Goal: Task Accomplishment & Management: Complete application form

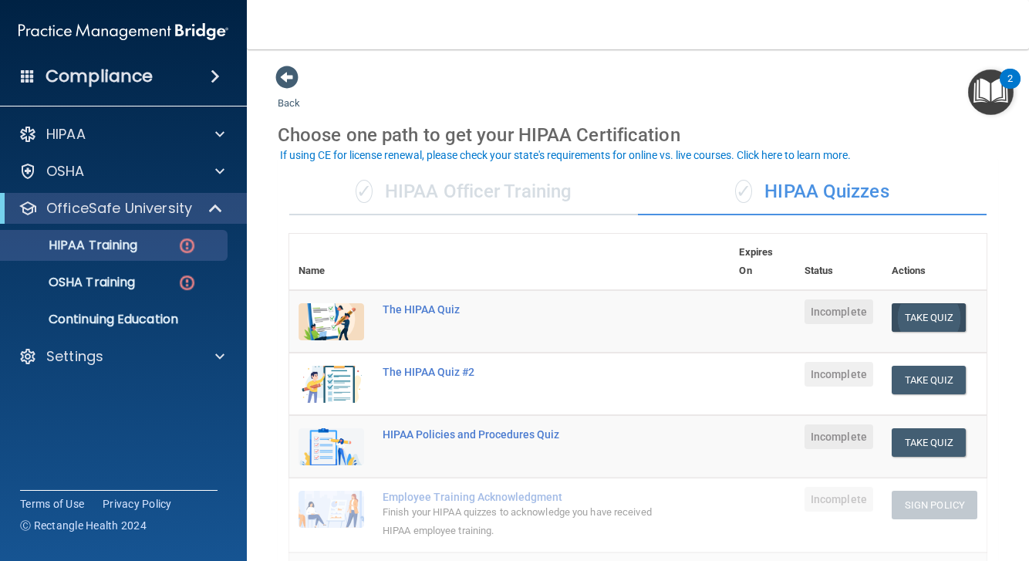
click at [911, 312] on button "Take Quiz" at bounding box center [929, 317] width 74 height 29
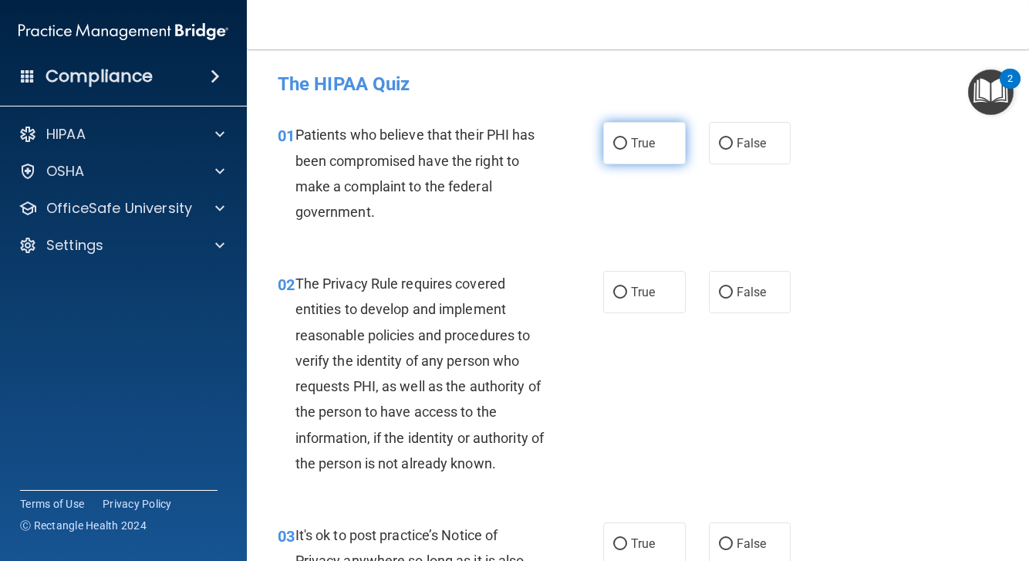
click at [617, 145] on input "True" at bounding box center [620, 144] width 14 height 12
radio input "true"
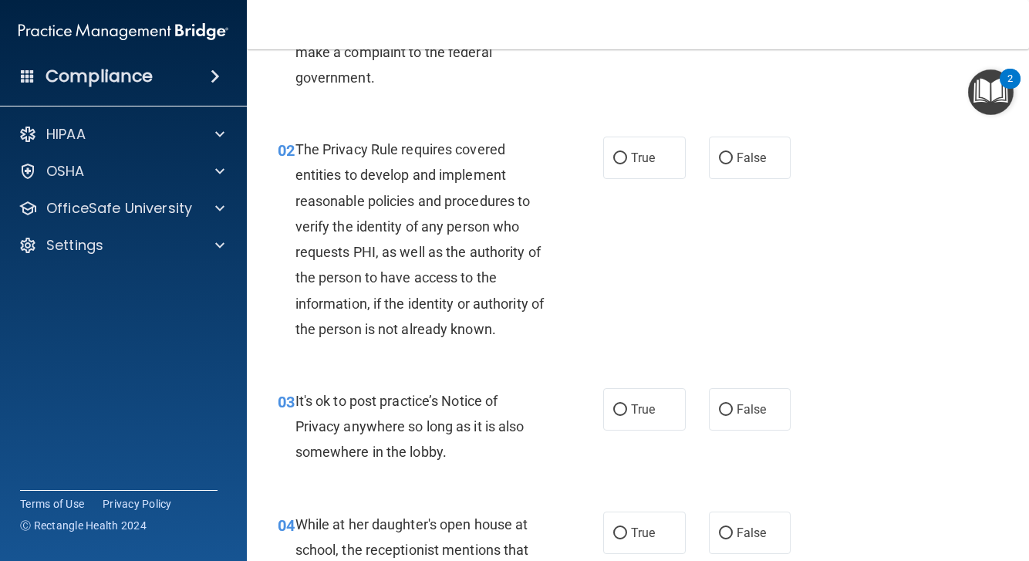
scroll to position [137, 0]
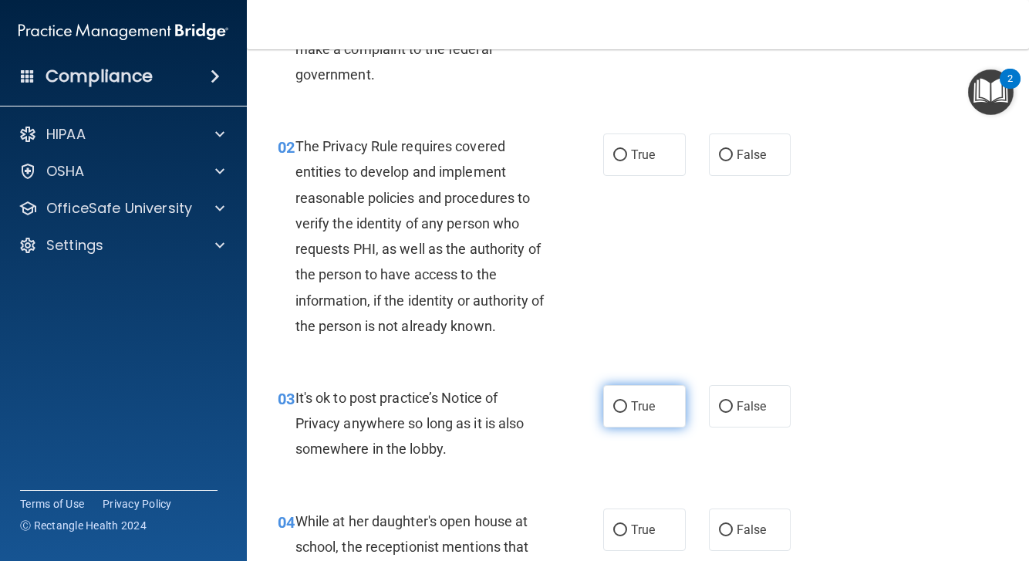
click at [643, 419] on label "True" at bounding box center [644, 406] width 83 height 42
click at [627, 413] on input "True" at bounding box center [620, 407] width 14 height 12
radio input "true"
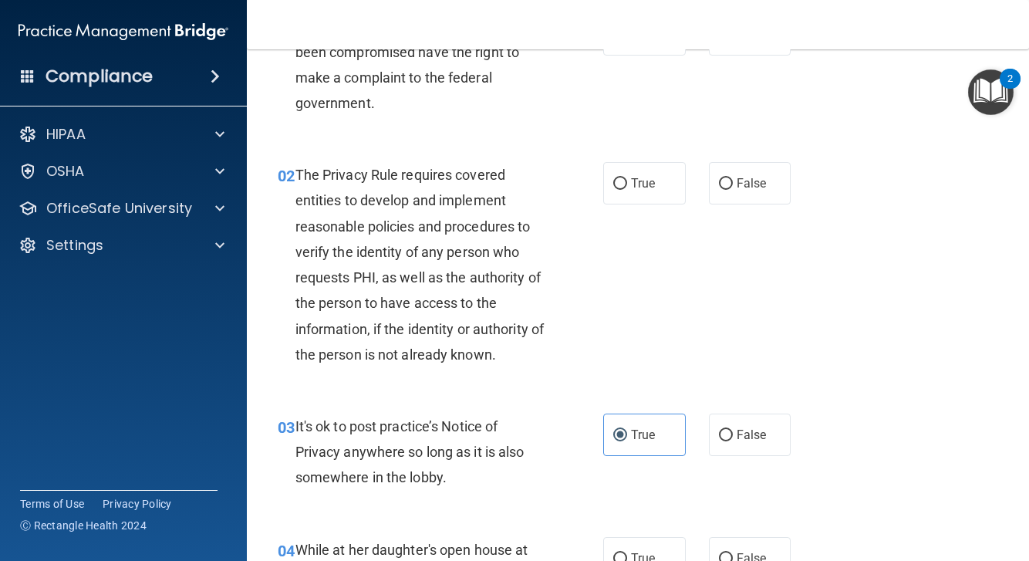
scroll to position [100, 0]
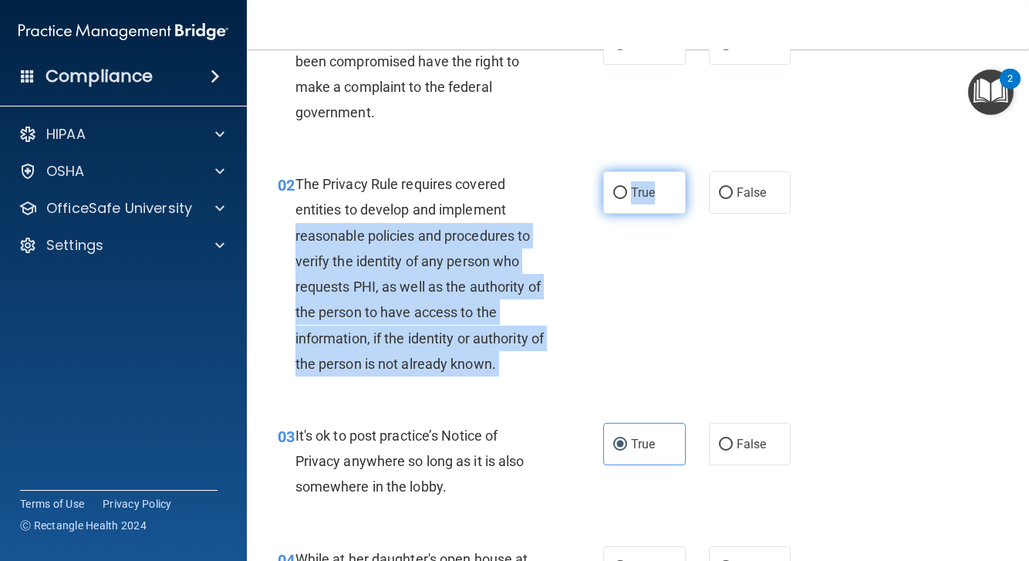
click at [801, 171] on ng-form "02 The Privacy Rule requires covered entities to develop and implement reasonab…" at bounding box center [801, 171] width 0 height 0
click at [622, 190] on input "True" at bounding box center [620, 194] width 14 height 12
radio input "true"
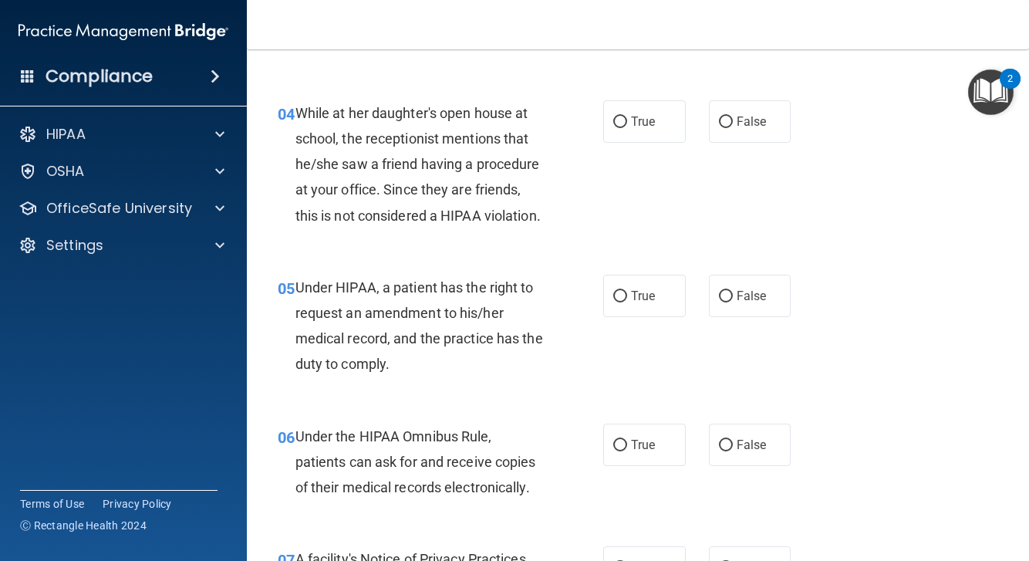
scroll to position [550, 0]
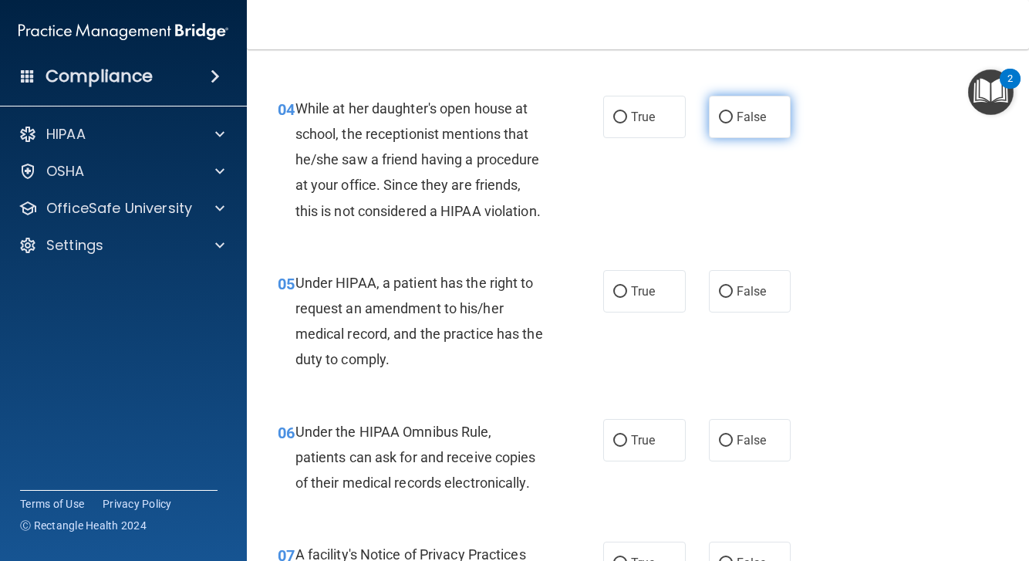
click at [738, 124] on label "False" at bounding box center [750, 117] width 83 height 42
click at [733, 123] on input "False" at bounding box center [726, 118] width 14 height 12
radio input "true"
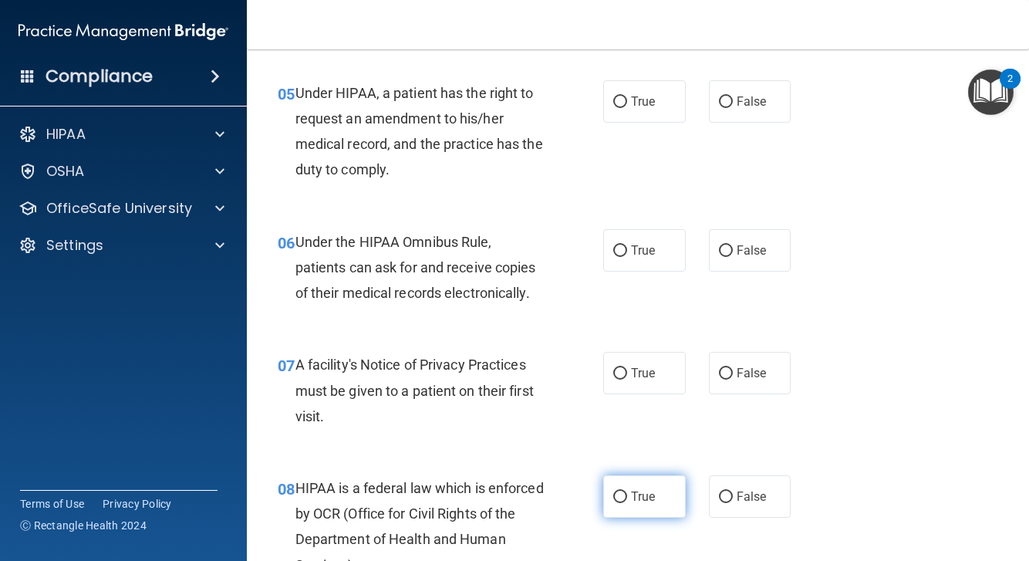
scroll to position [743, 0]
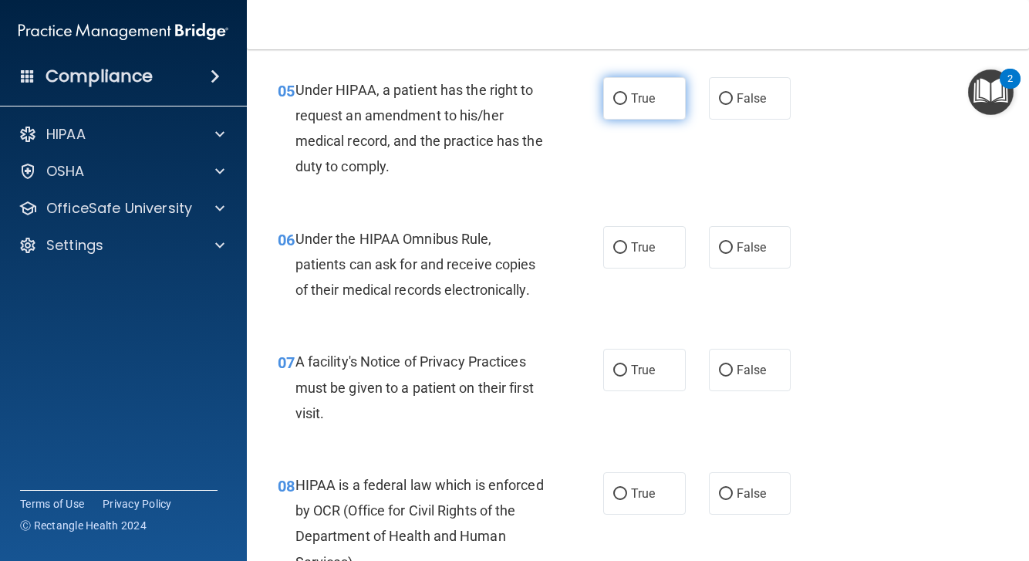
click at [620, 109] on label "True" at bounding box center [644, 98] width 83 height 42
click at [620, 105] on input "True" at bounding box center [620, 99] width 14 height 12
radio input "true"
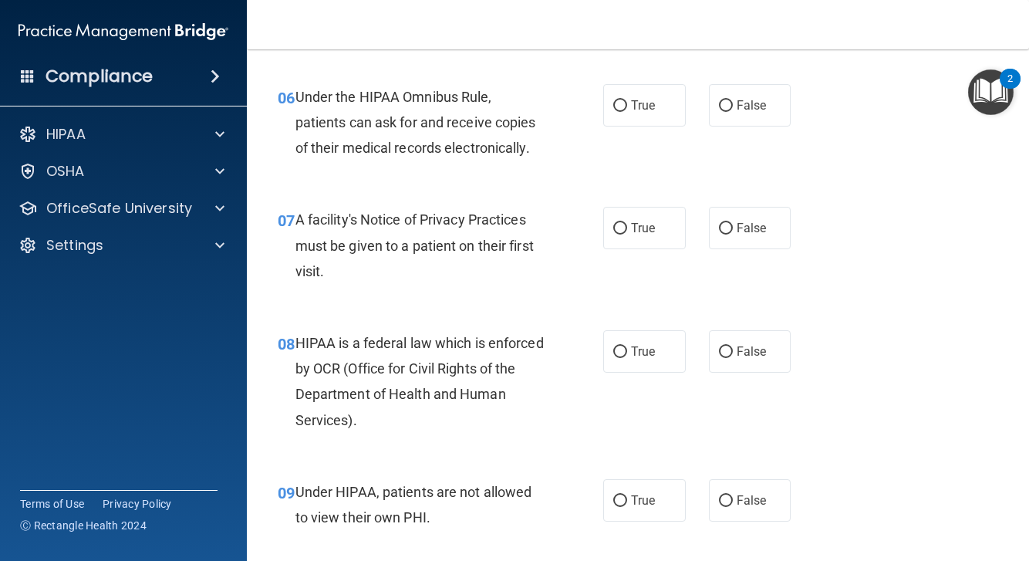
scroll to position [888, 0]
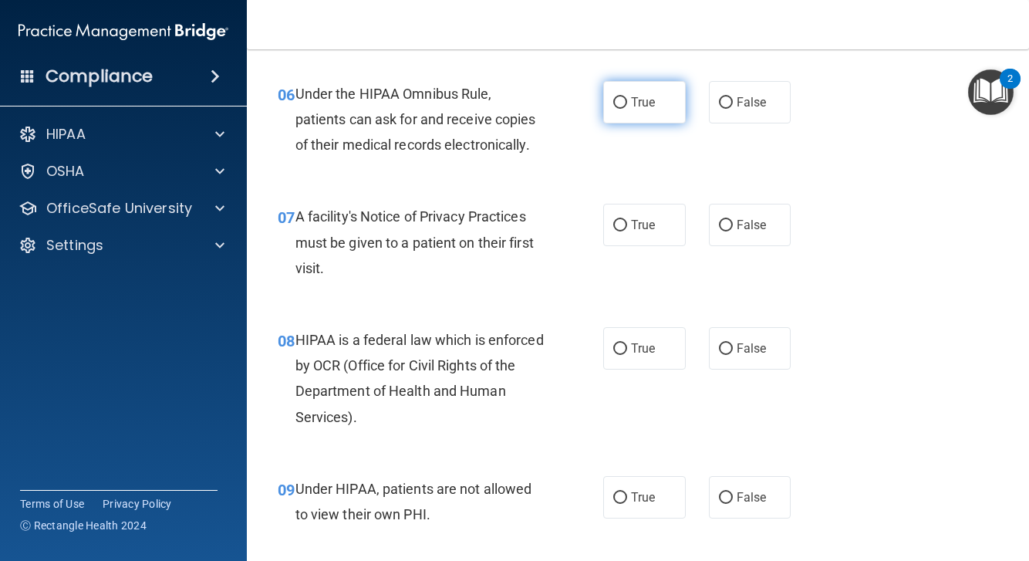
click at [638, 108] on label "True" at bounding box center [644, 102] width 83 height 42
click at [627, 108] on input "True" at bounding box center [620, 103] width 14 height 12
radio input "true"
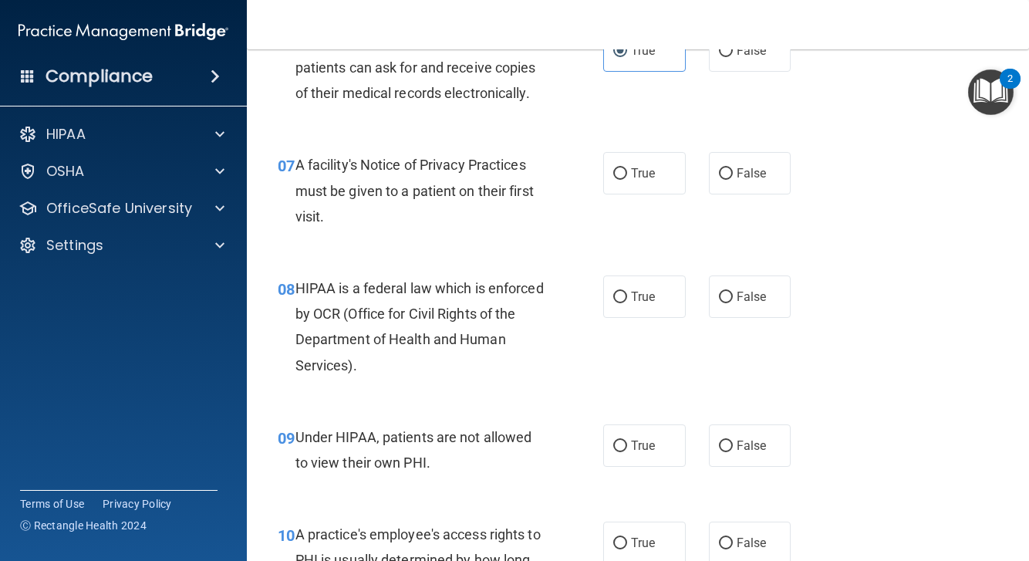
scroll to position [951, 0]
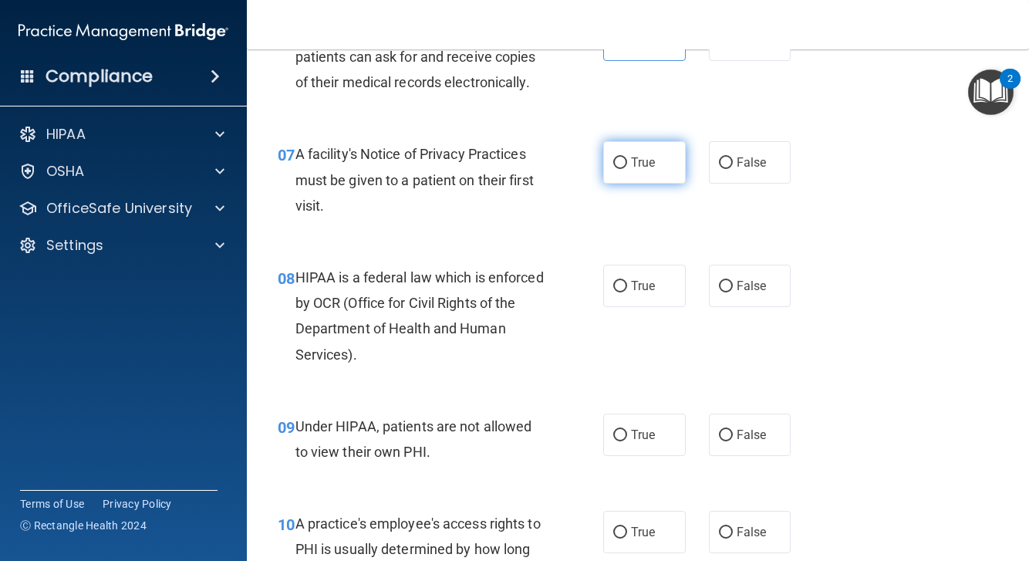
click at [641, 170] on label "True" at bounding box center [644, 162] width 83 height 42
click at [627, 169] on input "True" at bounding box center [620, 163] width 14 height 12
radio input "true"
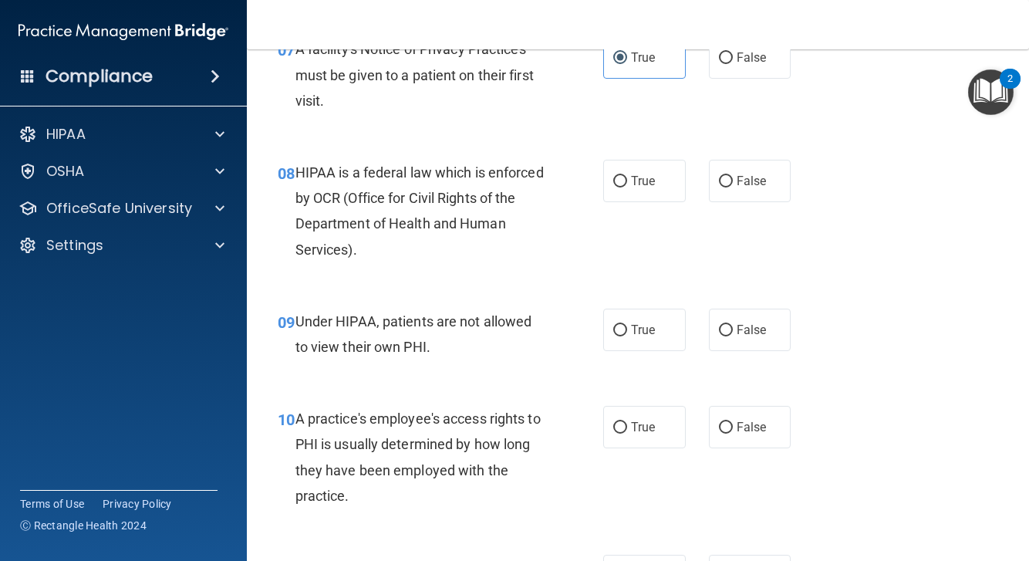
scroll to position [1057, 0]
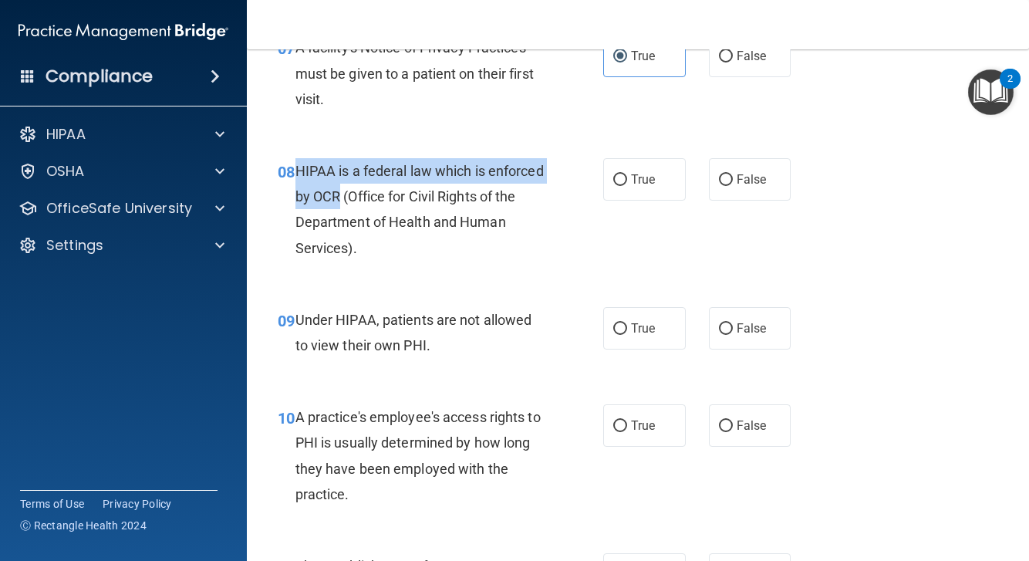
drag, startPoint x: 298, startPoint y: 162, endPoint x: 396, endPoint y: 191, distance: 102.3
click at [396, 191] on span "HIPAA is a federal law which is enforced by OCR (Office for Civil Rights of the…" at bounding box center [420, 209] width 248 height 93
copy span "HIPAA is a federal law which is enforced by OCR"
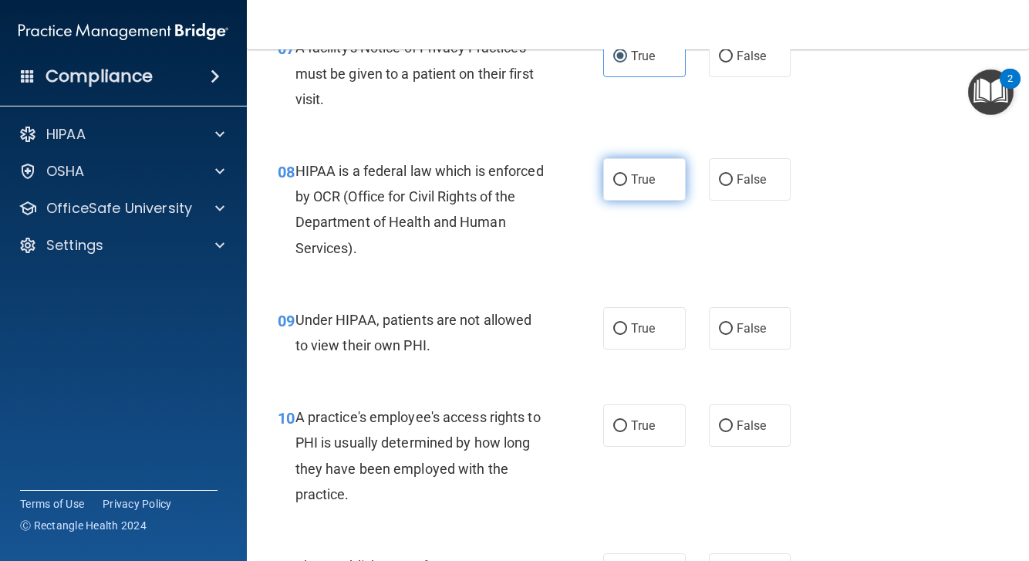
click at [630, 166] on label "True" at bounding box center [644, 179] width 83 height 42
click at [627, 174] on input "True" at bounding box center [620, 180] width 14 height 12
radio input "true"
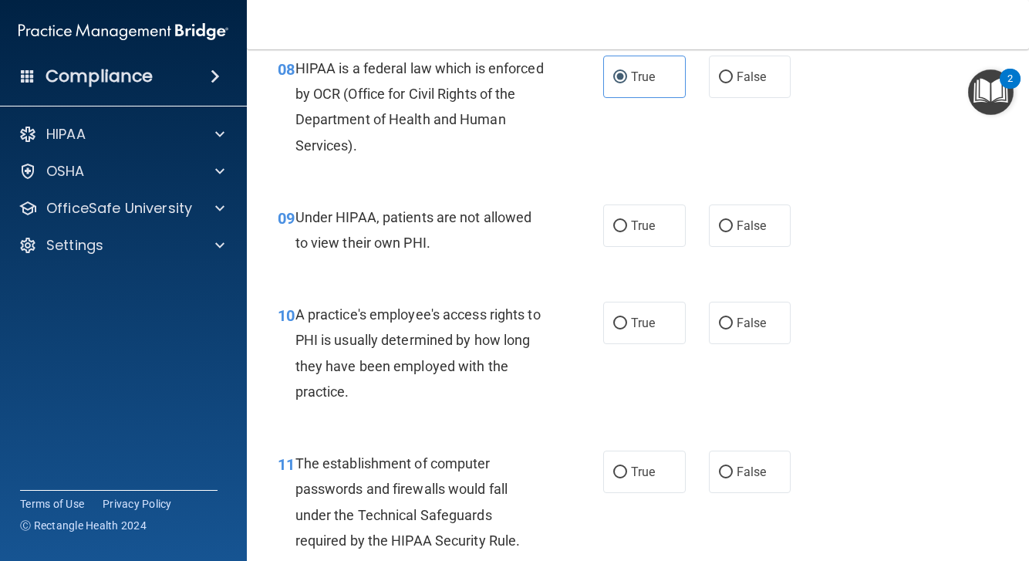
scroll to position [1161, 0]
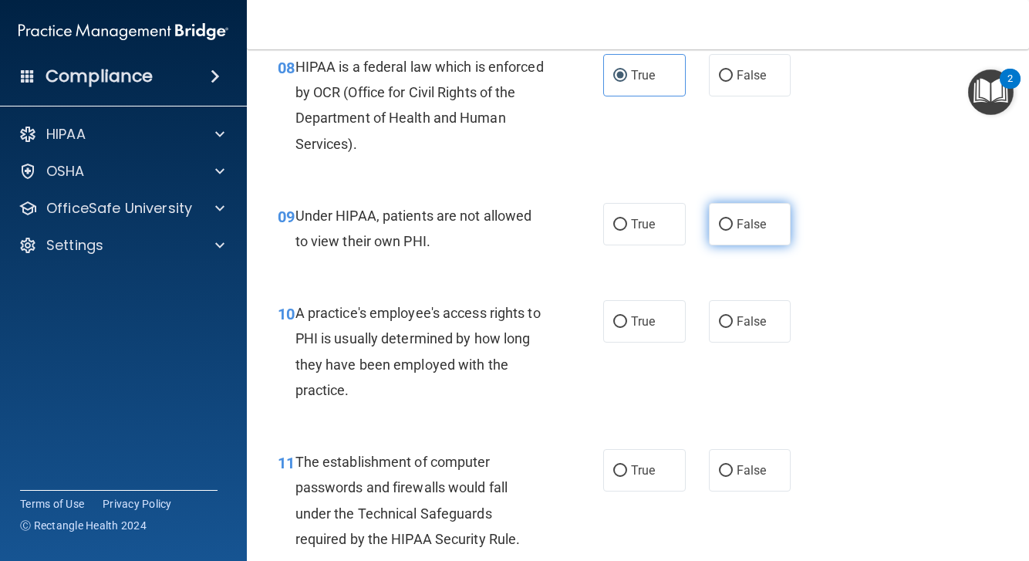
click at [733, 218] on label "False" at bounding box center [750, 224] width 83 height 42
click at [733, 219] on input "False" at bounding box center [726, 225] width 14 height 12
radio input "true"
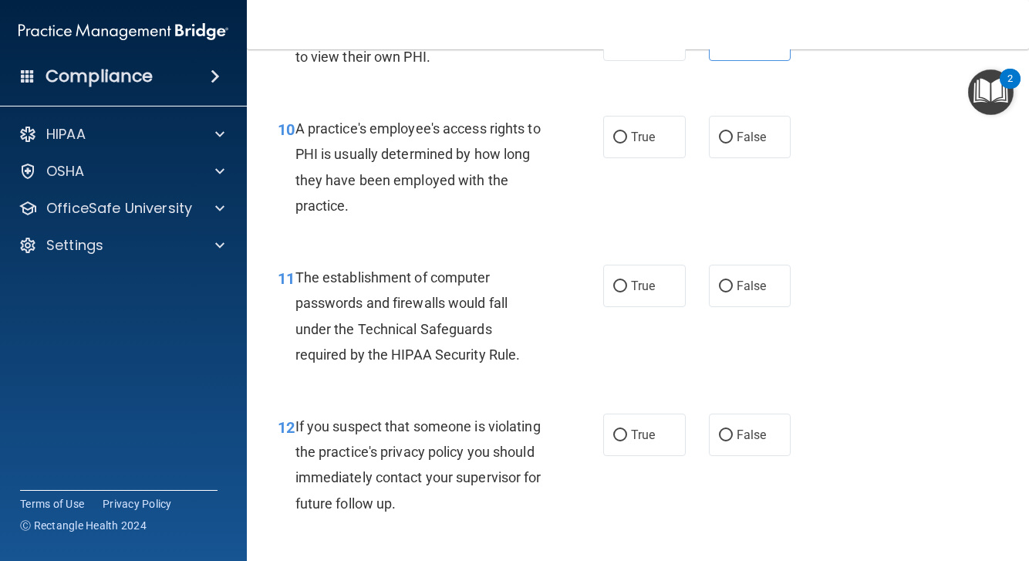
scroll to position [1346, 0]
click at [719, 138] on label "False" at bounding box center [750, 136] width 83 height 42
click at [719, 138] on input "False" at bounding box center [726, 137] width 14 height 12
radio input "true"
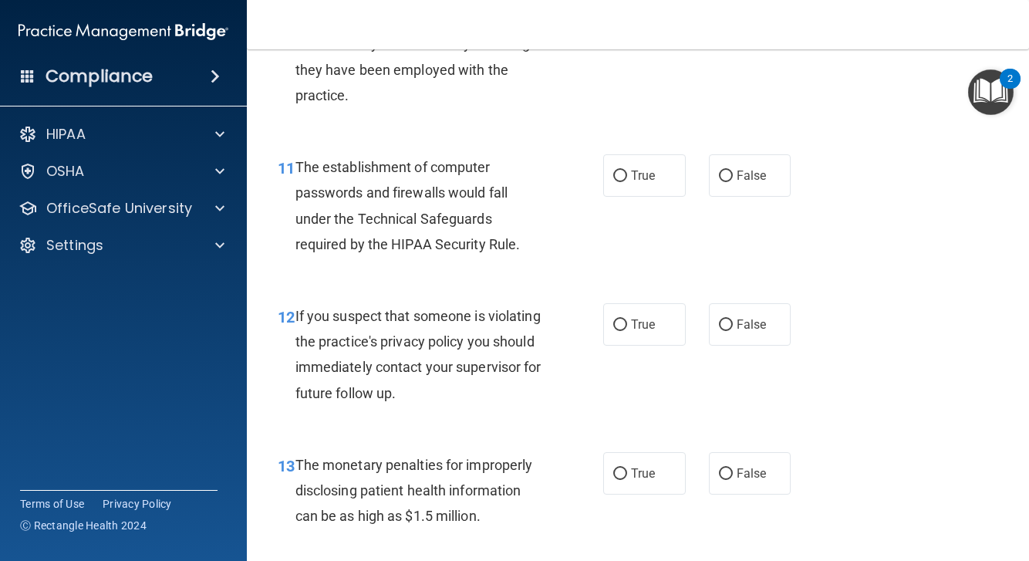
scroll to position [1457, 0]
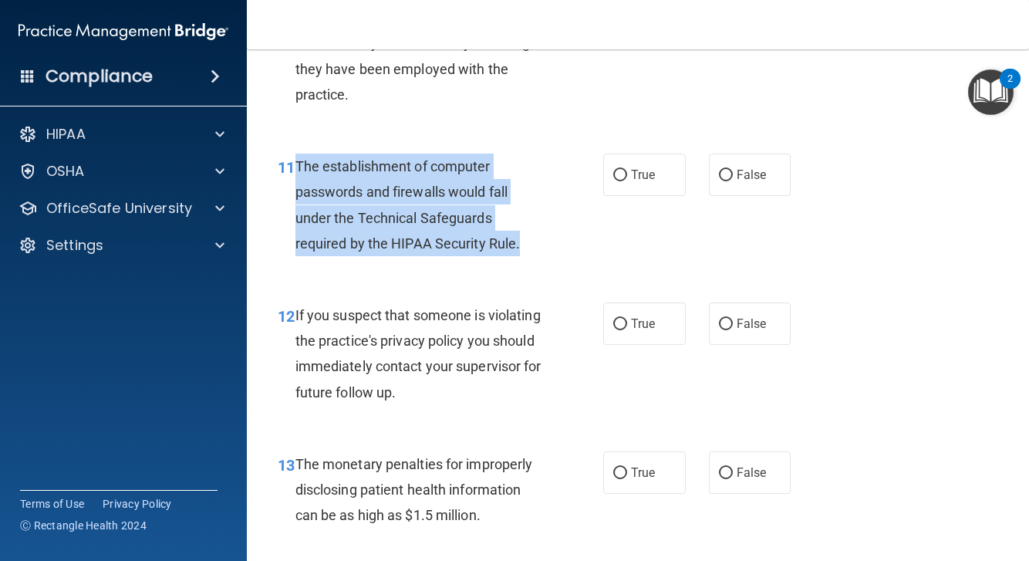
drag, startPoint x: 298, startPoint y: 159, endPoint x: 522, endPoint y: 233, distance: 236.4
click at [522, 233] on div "The establishment of computer passwords and firewalls would fall under the Tech…" at bounding box center [427, 205] width 262 height 103
copy span "The establishment of computer passwords and firewalls would fall under the Tech…"
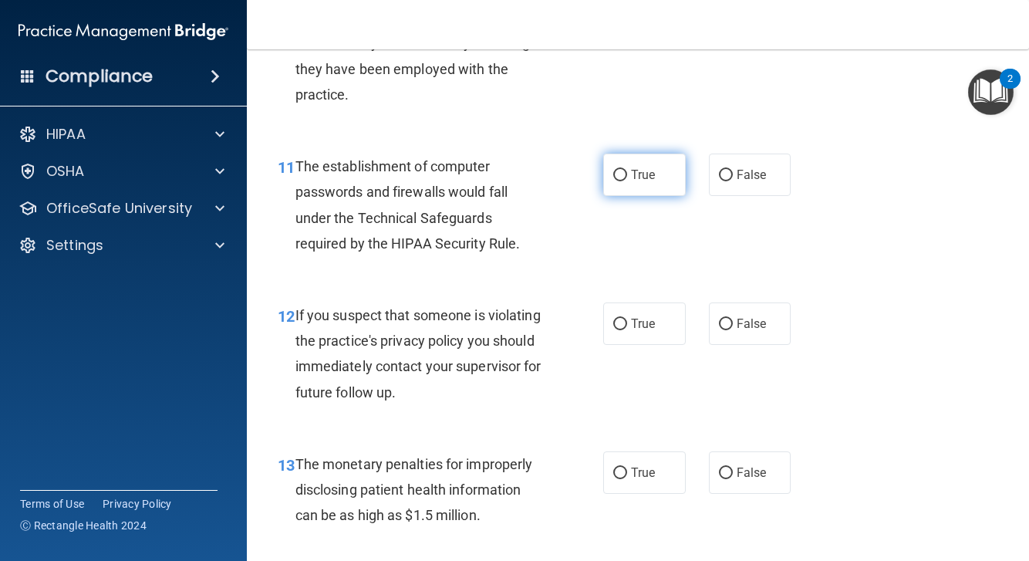
click at [616, 160] on label "True" at bounding box center [644, 175] width 83 height 42
click at [616, 170] on input "True" at bounding box center [620, 176] width 14 height 12
radio input "true"
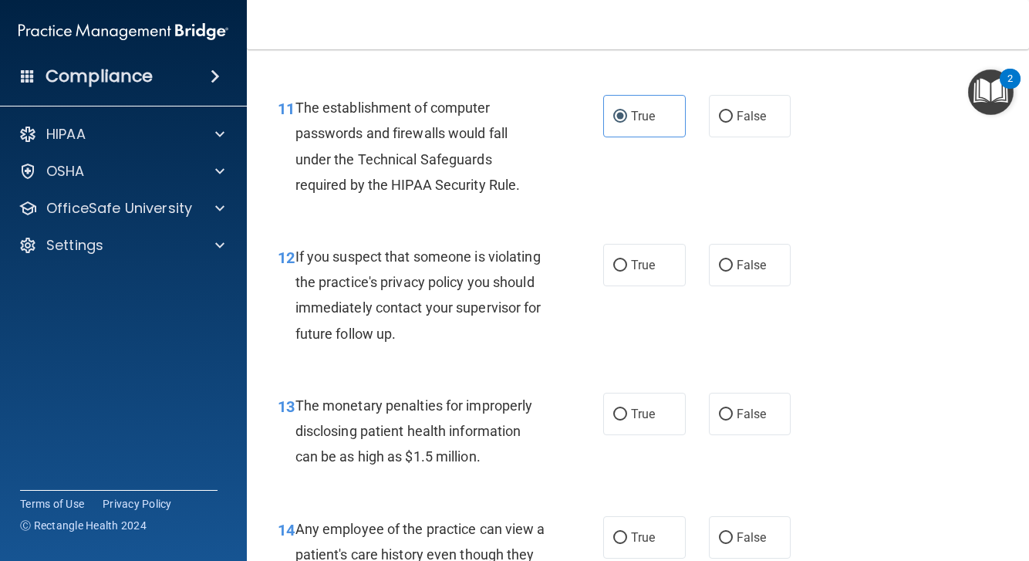
scroll to position [1524, 0]
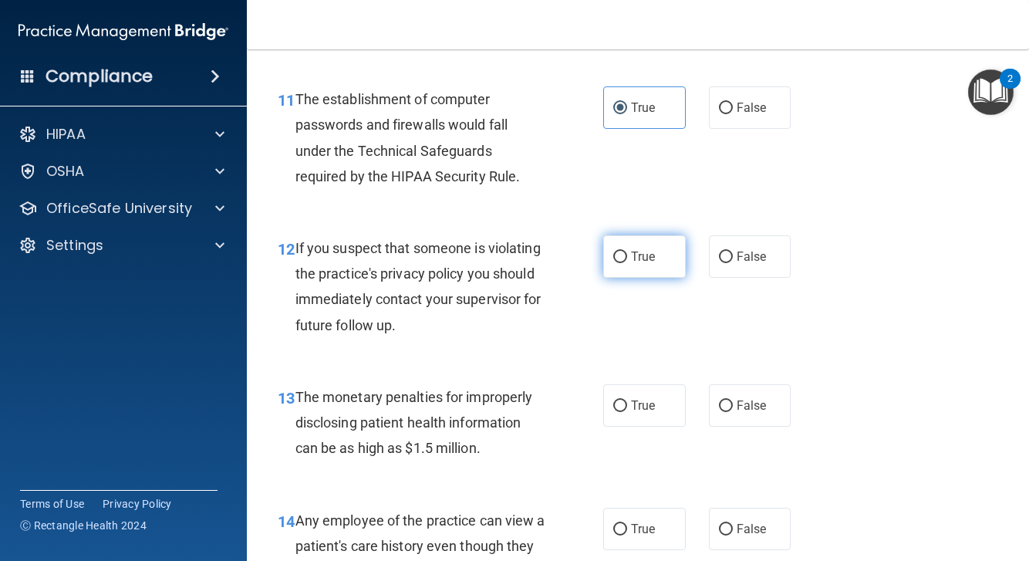
click at [617, 255] on label "True" at bounding box center [644, 256] width 83 height 42
click at [617, 255] on input "True" at bounding box center [620, 258] width 14 height 12
radio input "true"
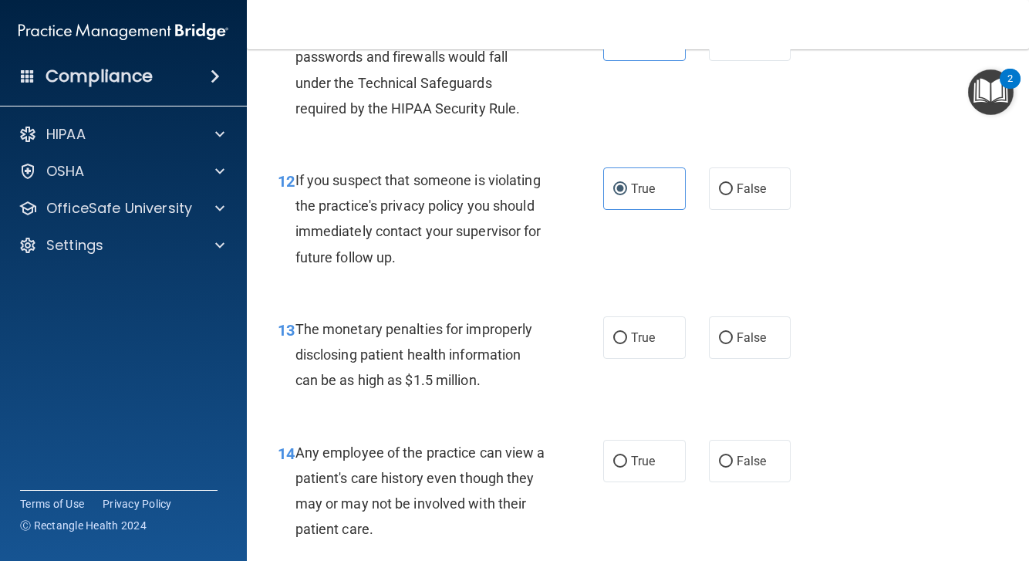
scroll to position [1588, 0]
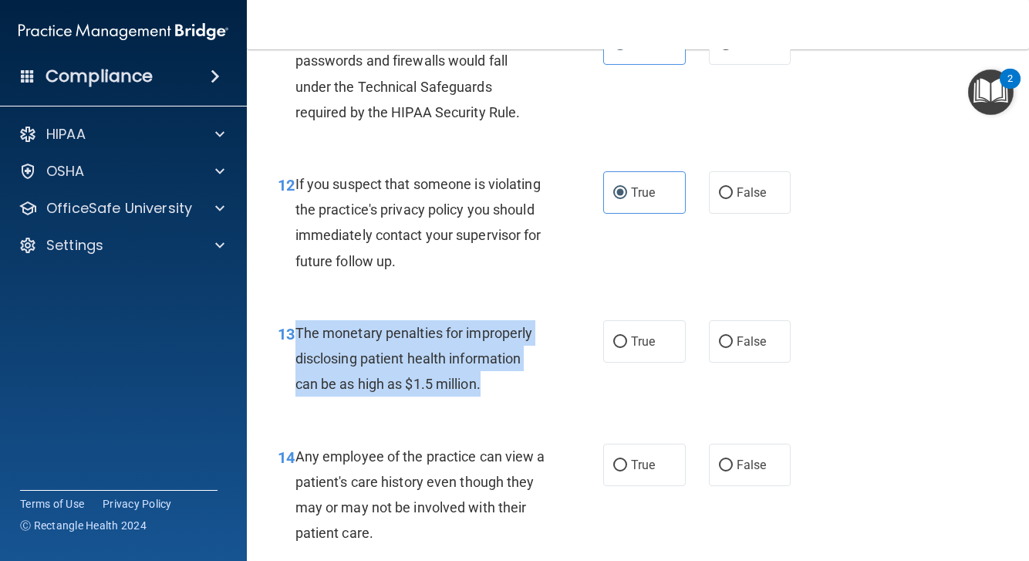
drag, startPoint x: 297, startPoint y: 322, endPoint x: 497, endPoint y: 370, distance: 205.5
click at [497, 370] on div "The monetary penalties for improperly disclosing patient health information can…" at bounding box center [427, 358] width 262 height 77
copy span "The monetary penalties for improperly disclosing patient health information can…"
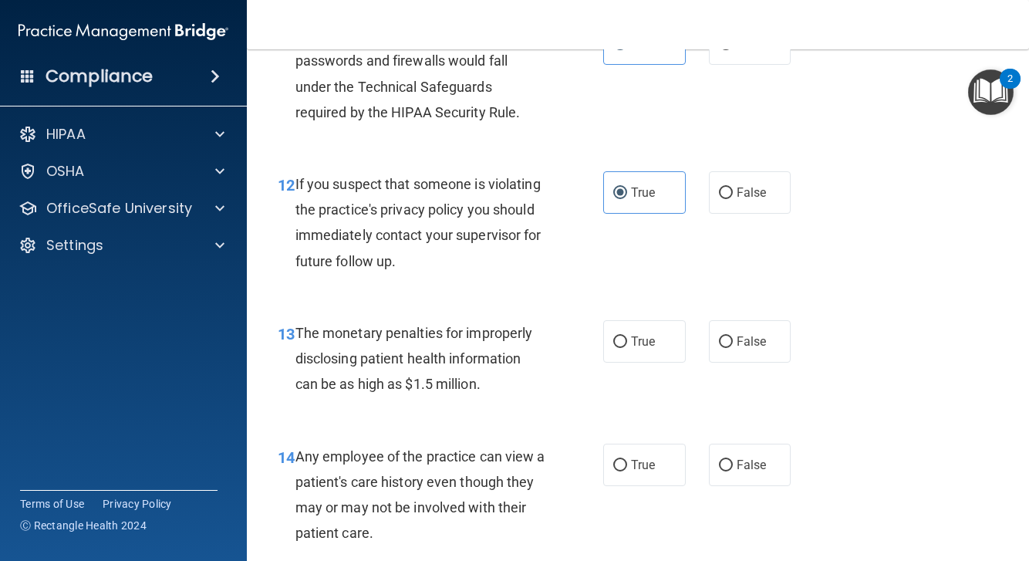
click at [921, 0] on div "[PERSON_NAME] [EMAIL_ADDRESS][DOMAIN_NAME] Manage My Enterprise Creative Kids P…" at bounding box center [801, 0] width 457 height 1
click at [632, 337] on span "True" at bounding box center [643, 341] width 24 height 15
click at [627, 337] on input "True" at bounding box center [620, 342] width 14 height 12
radio input "true"
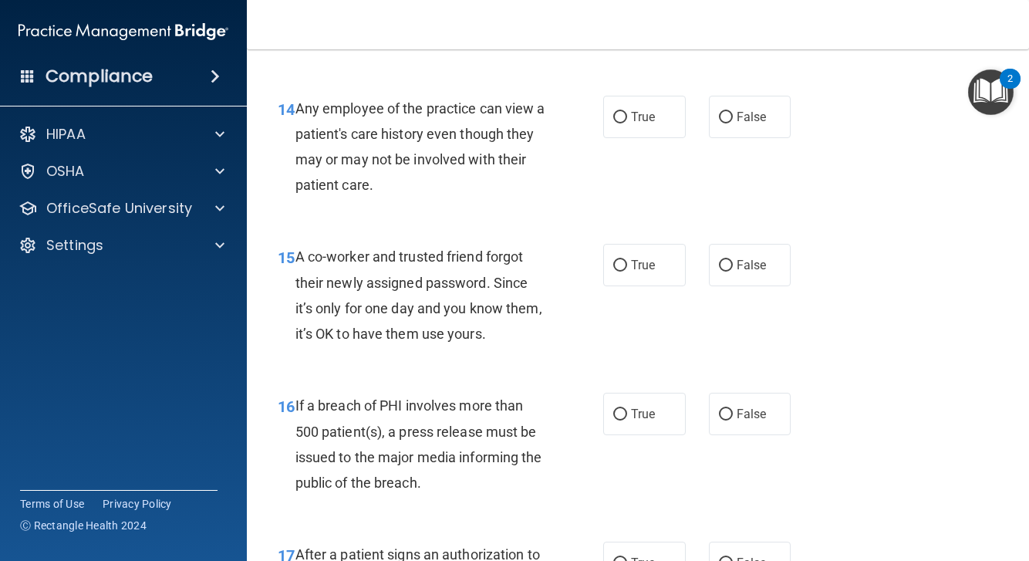
scroll to position [1937, 0]
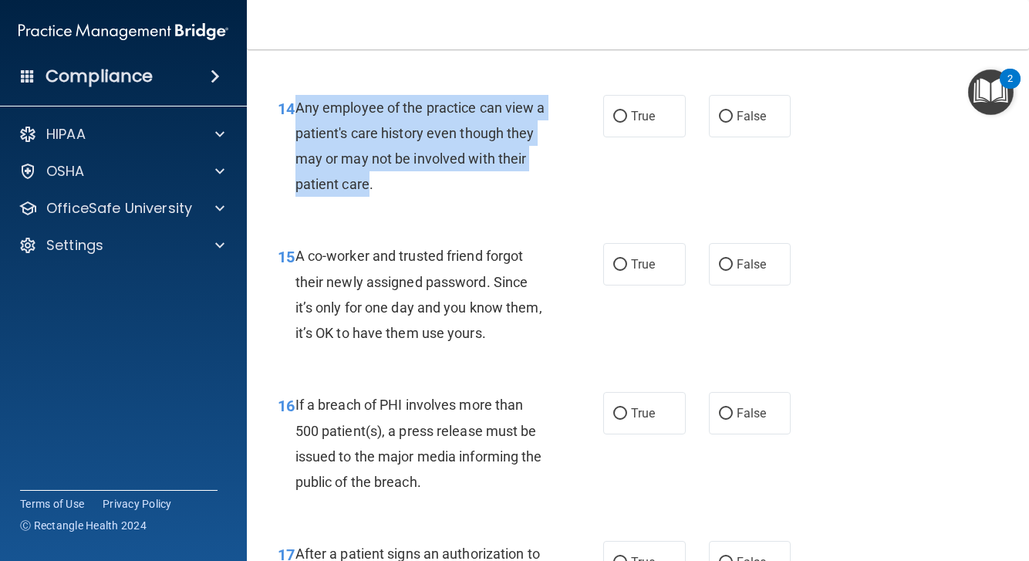
drag, startPoint x: 297, startPoint y: 99, endPoint x: 400, endPoint y: 174, distance: 127.0
click at [400, 174] on span "Any employee of the practice can view a patient's care history even though they…" at bounding box center [421, 146] width 250 height 93
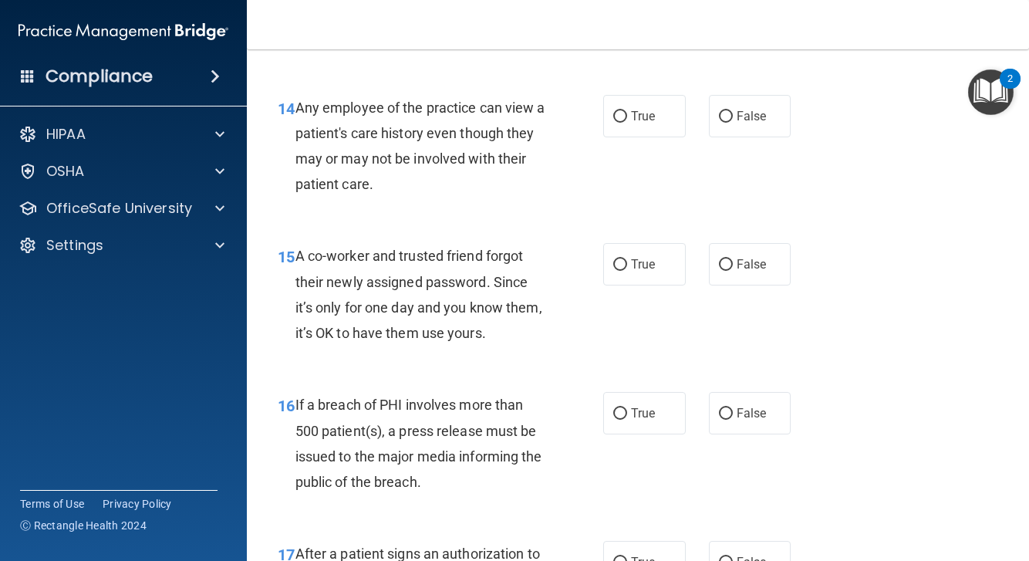
click at [413, 272] on span "A co-worker and trusted friend forgot their newly assigned password. Since it’s…" at bounding box center [419, 294] width 247 height 93
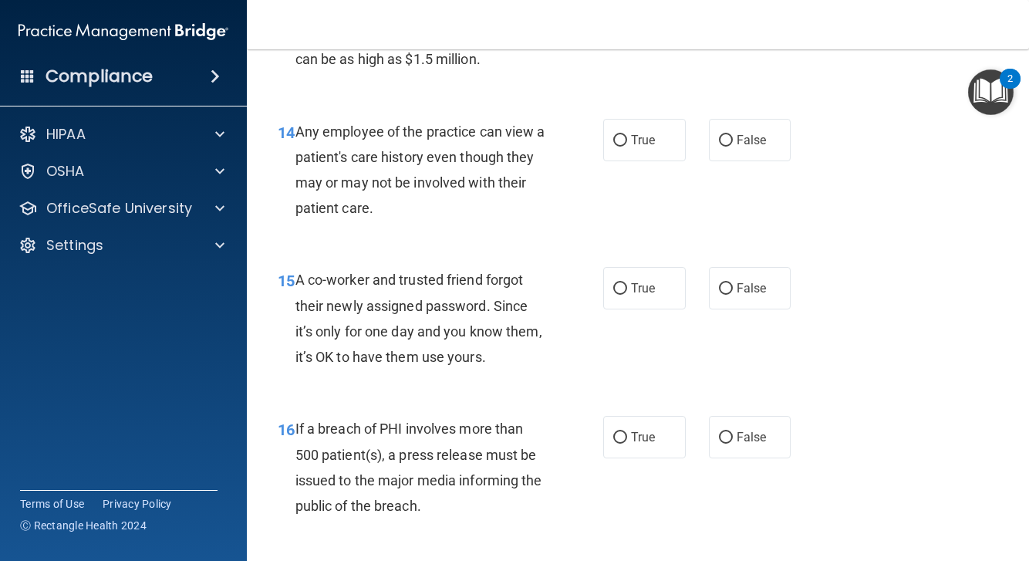
scroll to position [1911, 0]
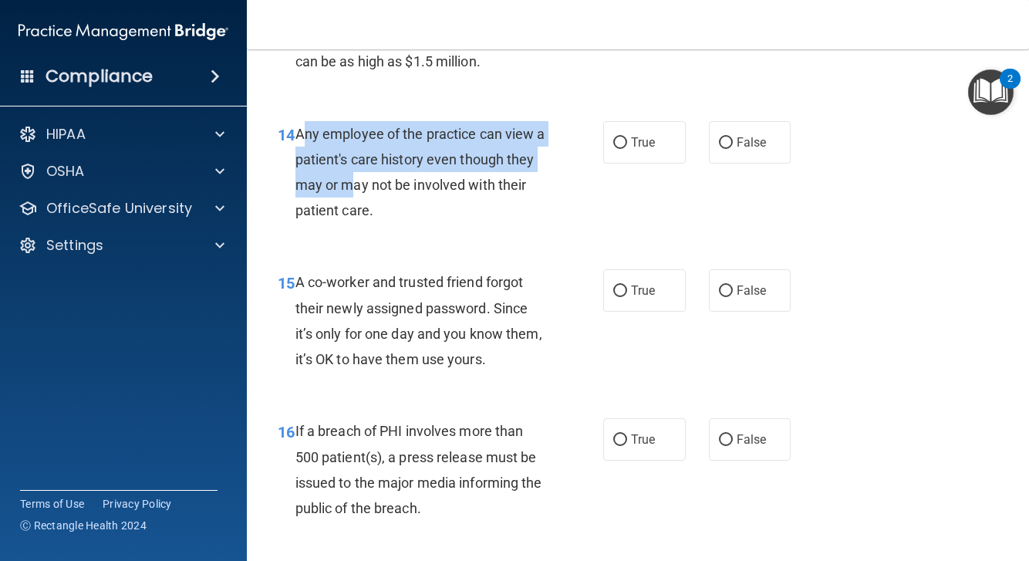
drag, startPoint x: 301, startPoint y: 123, endPoint x: 384, endPoint y: 163, distance: 92.5
click at [384, 163] on div "Any employee of the practice can view a patient's care history even though they…" at bounding box center [427, 172] width 262 height 103
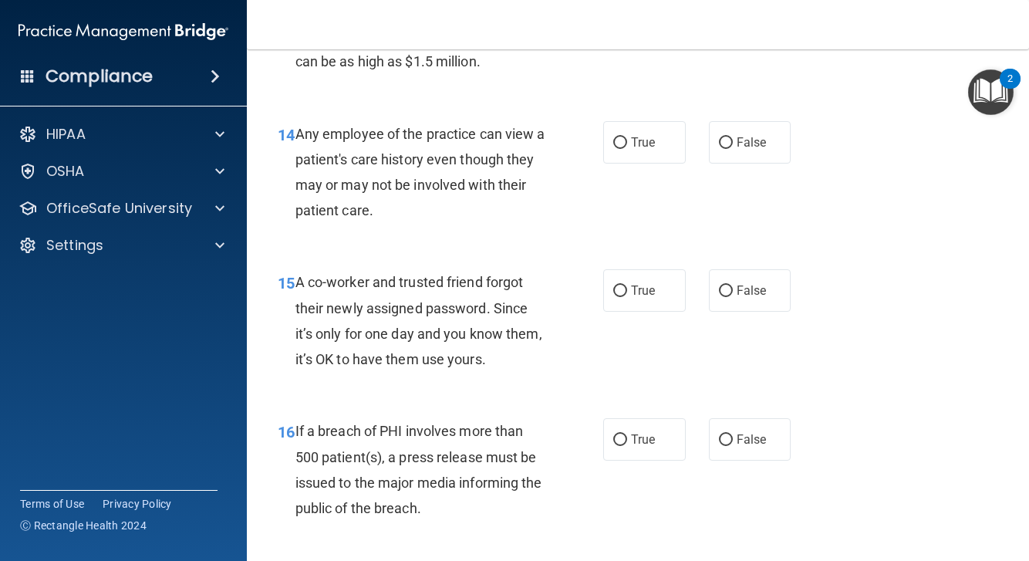
click at [304, 126] on span "Any employee of the practice can view a patient's care history even though they…" at bounding box center [421, 172] width 250 height 93
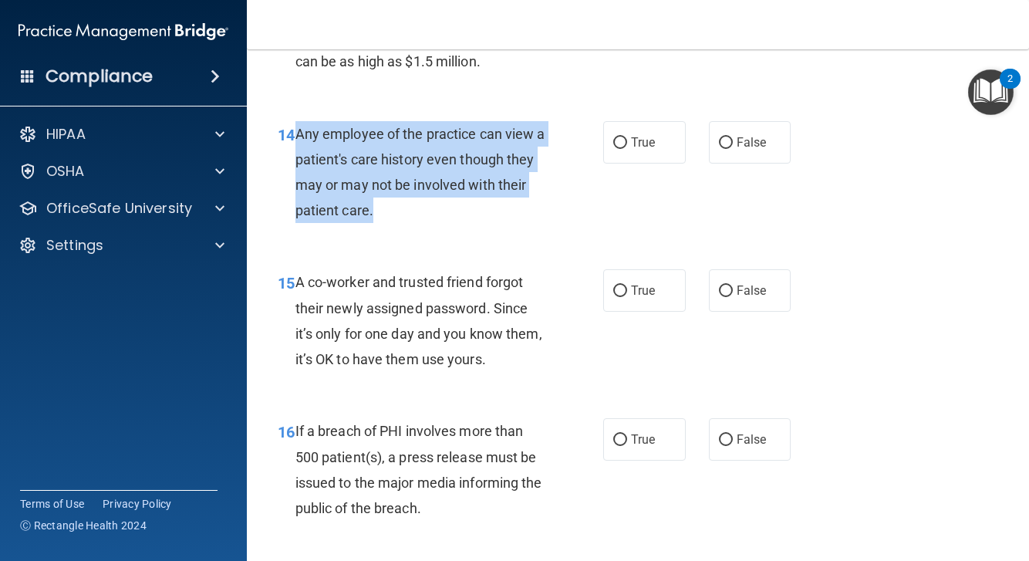
drag, startPoint x: 296, startPoint y: 122, endPoint x: 411, endPoint y: 193, distance: 135.1
click at [411, 193] on div "Any employee of the practice can view a patient's care history even though they…" at bounding box center [427, 172] width 262 height 103
copy span "Any employee of the practice can view a patient's care history even though they…"
click at [457, 209] on div "Any employee of the practice can view a patient's care history even though they…" at bounding box center [427, 172] width 262 height 103
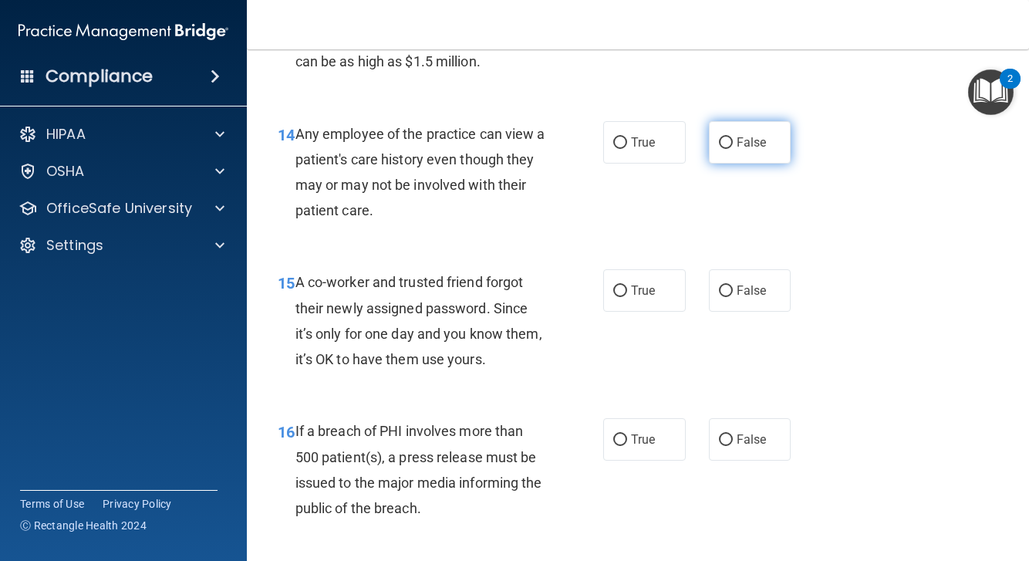
click at [727, 137] on input "False" at bounding box center [726, 143] width 14 height 12
radio input "true"
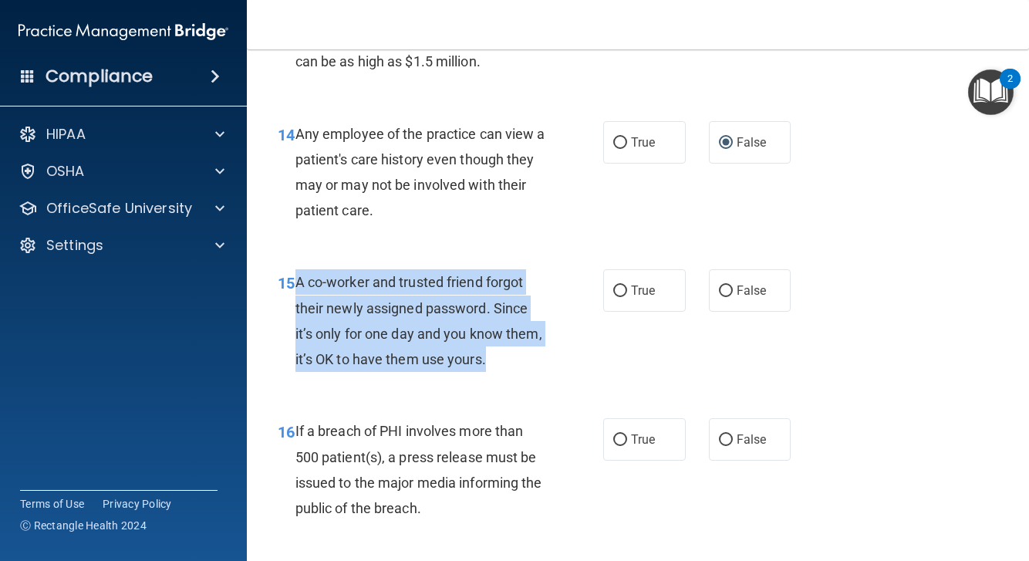
drag, startPoint x: 297, startPoint y: 273, endPoint x: 489, endPoint y: 350, distance: 207.1
click at [489, 350] on div "A co-worker and trusted friend forgot their newly assigned password. Since it’s…" at bounding box center [427, 320] width 262 height 103
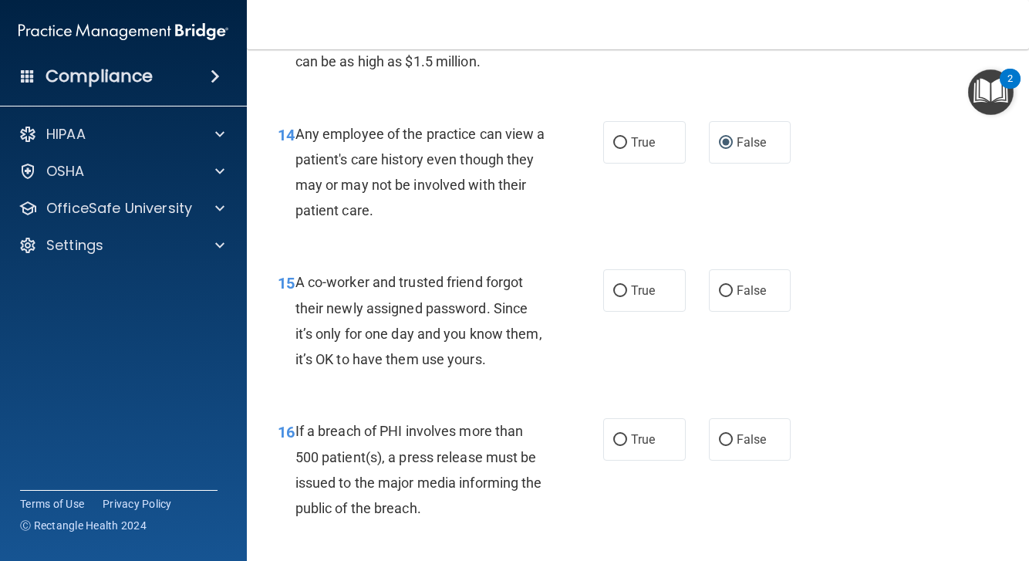
click at [495, 350] on div "A co-worker and trusted friend forgot their newly assigned password. Since it’s…" at bounding box center [427, 320] width 262 height 103
click at [734, 272] on label "False" at bounding box center [750, 290] width 83 height 42
click at [733, 286] on input "False" at bounding box center [726, 292] width 14 height 12
radio input "true"
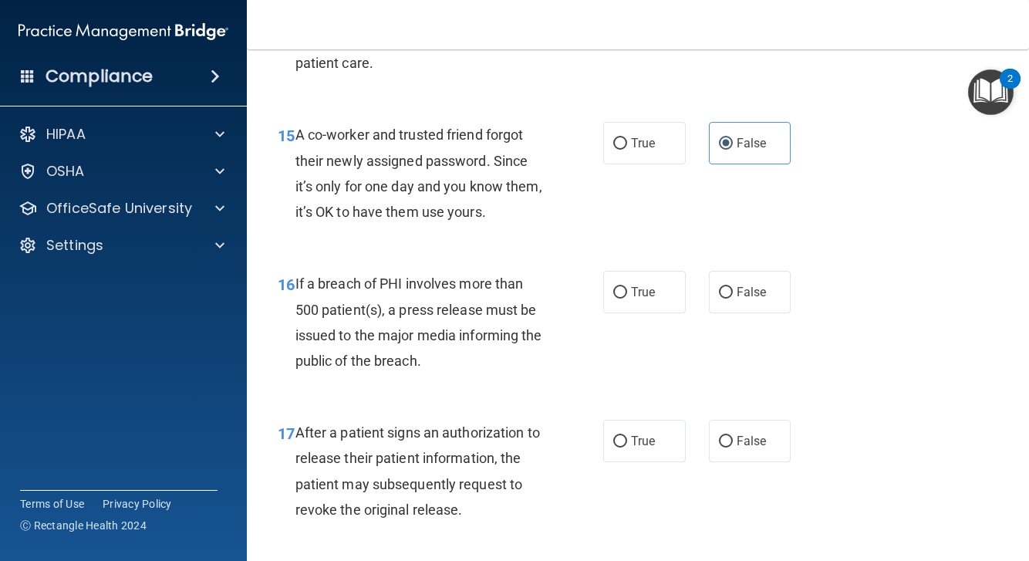
scroll to position [2110, 0]
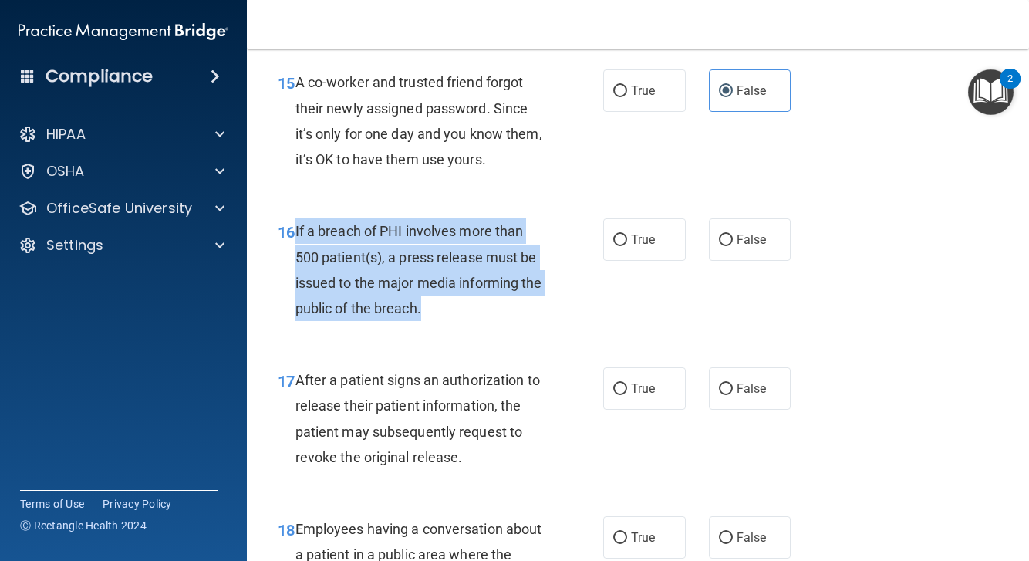
drag, startPoint x: 296, startPoint y: 218, endPoint x: 441, endPoint y: 296, distance: 163.6
click at [441, 296] on div "If a breach of PHI involves more than 500 patient(s), a press release must be i…" at bounding box center [427, 269] width 262 height 103
copy span "If a breach of PHI involves more than 500 patient(s), a press release must be i…"
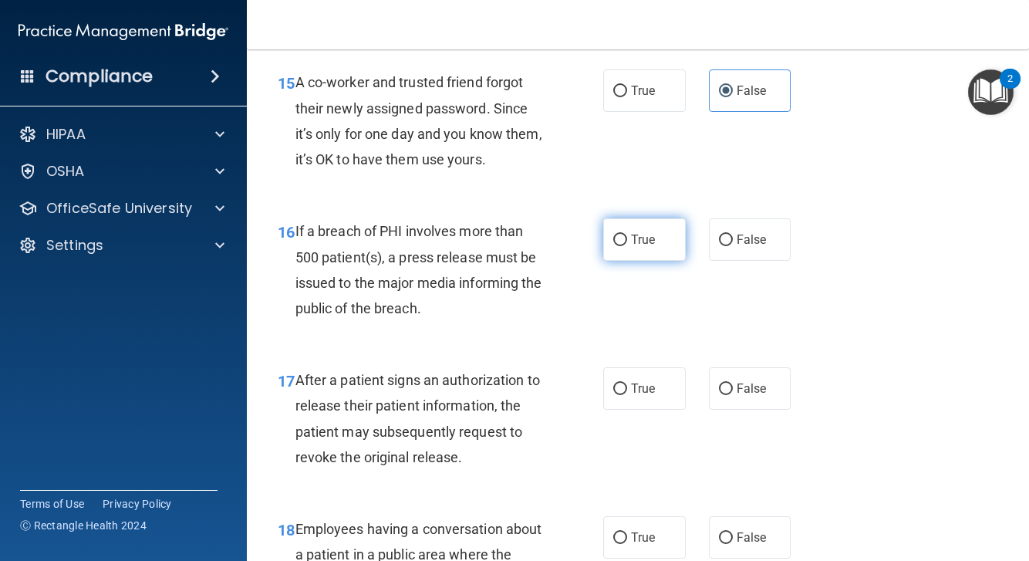
click at [626, 225] on label "True" at bounding box center [644, 239] width 83 height 42
click at [626, 235] on input "True" at bounding box center [620, 241] width 14 height 12
radio input "true"
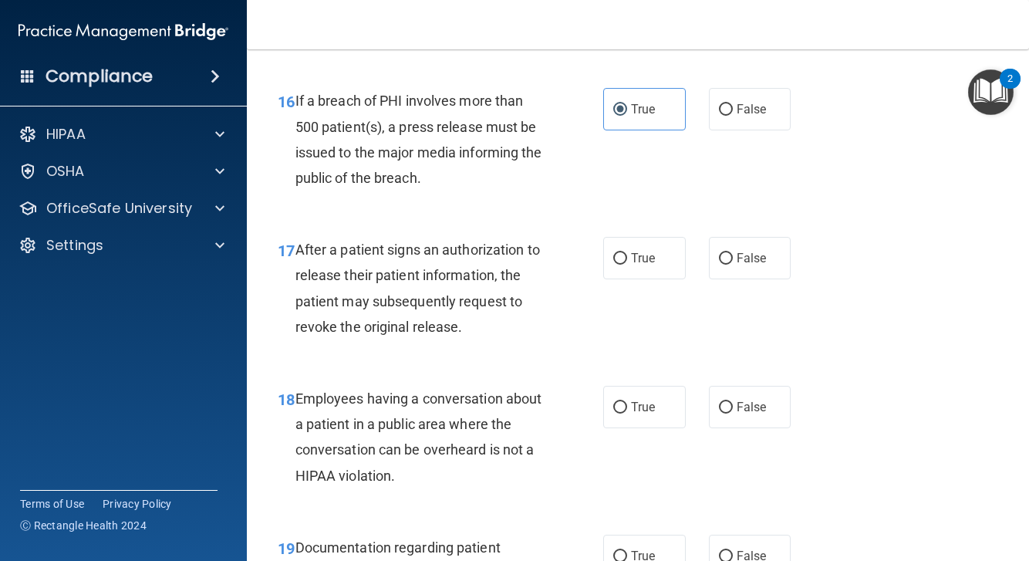
scroll to position [2243, 0]
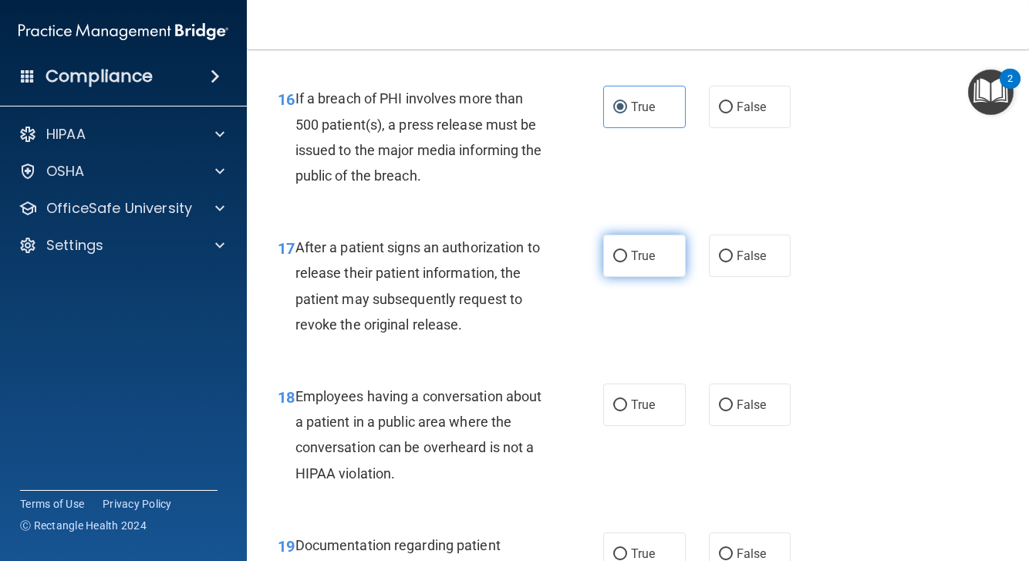
click at [648, 248] on span "True" at bounding box center [643, 255] width 24 height 15
click at [627, 251] on input "True" at bounding box center [620, 257] width 14 height 12
radio input "true"
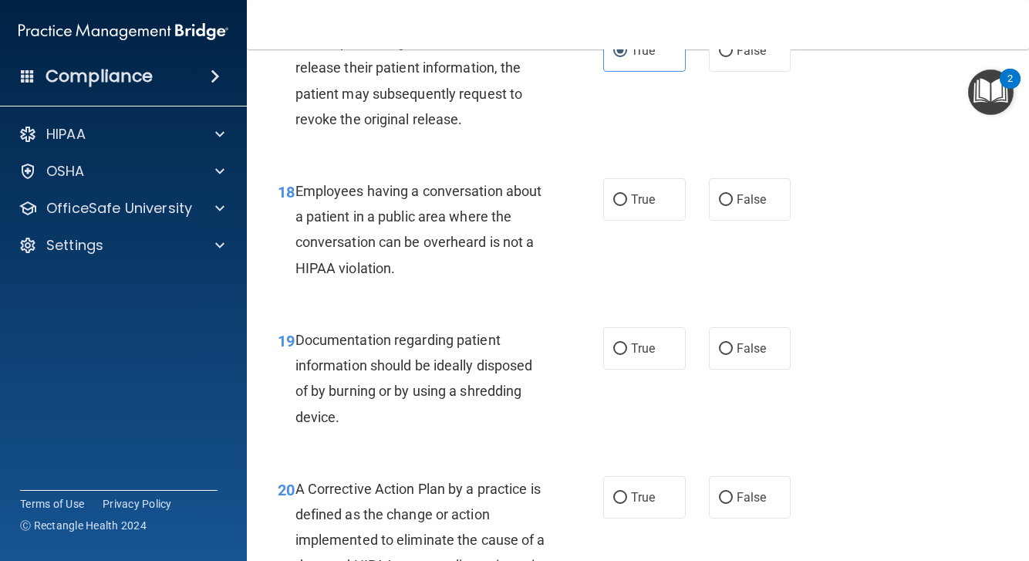
scroll to position [2455, 0]
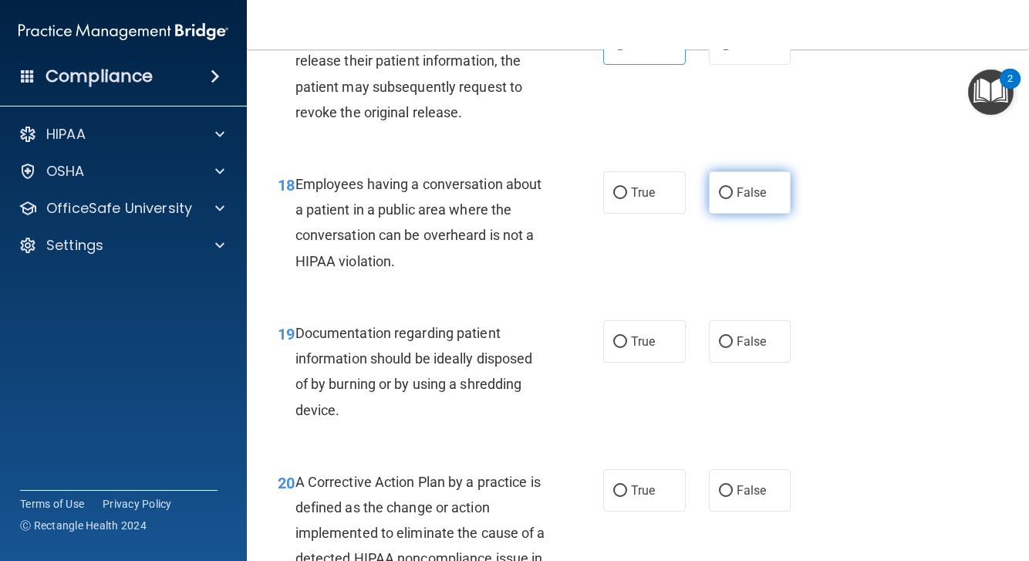
click at [748, 185] on span "False" at bounding box center [752, 192] width 30 height 15
click at [733, 188] on input "False" at bounding box center [726, 194] width 14 height 12
radio input "true"
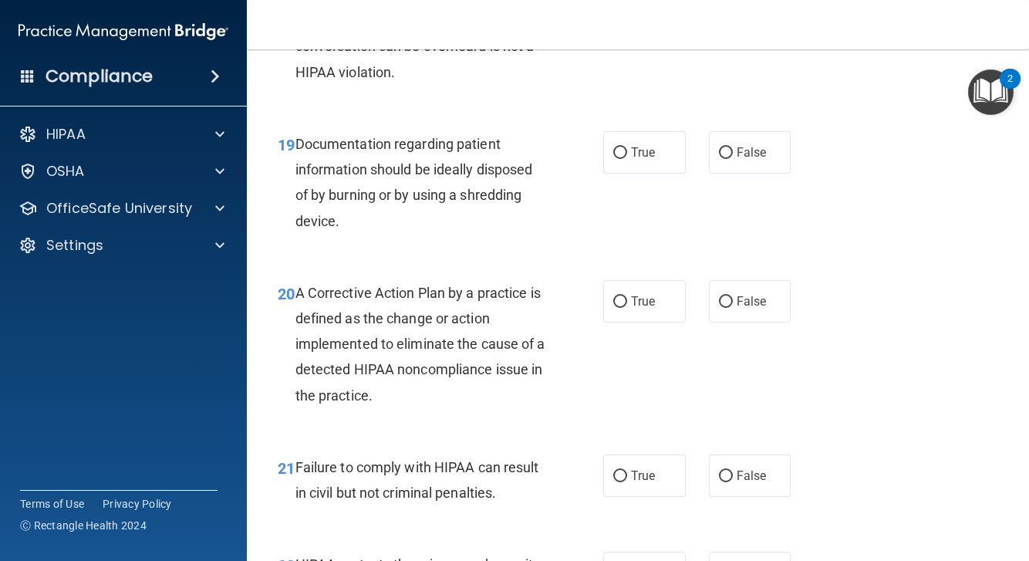
scroll to position [2646, 0]
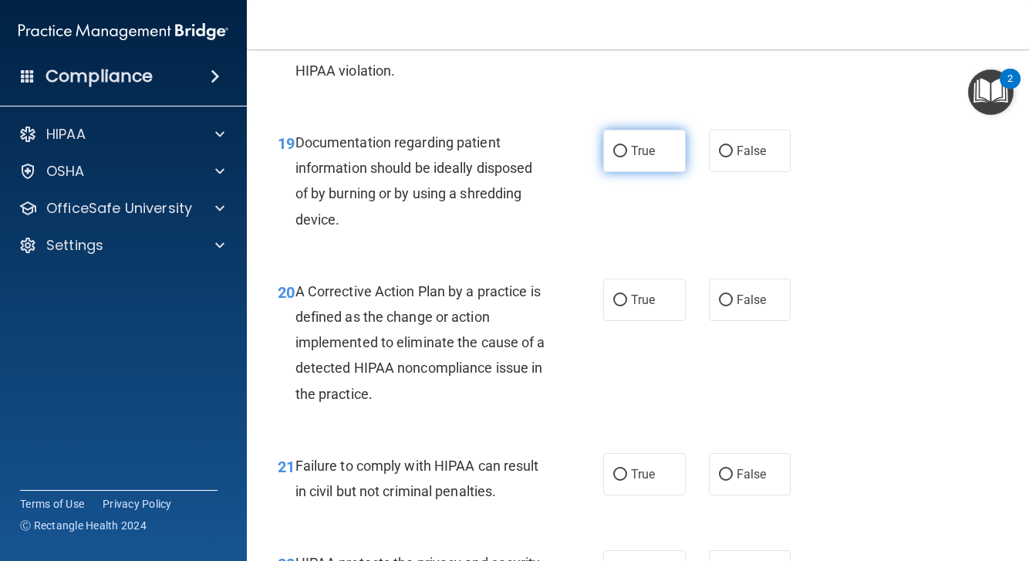
click at [641, 148] on label "True" at bounding box center [644, 151] width 83 height 42
click at [627, 148] on input "True" at bounding box center [620, 152] width 14 height 12
radio input "true"
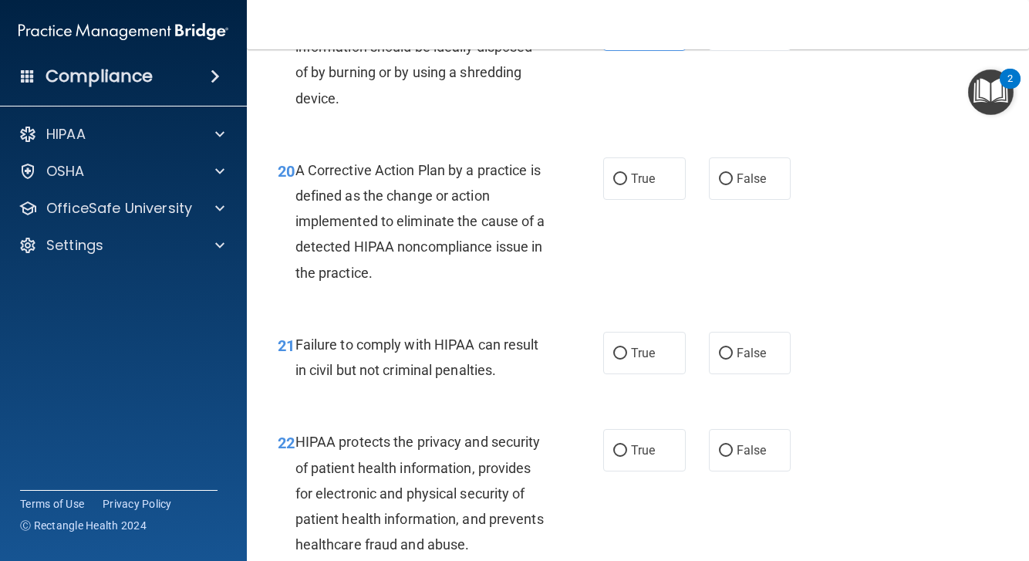
scroll to position [2773, 0]
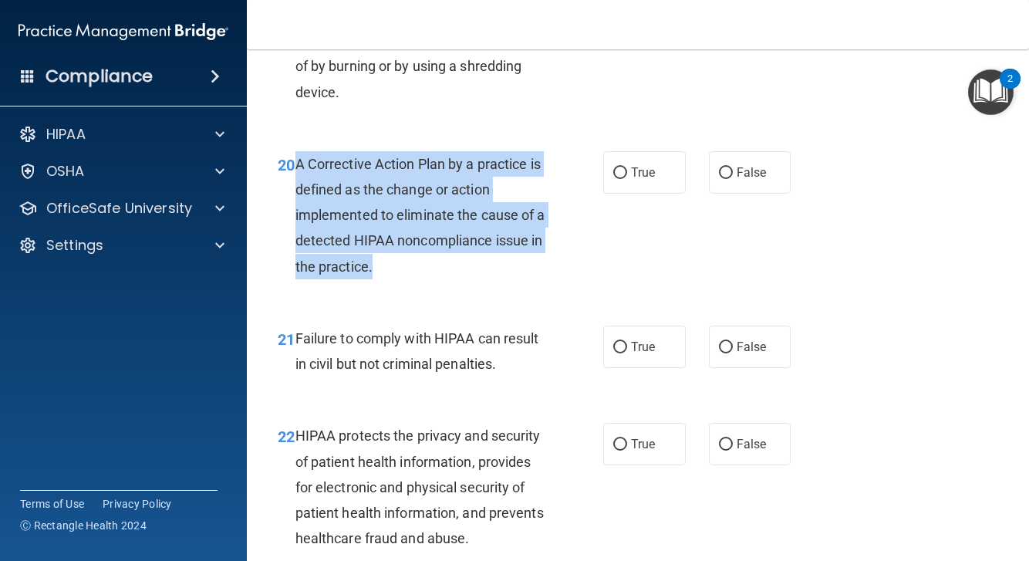
drag, startPoint x: 298, startPoint y: 152, endPoint x: 388, endPoint y: 243, distance: 128.2
click at [388, 243] on div "A Corrective Action Plan by a practice is defined as the change or action imple…" at bounding box center [427, 215] width 262 height 128
copy span "A Corrective Action Plan by a practice is defined as the change or action imple…"
click at [532, 214] on div "A Corrective Action Plan by a practice is defined as the change or action imple…" at bounding box center [427, 215] width 262 height 128
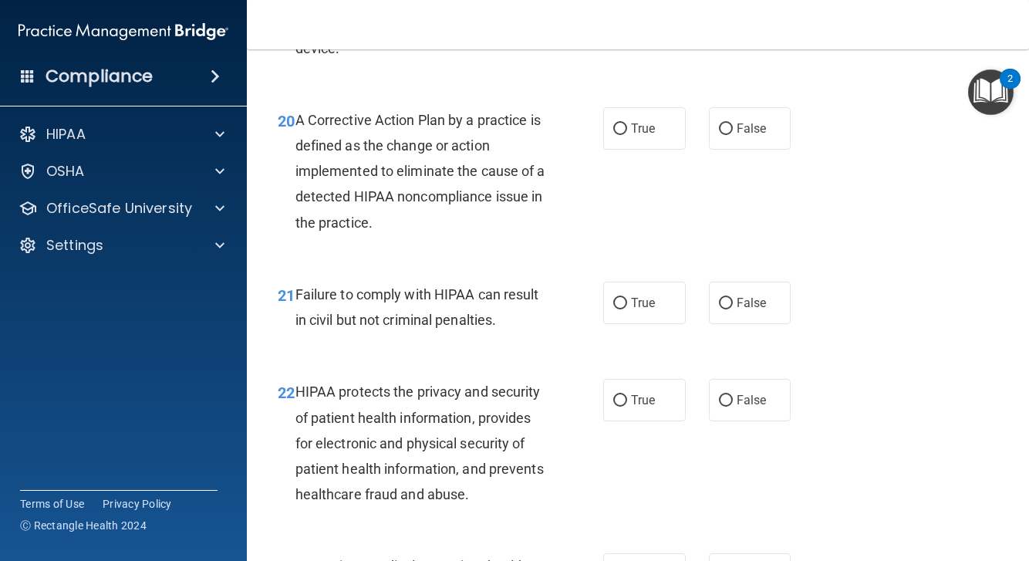
scroll to position [2823, 0]
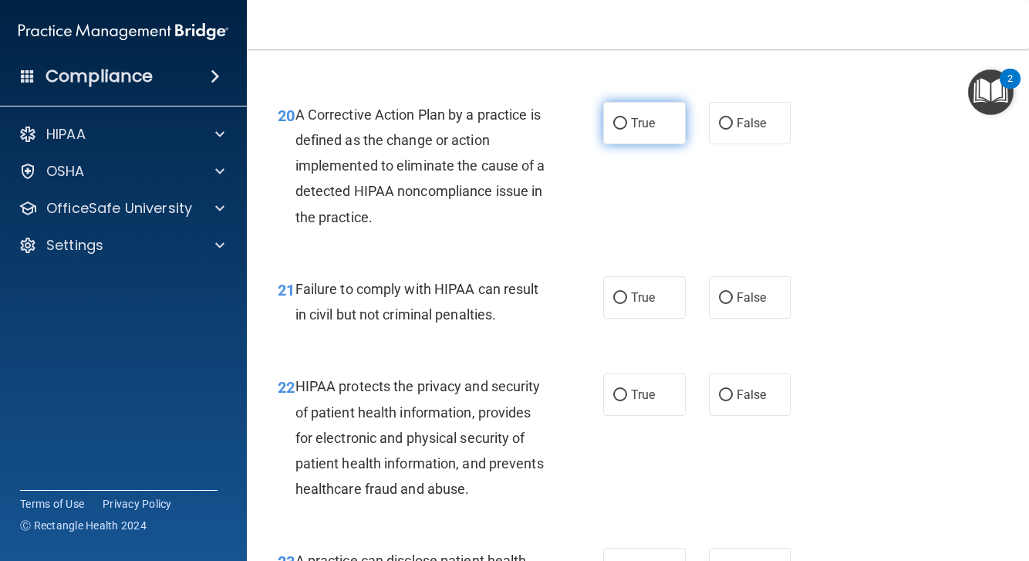
click at [642, 117] on label "True" at bounding box center [644, 123] width 83 height 42
click at [627, 118] on input "True" at bounding box center [620, 124] width 14 height 12
radio input "true"
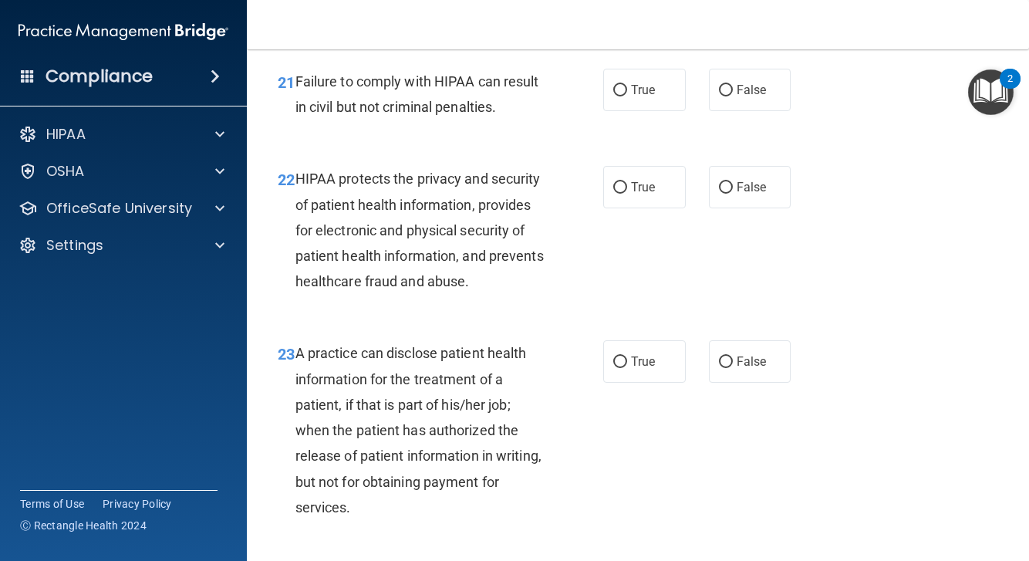
scroll to position [3027, 0]
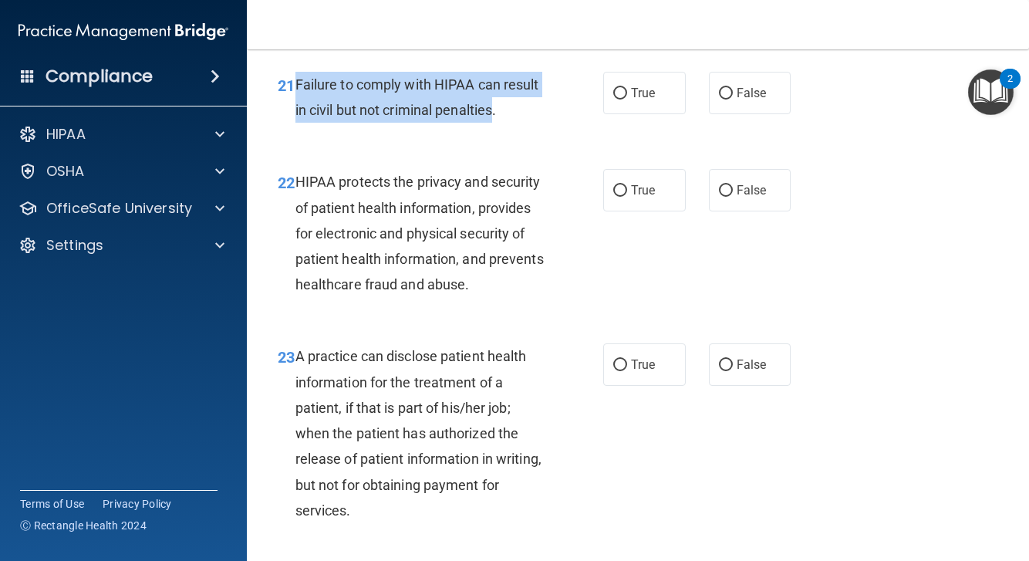
drag, startPoint x: 297, startPoint y: 69, endPoint x: 495, endPoint y: 87, distance: 199.2
click at [495, 87] on div "Failure to comply with HIPAA can result in civil but not criminal penalties." at bounding box center [427, 97] width 262 height 51
copy span "Failure to comply with HIPAA can result in civil but not criminal penalties"
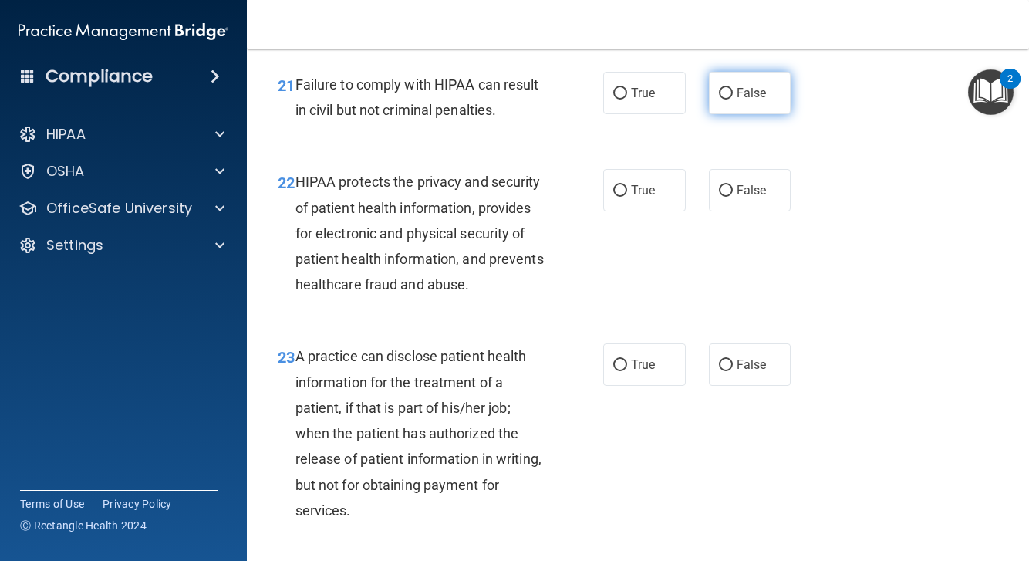
click at [765, 92] on label "False" at bounding box center [750, 93] width 83 height 42
click at [733, 92] on input "False" at bounding box center [726, 94] width 14 height 12
radio input "true"
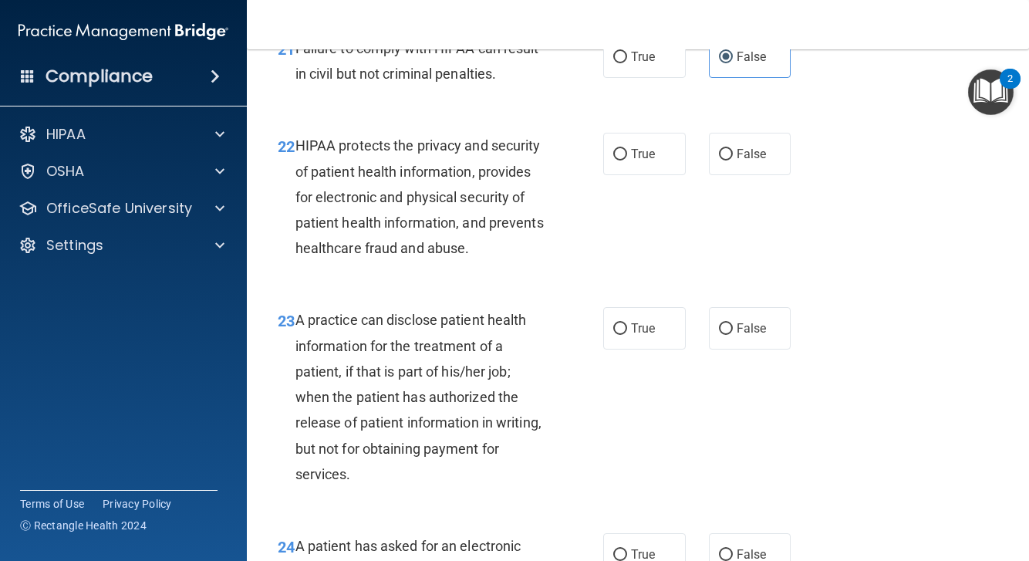
scroll to position [3065, 0]
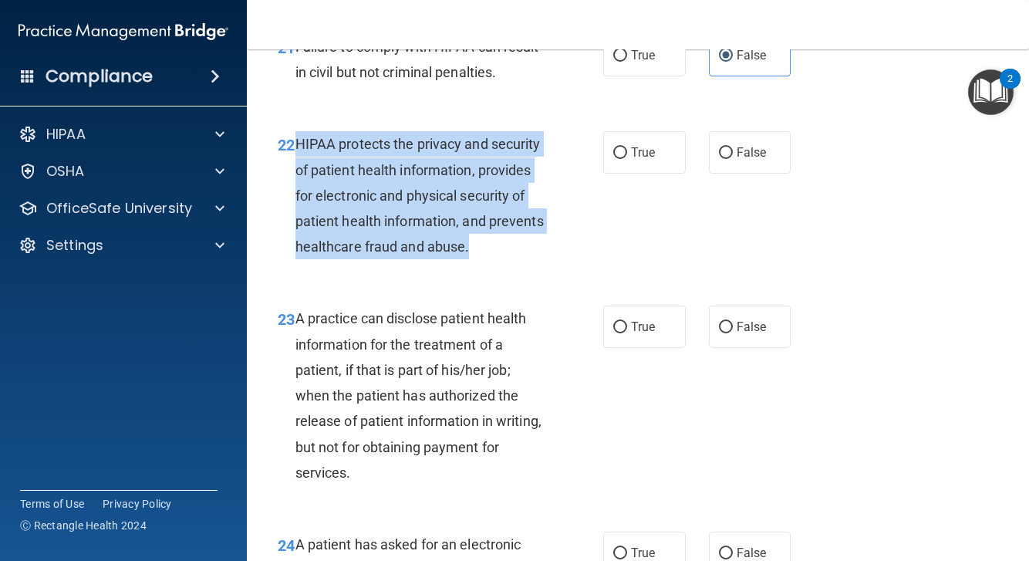
drag, startPoint x: 296, startPoint y: 130, endPoint x: 474, endPoint y: 231, distance: 204.9
click at [474, 231] on div "HIPAA protects the privacy and security of patient health information, provides…" at bounding box center [427, 195] width 262 height 128
copy span "HIPAA protects the privacy and security of patient health information, provides…"
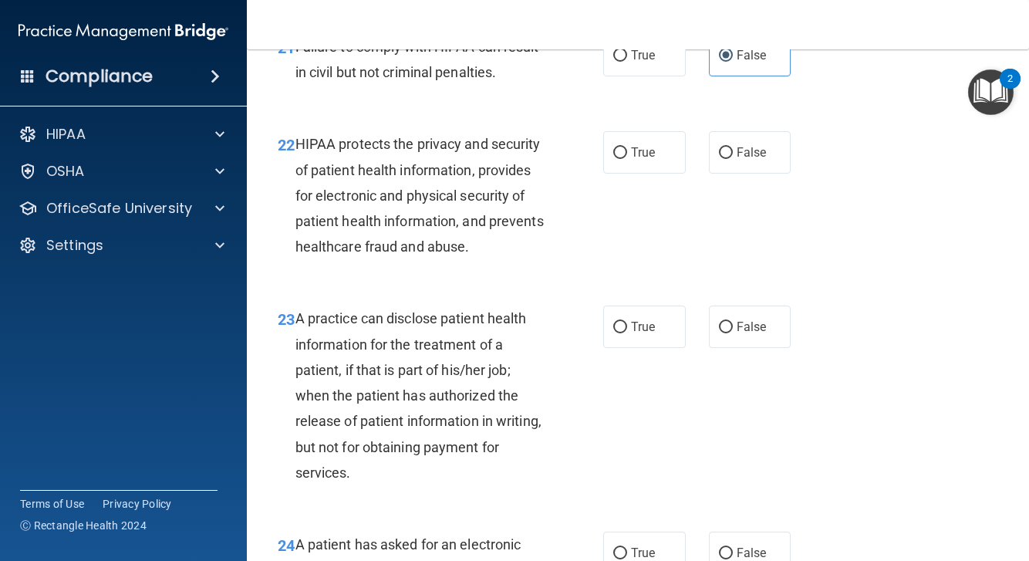
click at [488, 238] on div "HIPAA protects the privacy and security of patient health information, provides…" at bounding box center [427, 195] width 262 height 128
click at [633, 145] on span "True" at bounding box center [643, 152] width 24 height 15
click at [627, 147] on input "True" at bounding box center [620, 153] width 14 height 12
radio input "true"
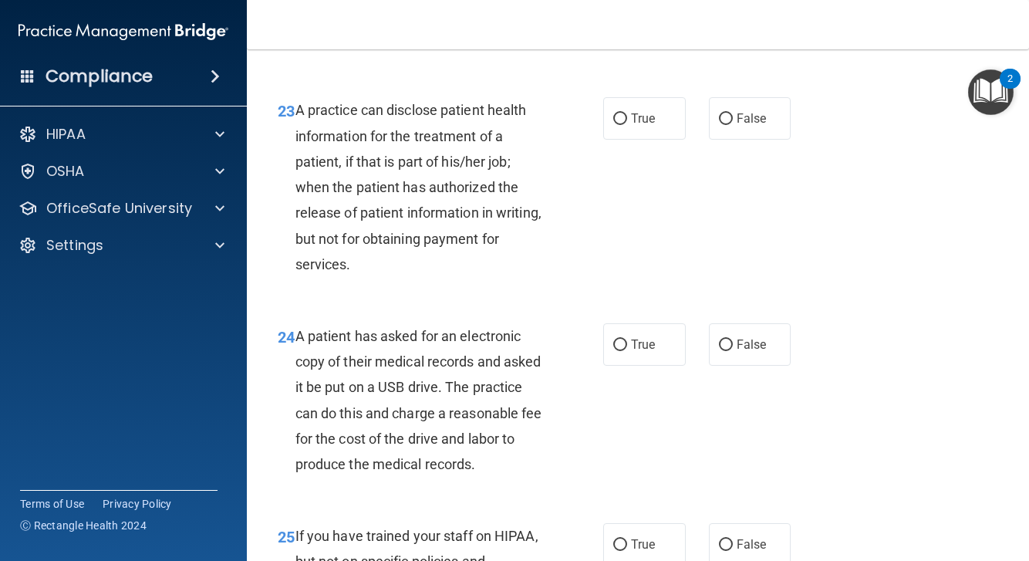
scroll to position [3279, 0]
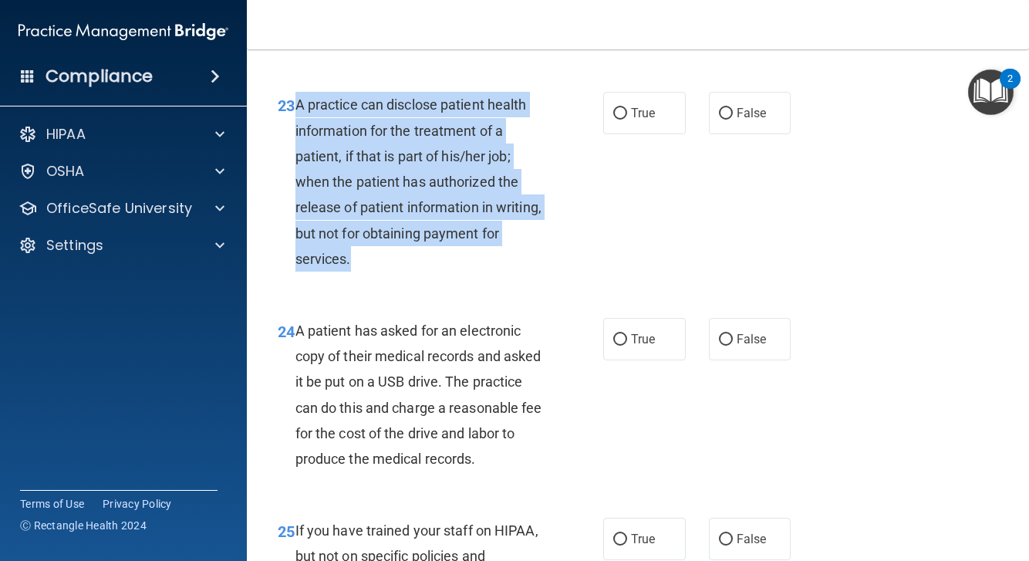
drag, startPoint x: 296, startPoint y: 90, endPoint x: 358, endPoint y: 235, distance: 157.7
click at [358, 235] on div "A practice can disclose patient health information for the treatment of a patie…" at bounding box center [427, 182] width 262 height 180
copy span "A practice can disclose patient health information for the treatment of a patie…"
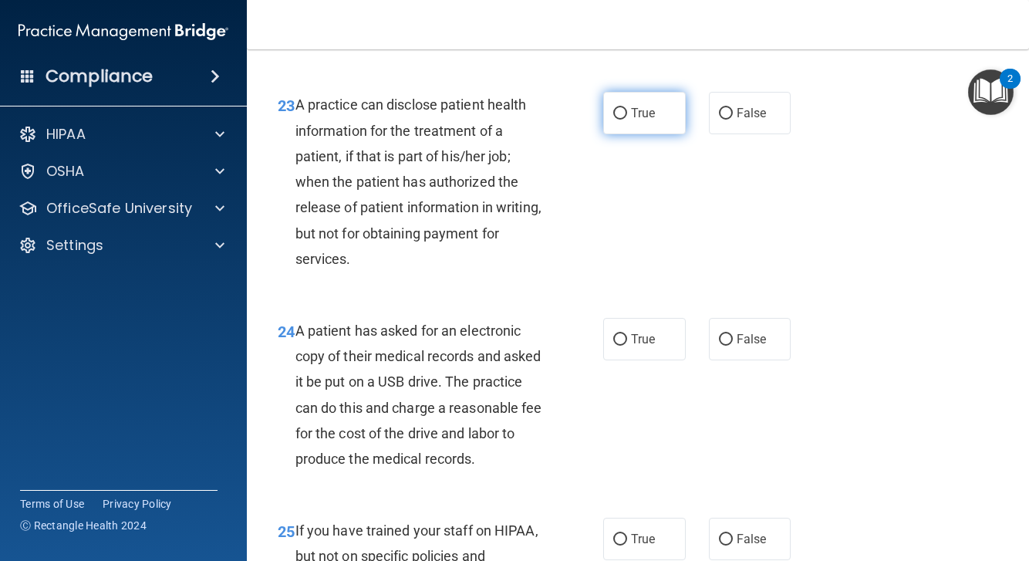
click at [630, 104] on label "True" at bounding box center [644, 113] width 83 height 42
click at [627, 108] on input "True" at bounding box center [620, 114] width 14 height 12
radio input "true"
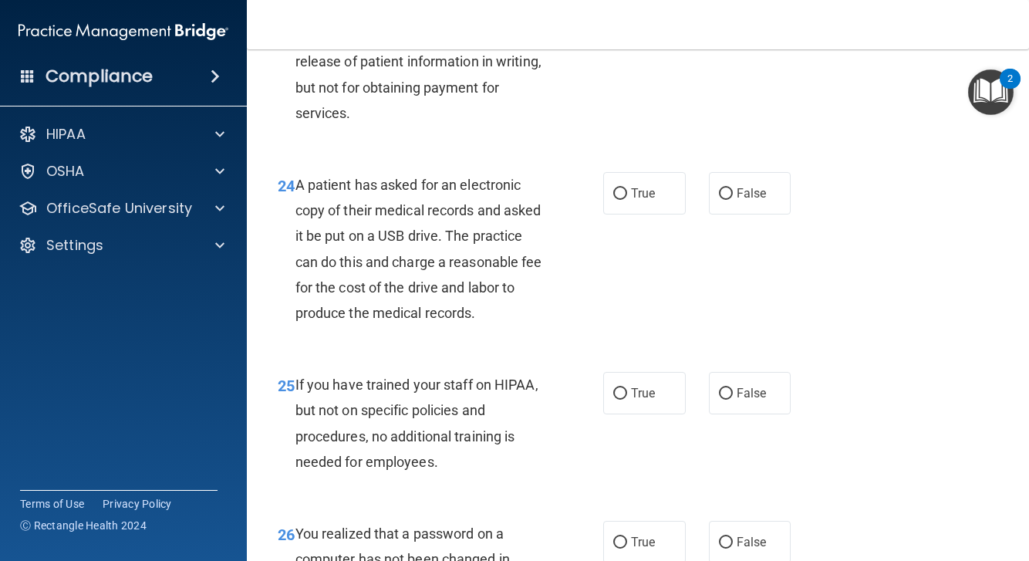
scroll to position [3426, 0]
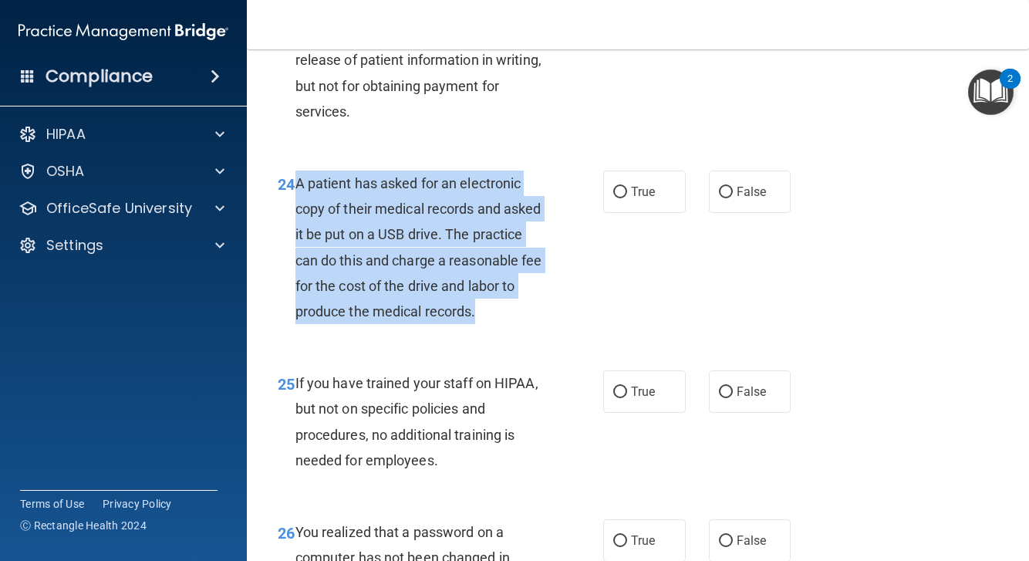
drag, startPoint x: 299, startPoint y: 169, endPoint x: 495, endPoint y: 289, distance: 228.9
click at [495, 289] on div "A patient has asked for an electronic copy of their medical records and asked i…" at bounding box center [427, 248] width 262 height 154
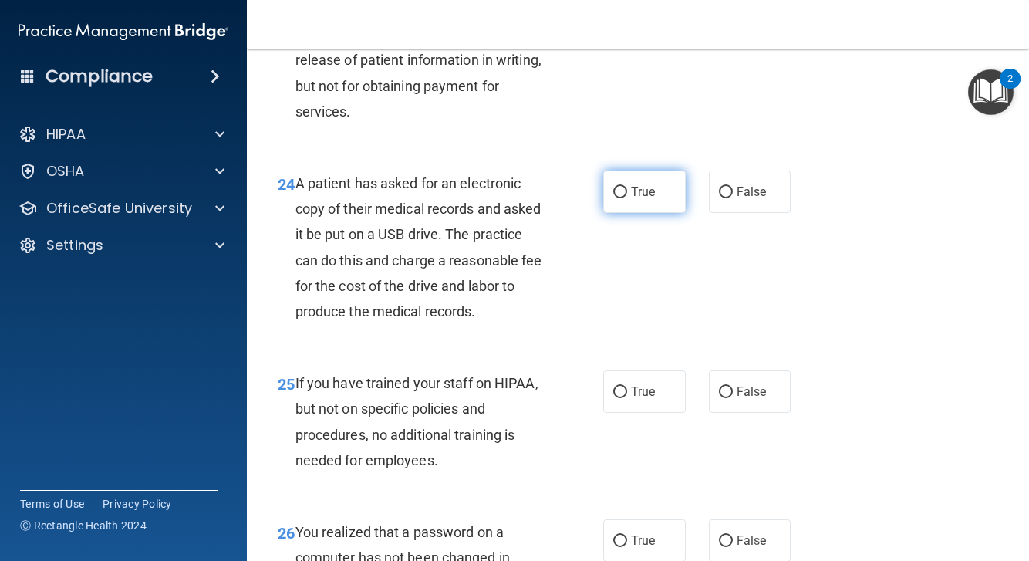
click at [639, 184] on span "True" at bounding box center [643, 191] width 24 height 15
click at [627, 187] on input "True" at bounding box center [620, 193] width 14 height 12
radio input "true"
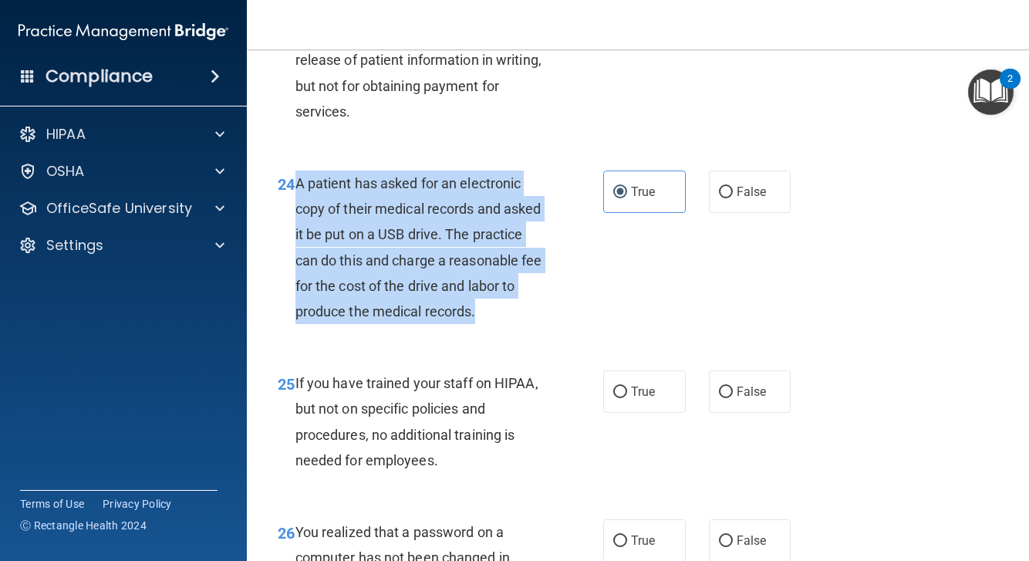
drag, startPoint x: 298, startPoint y: 167, endPoint x: 493, endPoint y: 299, distance: 235.6
click at [493, 299] on div "A patient has asked for an electronic copy of their medical records and asked i…" at bounding box center [427, 248] width 262 height 154
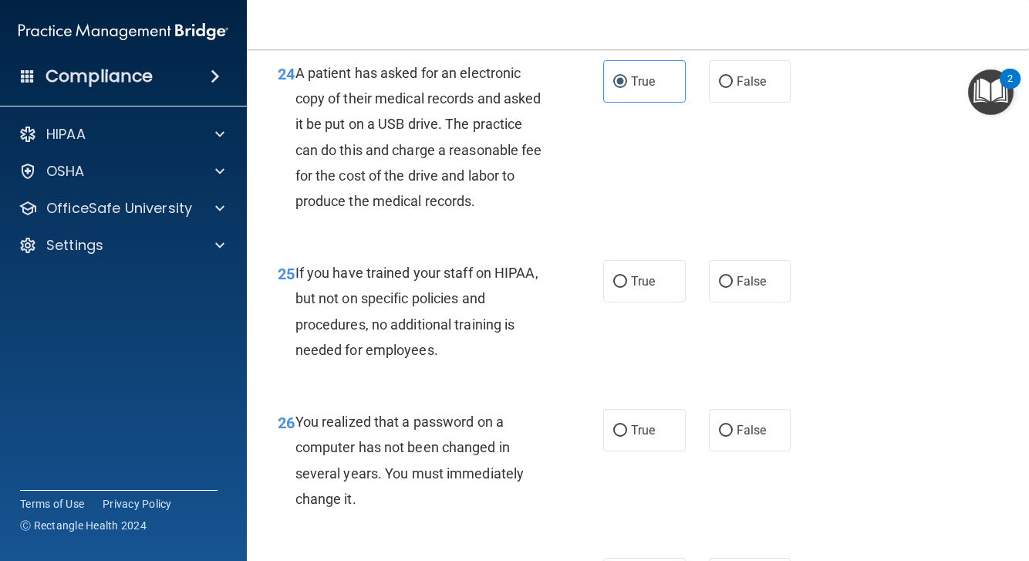
scroll to position [3589, 0]
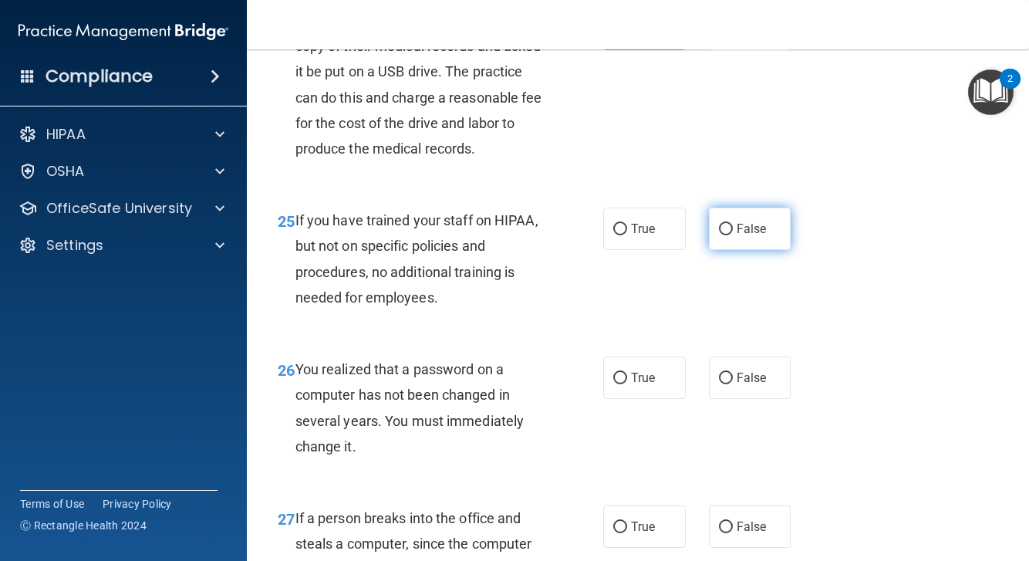
click at [765, 220] on label "False" at bounding box center [750, 229] width 83 height 42
click at [733, 224] on input "False" at bounding box center [726, 230] width 14 height 12
radio input "true"
click at [878, 4] on nav "Toggle navigation [PERSON_NAME] [EMAIL_ADDRESS][DOMAIN_NAME] Manage My Enterpri…" at bounding box center [638, 24] width 782 height 49
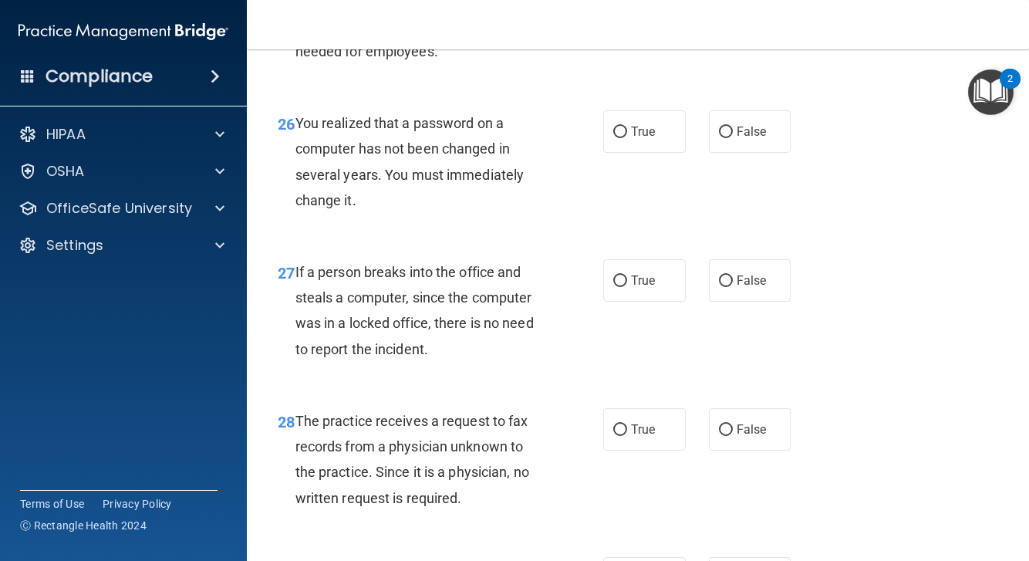
scroll to position [3836, 0]
click at [637, 123] on label "True" at bounding box center [644, 131] width 83 height 42
click at [627, 126] on input "True" at bounding box center [620, 132] width 14 height 12
radio input "true"
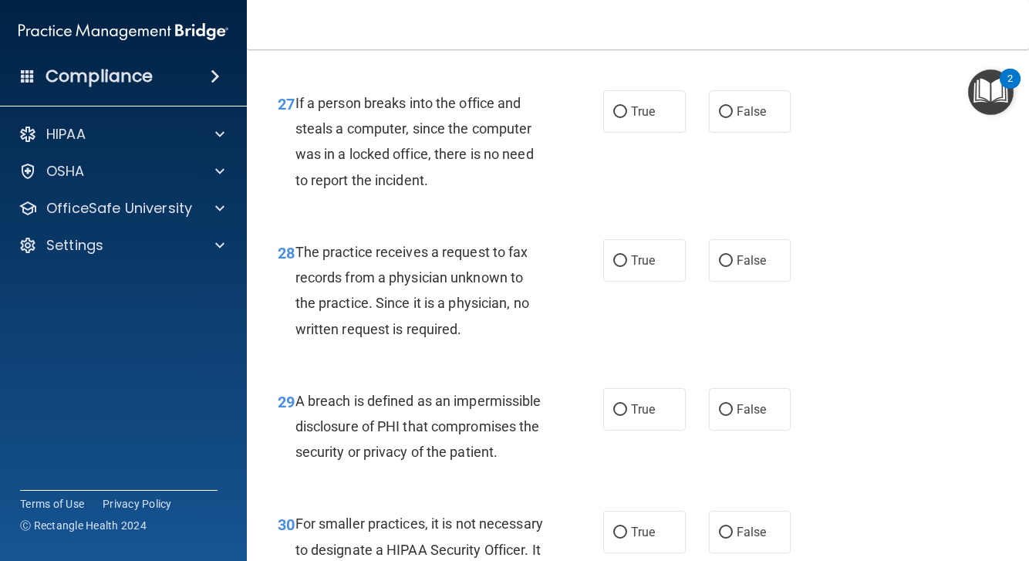
scroll to position [4006, 0]
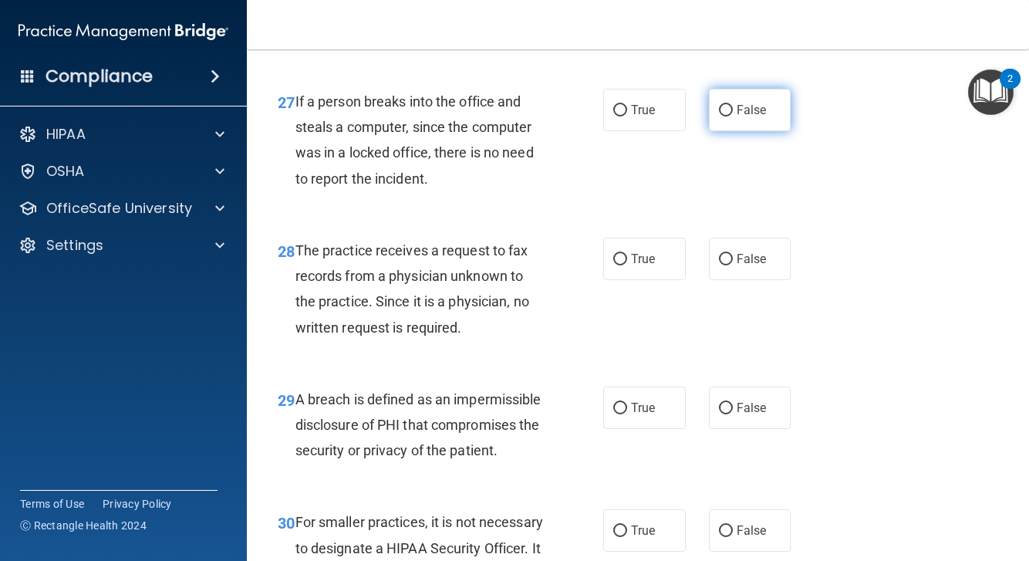
click at [750, 108] on label "False" at bounding box center [750, 110] width 83 height 42
click at [733, 108] on input "False" at bounding box center [726, 111] width 14 height 12
radio input "true"
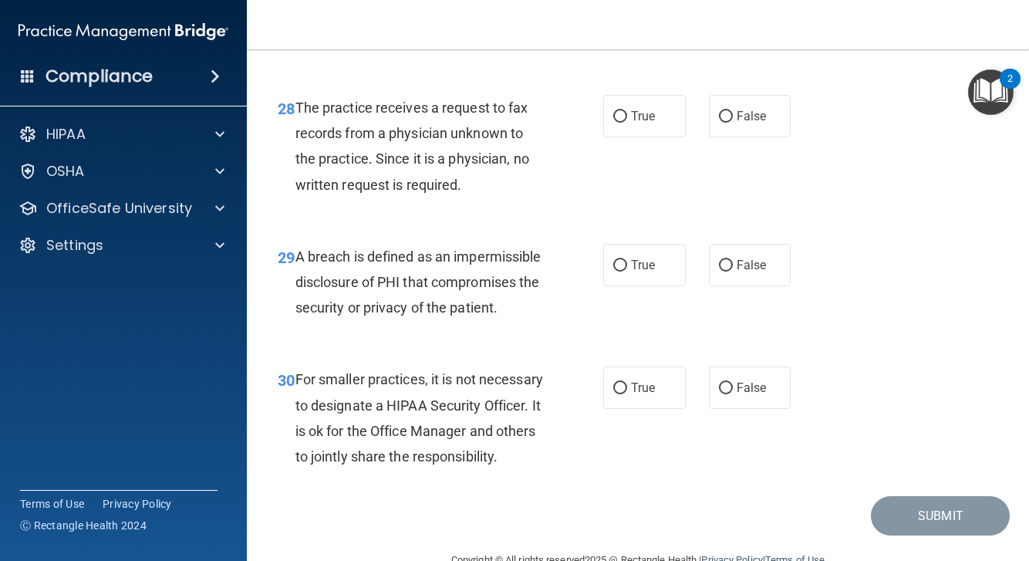
scroll to position [4147, 0]
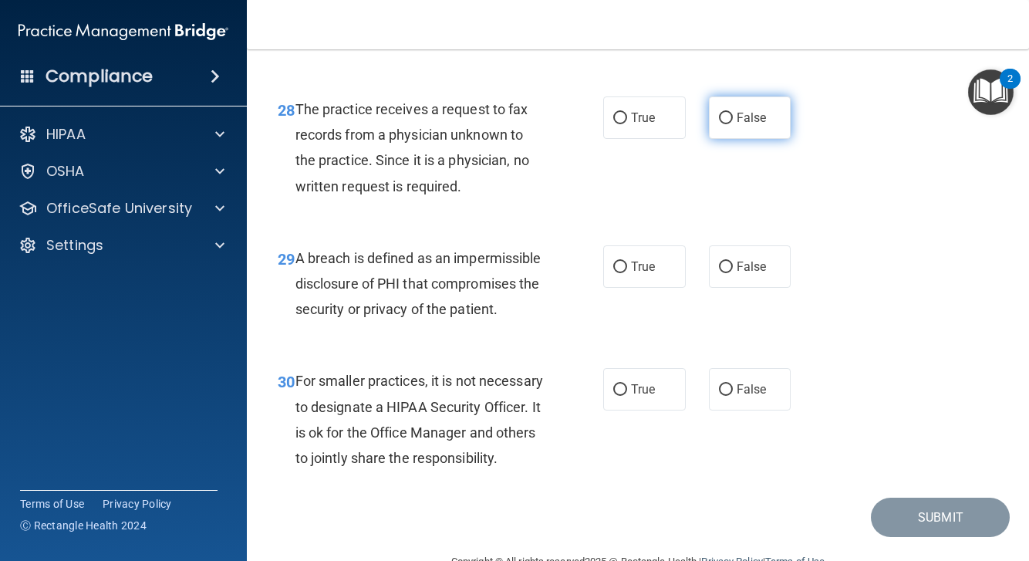
click at [747, 110] on label "False" at bounding box center [750, 117] width 83 height 42
click at [733, 113] on input "False" at bounding box center [726, 119] width 14 height 12
radio input "true"
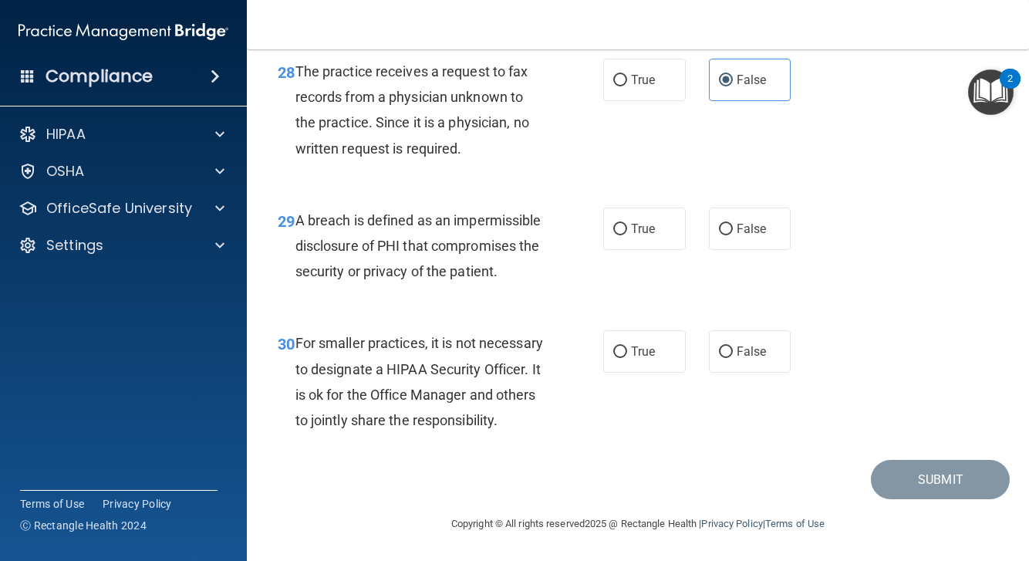
scroll to position [4188, 0]
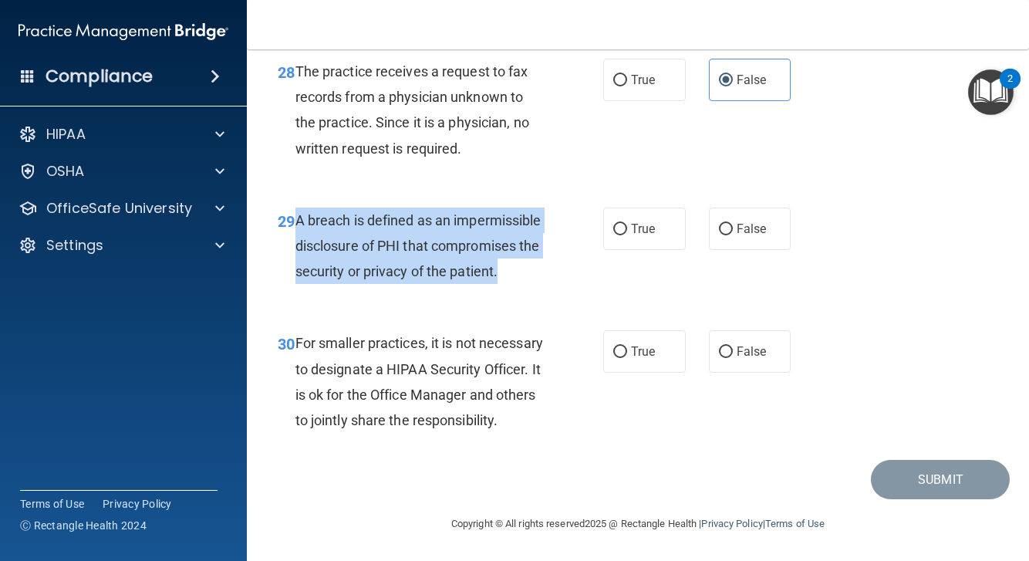
drag, startPoint x: 299, startPoint y: 197, endPoint x: 505, endPoint y: 245, distance: 210.8
click at [505, 245] on div "A breach is defined as an impermissible disclosure of PHI that compromises the …" at bounding box center [427, 246] width 262 height 77
click at [520, 233] on div "A breach is defined as an impermissible disclosure of PHI that compromises the …" at bounding box center [427, 246] width 262 height 77
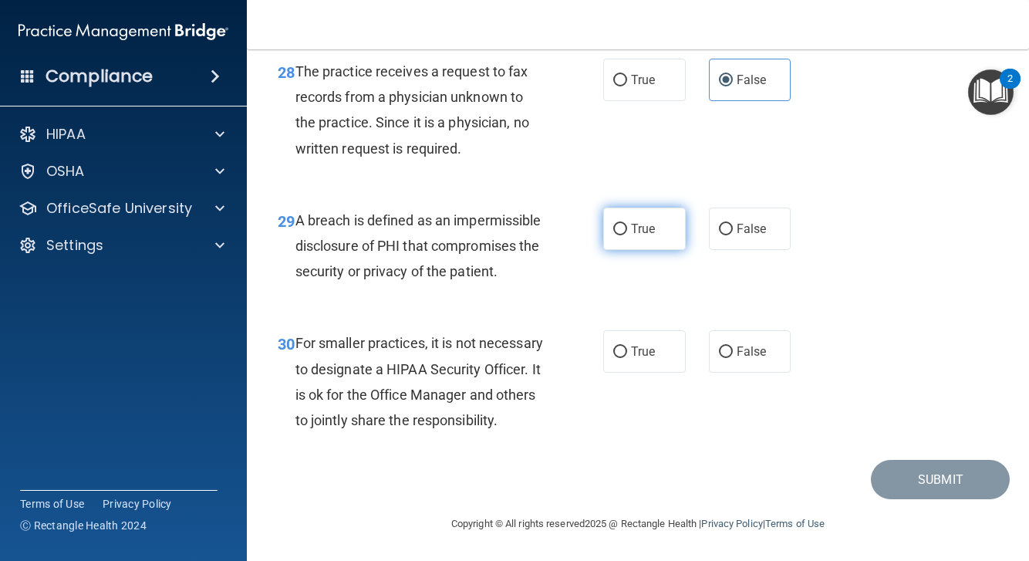
click at [618, 211] on label "True" at bounding box center [644, 229] width 83 height 42
click at [618, 224] on input "True" at bounding box center [620, 230] width 14 height 12
radio input "true"
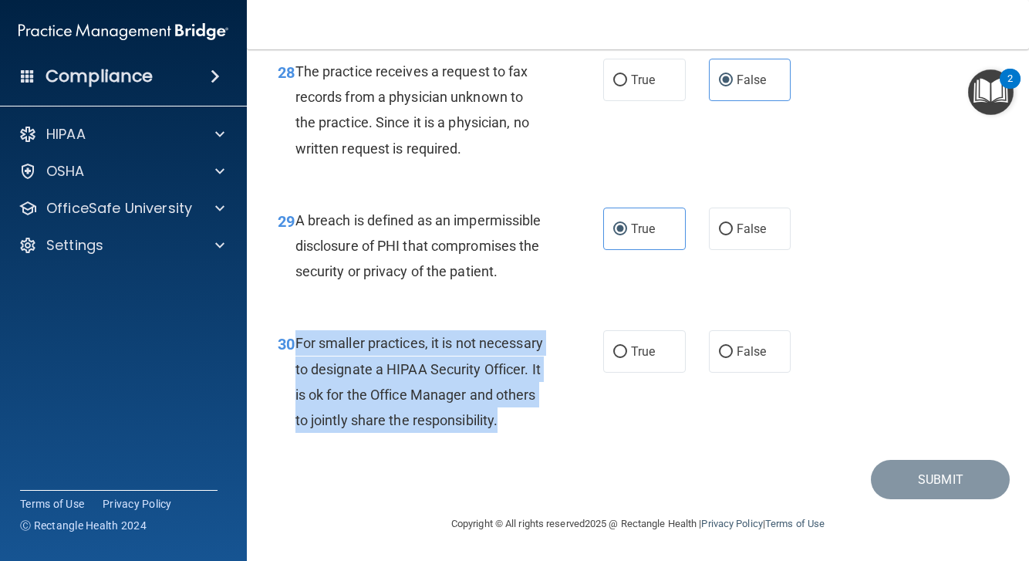
drag, startPoint x: 296, startPoint y: 319, endPoint x: 388, endPoint y: 431, distance: 144.7
click at [388, 431] on div "For smaller practices, it is not necessary to designate a HIPAA Security Office…" at bounding box center [427, 381] width 262 height 103
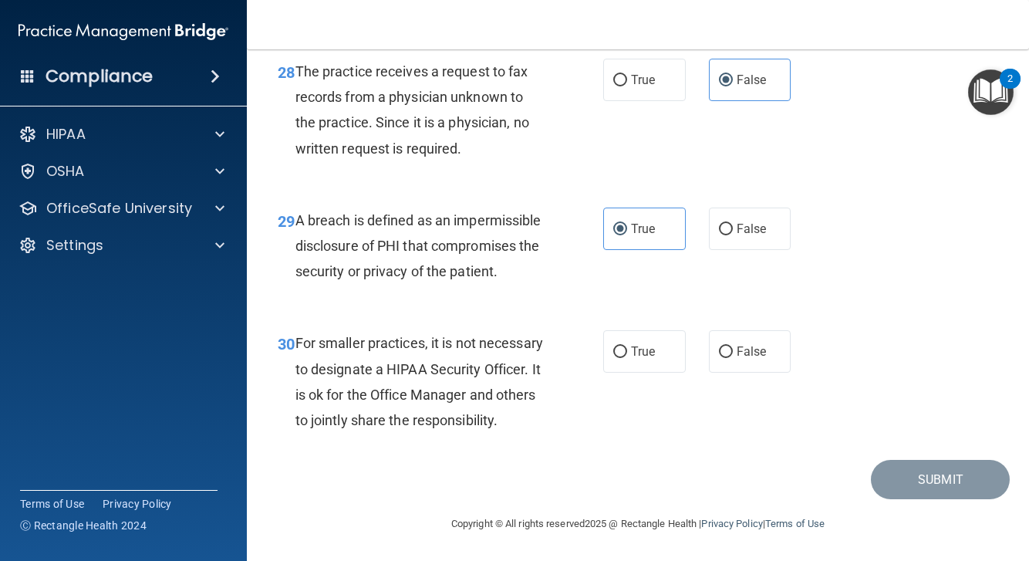
click at [579, 400] on div "30 For smaller practices, it is not necessary to designate a HIPAA Security Off…" at bounding box center [441, 385] width 372 height 110
click at [638, 340] on label "True" at bounding box center [644, 351] width 83 height 42
click at [627, 346] on input "True" at bounding box center [620, 352] width 14 height 12
radio input "true"
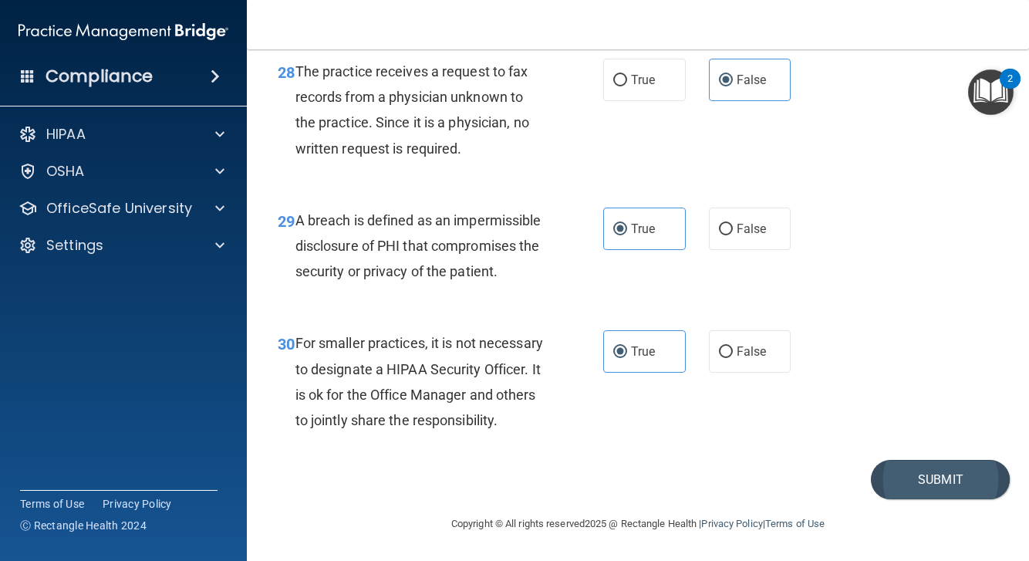
click at [899, 483] on button "Submit" at bounding box center [940, 479] width 139 height 39
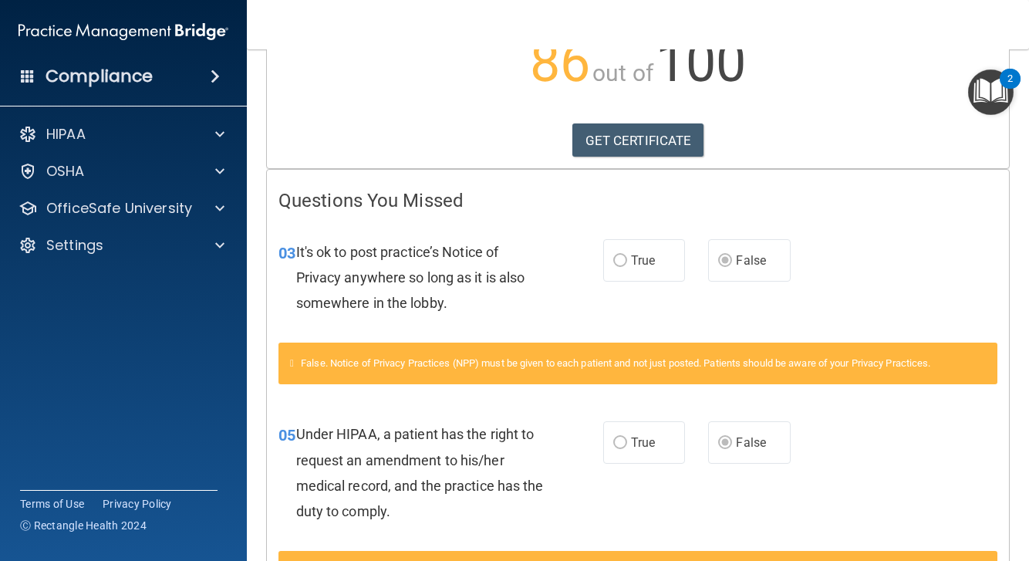
scroll to position [197, 0]
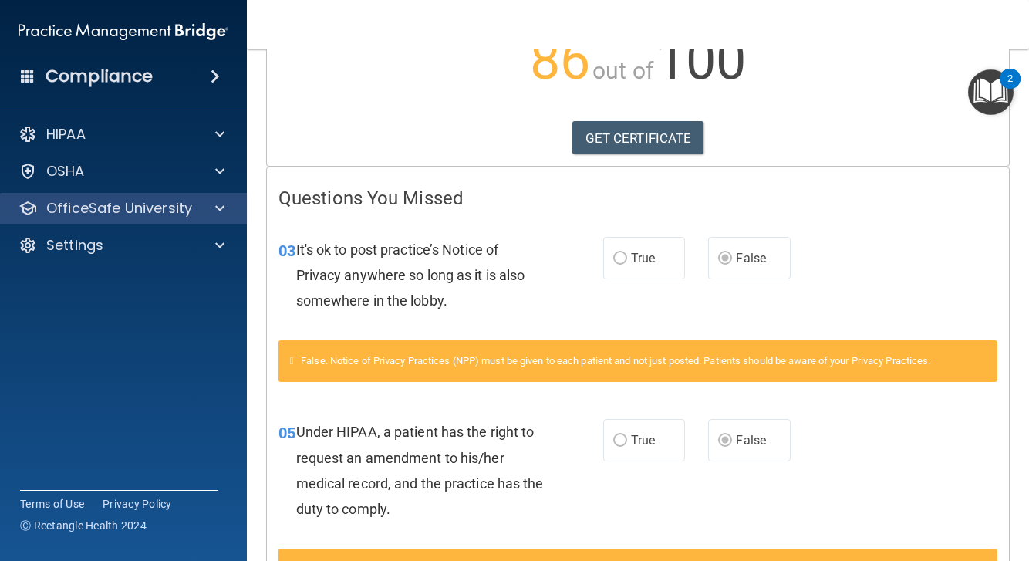
click at [120, 207] on p "OfficeSafe University" at bounding box center [119, 208] width 146 height 19
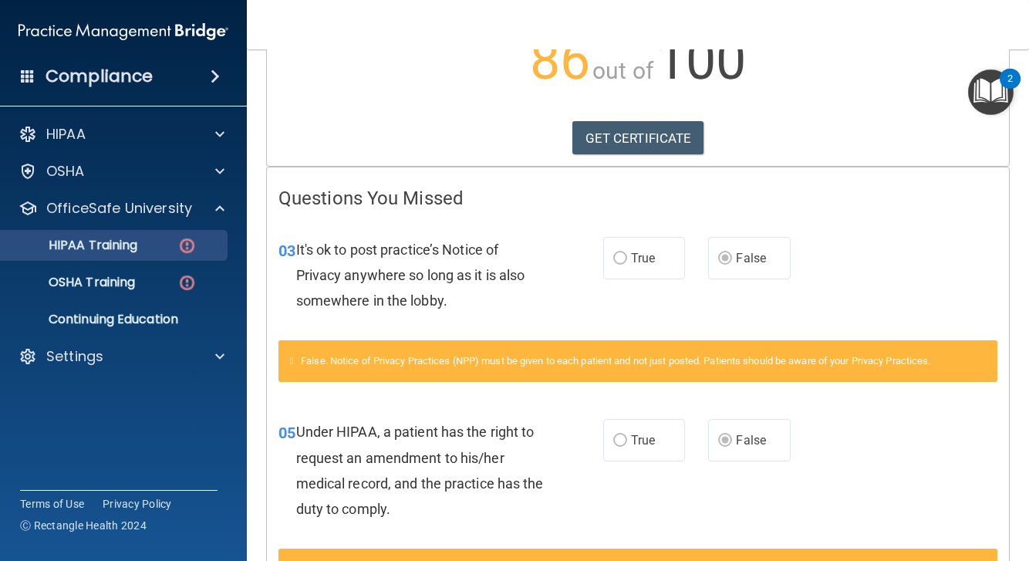
click at [111, 245] on p "HIPAA Training" at bounding box center [73, 245] width 127 height 15
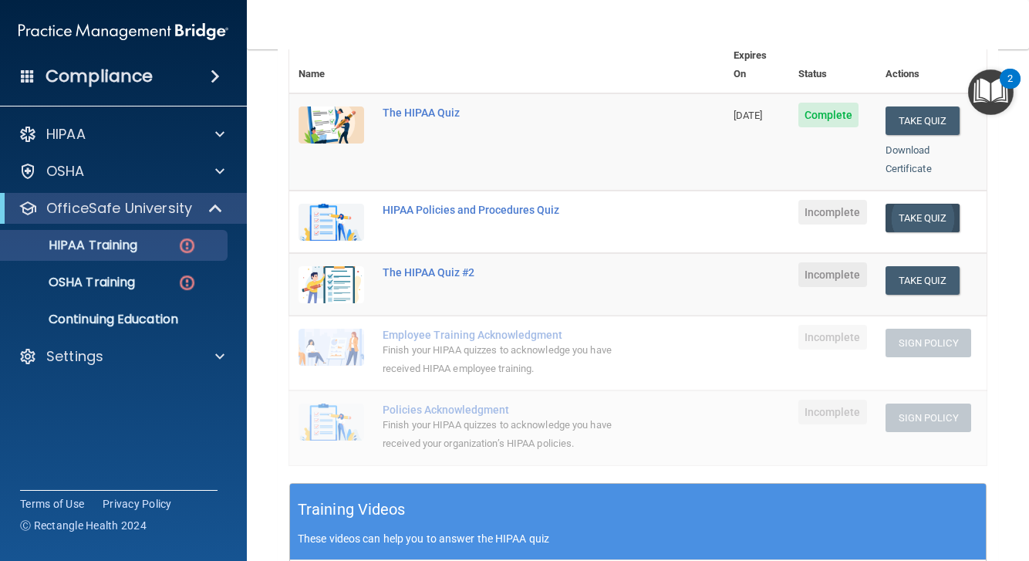
click at [921, 204] on button "Take Quiz" at bounding box center [923, 218] width 74 height 29
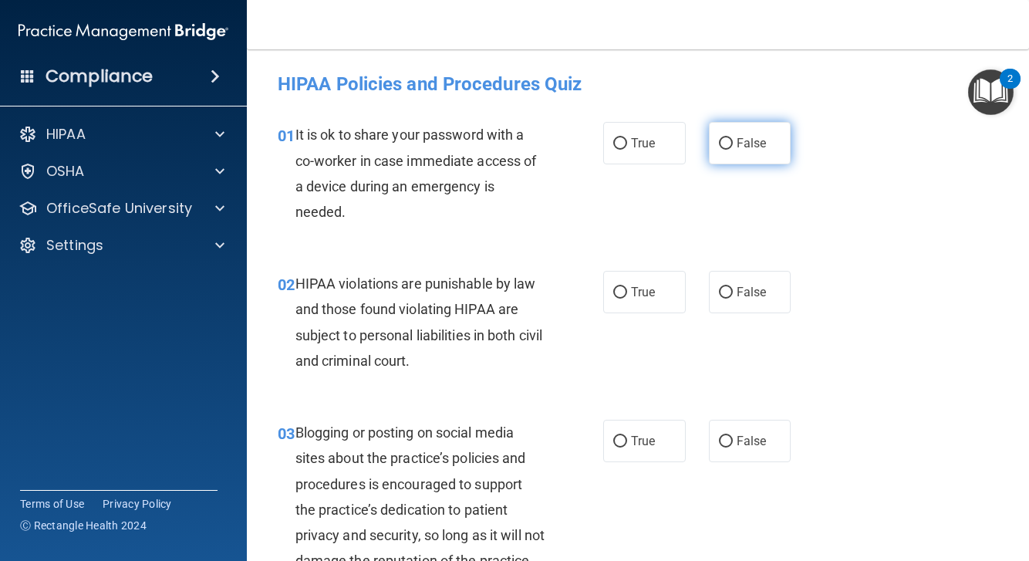
click at [753, 143] on span "False" at bounding box center [752, 143] width 30 height 15
click at [733, 143] on input "False" at bounding box center [726, 144] width 14 height 12
radio input "true"
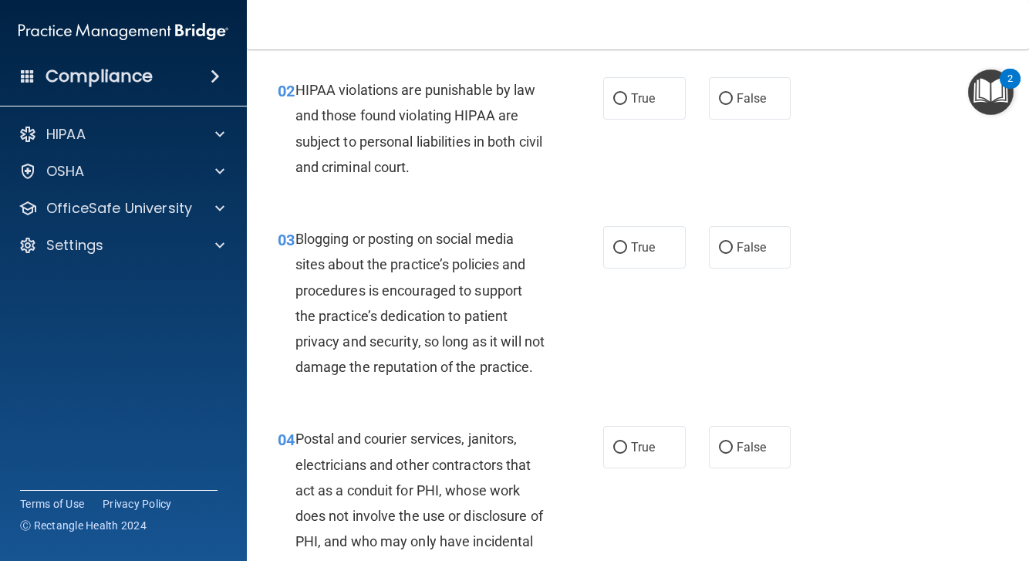
scroll to position [198, 0]
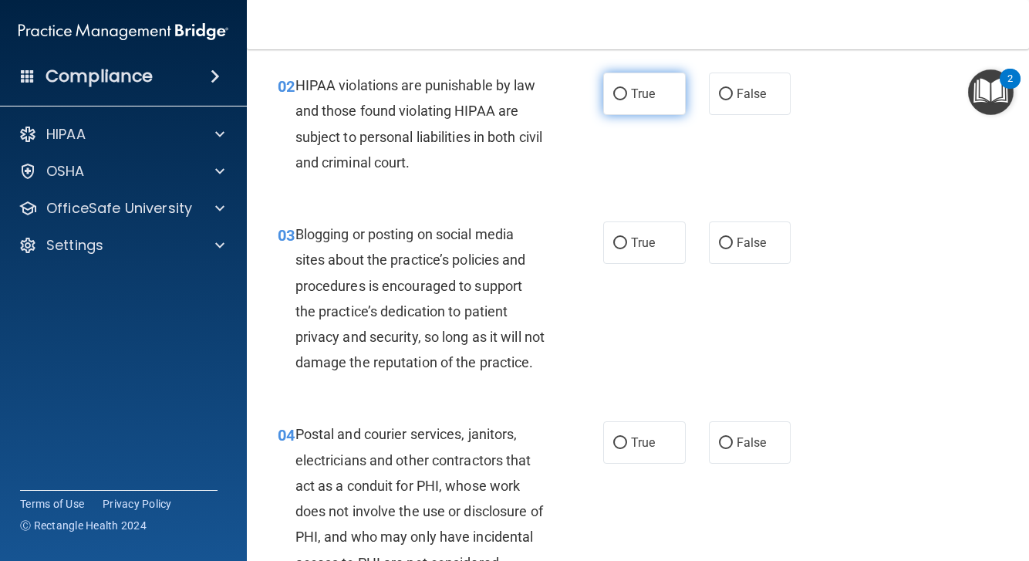
click at [644, 107] on label "True" at bounding box center [644, 94] width 83 height 42
click at [627, 100] on input "True" at bounding box center [620, 95] width 14 height 12
radio input "true"
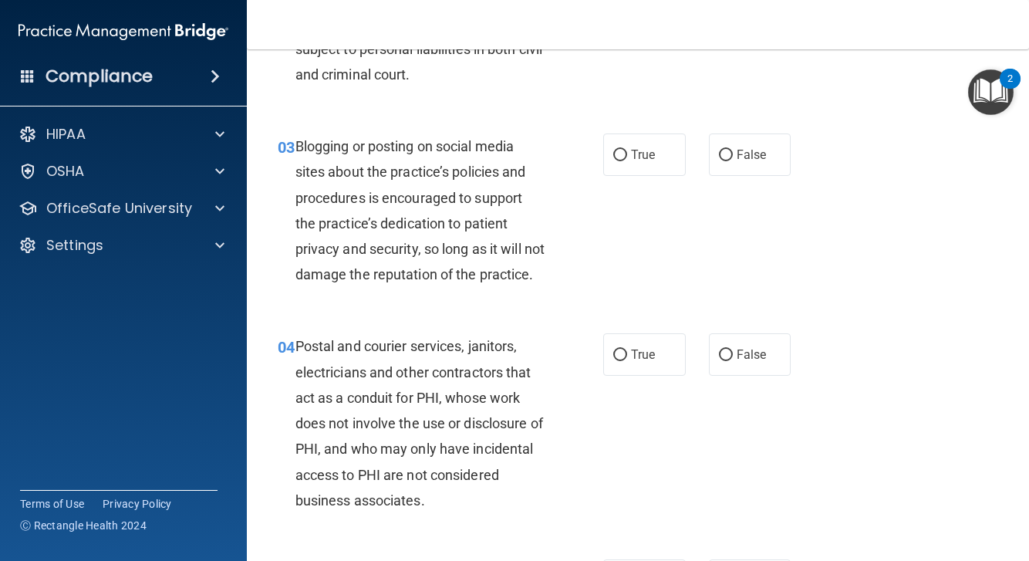
scroll to position [297, 0]
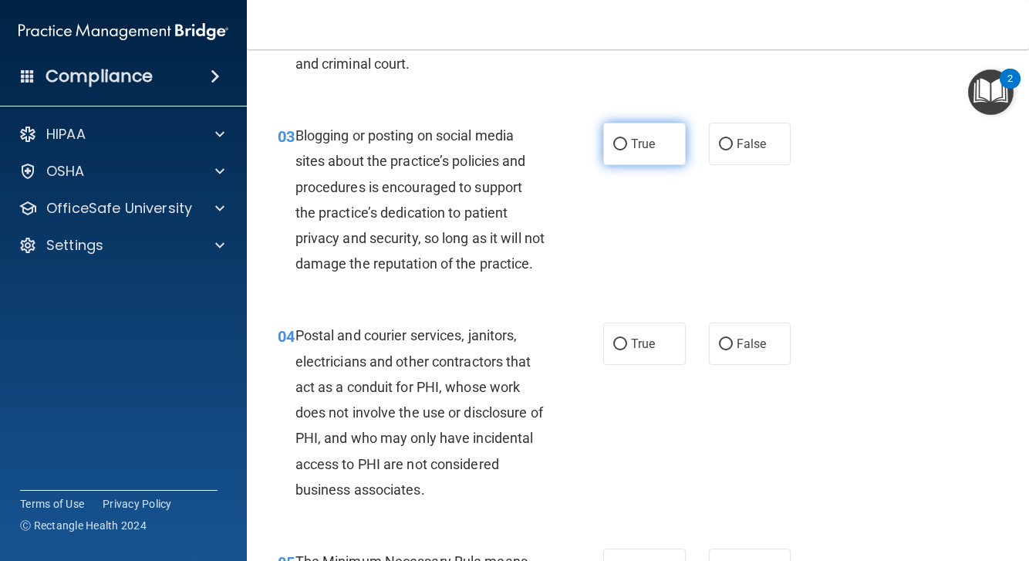
click at [636, 142] on span "True" at bounding box center [643, 144] width 24 height 15
click at [627, 142] on input "True" at bounding box center [620, 145] width 14 height 12
radio input "true"
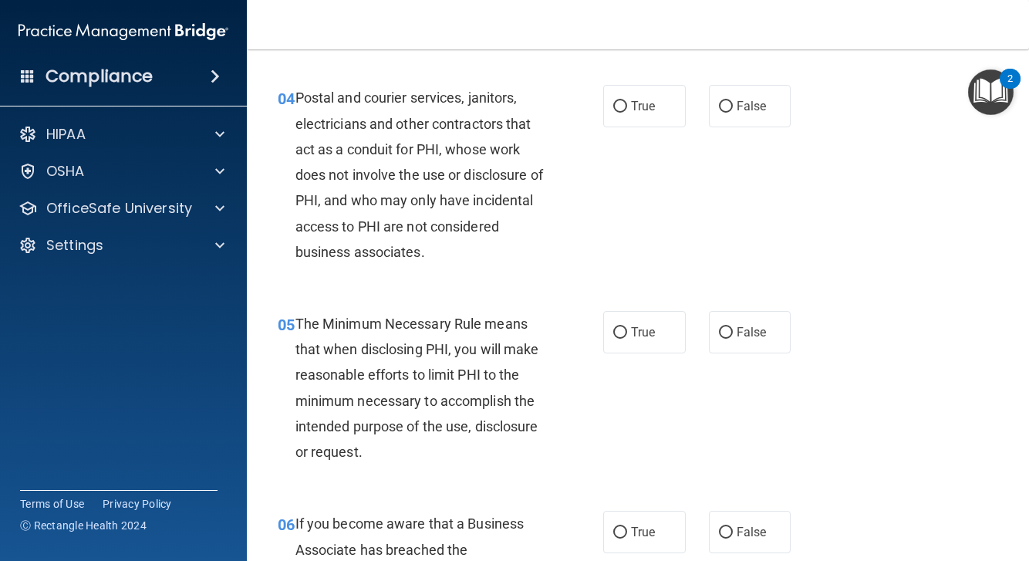
scroll to position [538, 0]
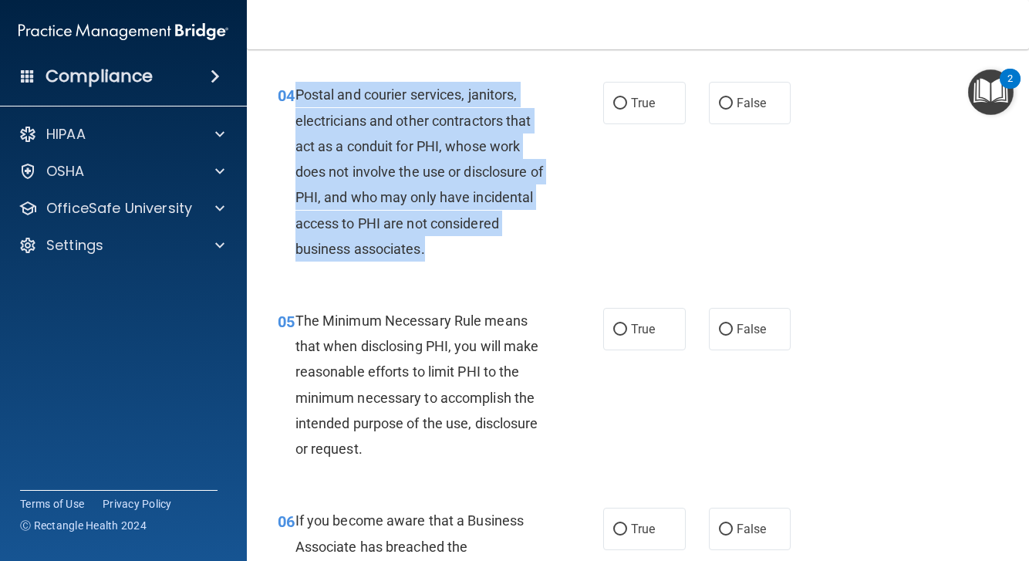
drag, startPoint x: 296, startPoint y: 117, endPoint x: 507, endPoint y: 260, distance: 254.9
click at [507, 260] on div "Postal and courier services, janitors, electricians and other contractors that …" at bounding box center [427, 172] width 262 height 180
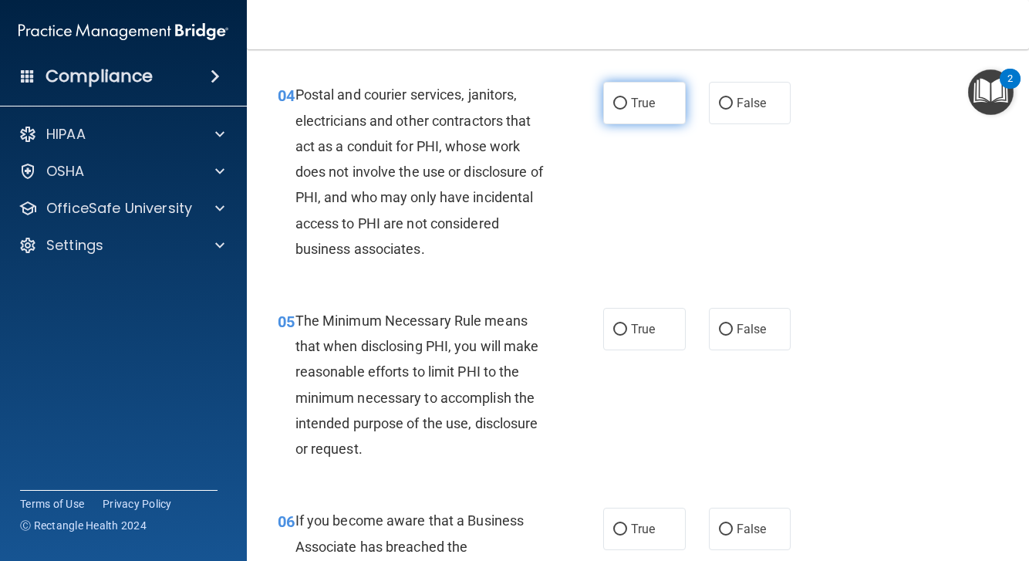
click at [640, 124] on label "True" at bounding box center [644, 103] width 83 height 42
click at [627, 110] on input "True" at bounding box center [620, 104] width 14 height 12
radio input "true"
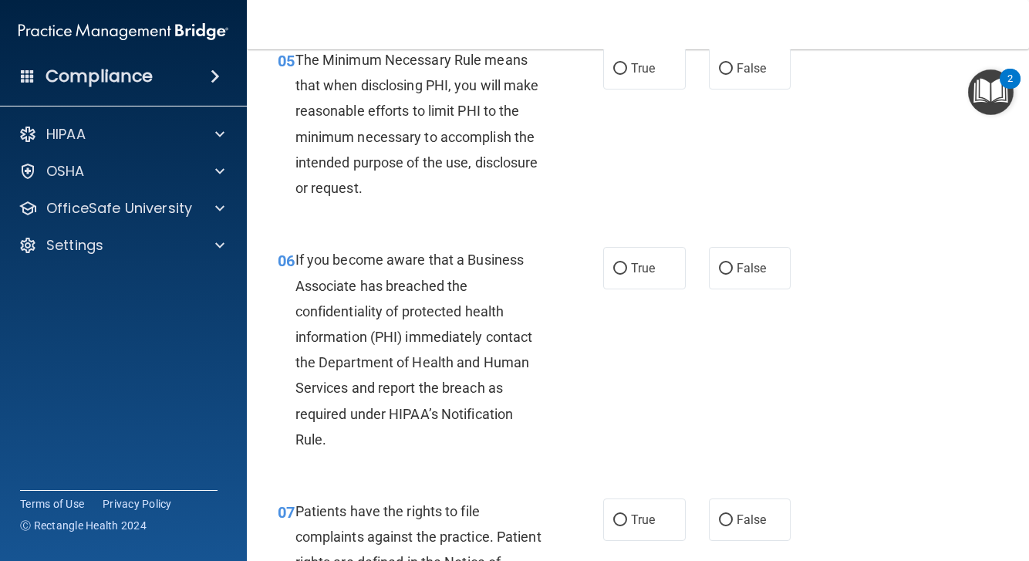
scroll to position [803, 0]
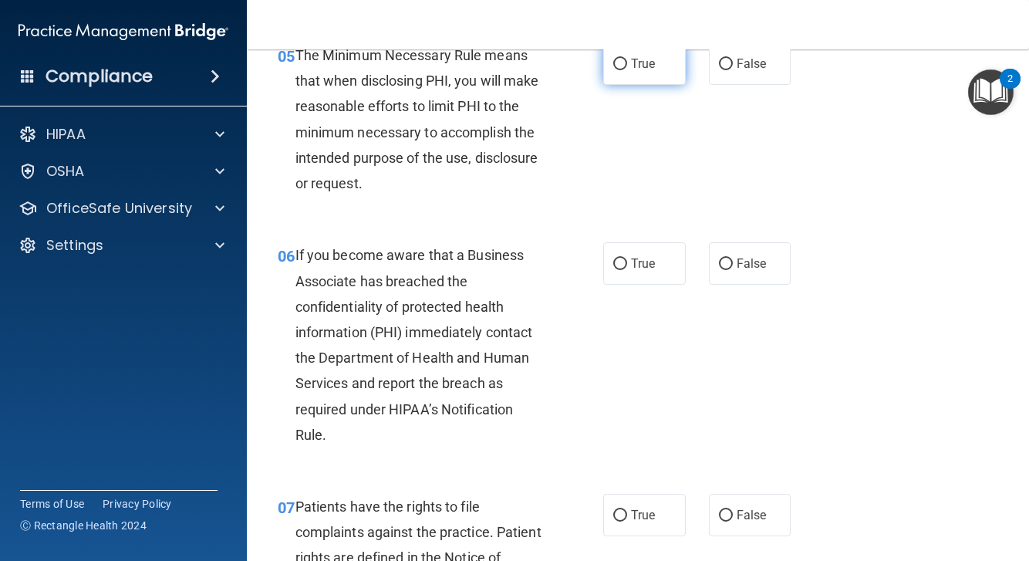
click at [626, 85] on label "True" at bounding box center [644, 63] width 83 height 42
click at [626, 70] on input "True" at bounding box center [620, 65] width 14 height 12
radio input "true"
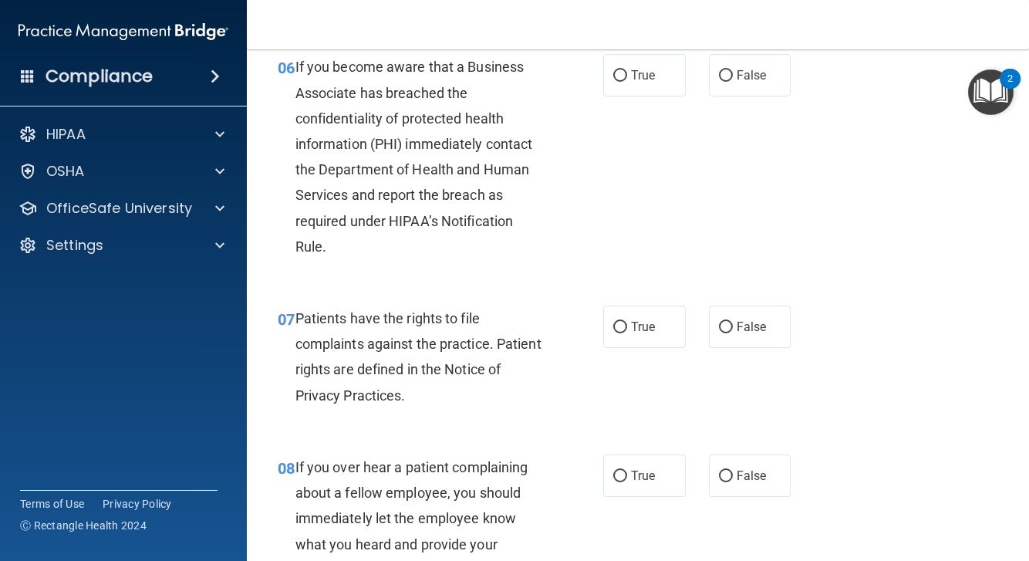
scroll to position [1008, 0]
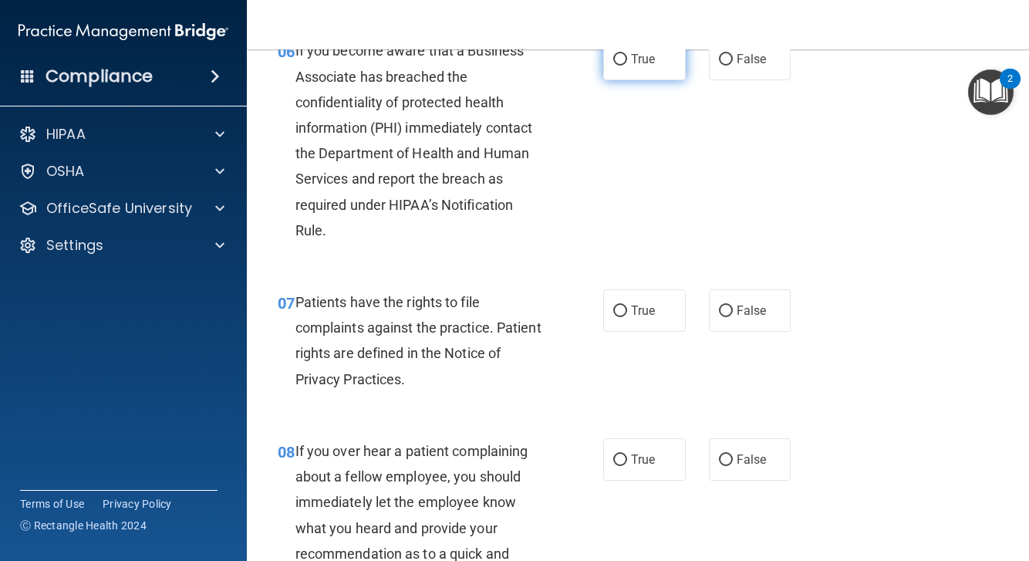
click at [655, 66] on span "True" at bounding box center [643, 59] width 24 height 15
click at [627, 66] on input "True" at bounding box center [620, 60] width 14 height 12
radio input "true"
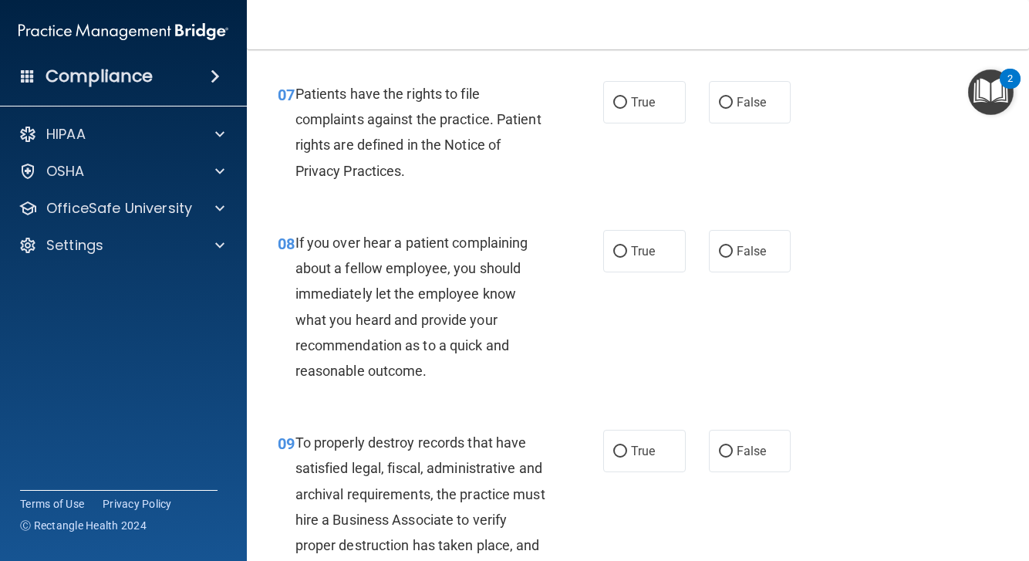
scroll to position [1221, 0]
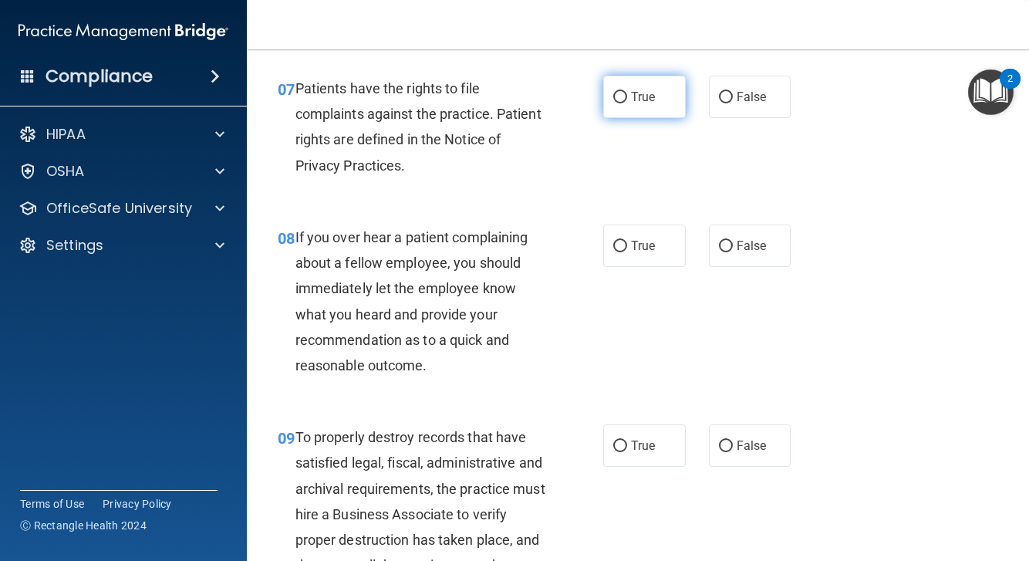
click at [620, 118] on label "True" at bounding box center [644, 97] width 83 height 42
click at [620, 103] on input "True" at bounding box center [620, 98] width 14 height 12
radio input "true"
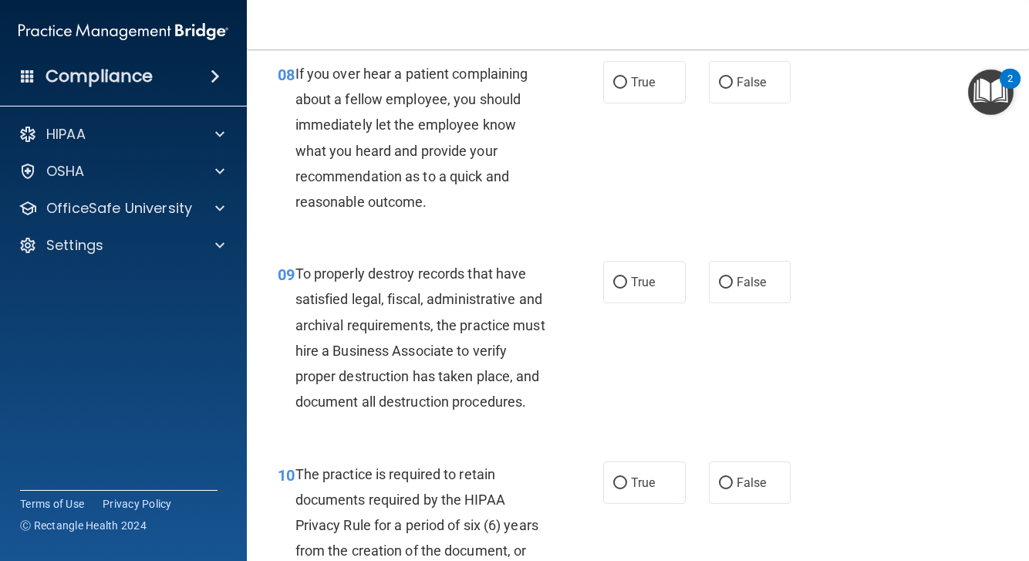
scroll to position [1394, 0]
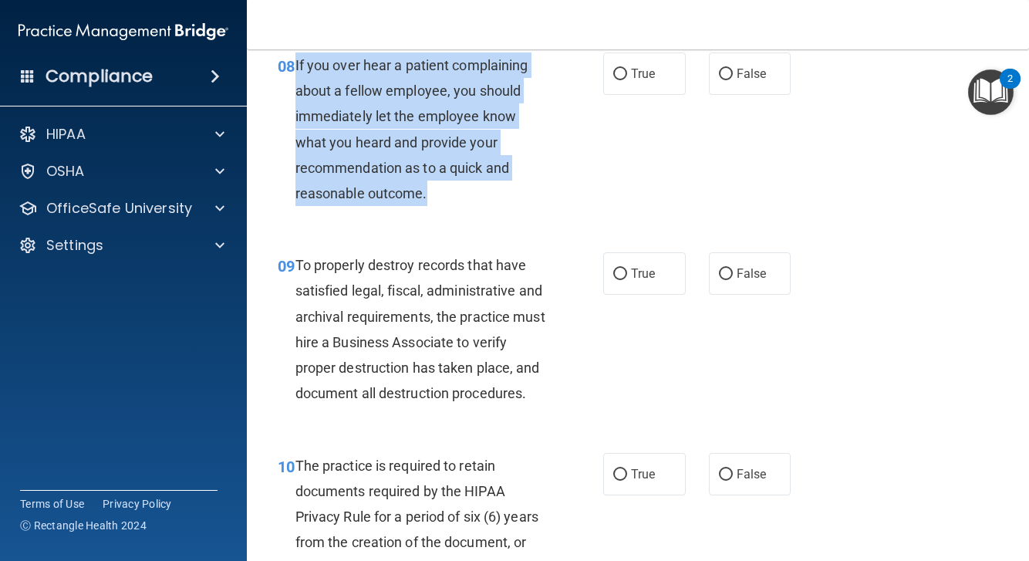
drag, startPoint x: 296, startPoint y: 83, endPoint x: 454, endPoint y: 205, distance: 200.8
click at [454, 205] on div "If you over hear a patient complaining about a fellow employee, you should imme…" at bounding box center [427, 129] width 262 height 154
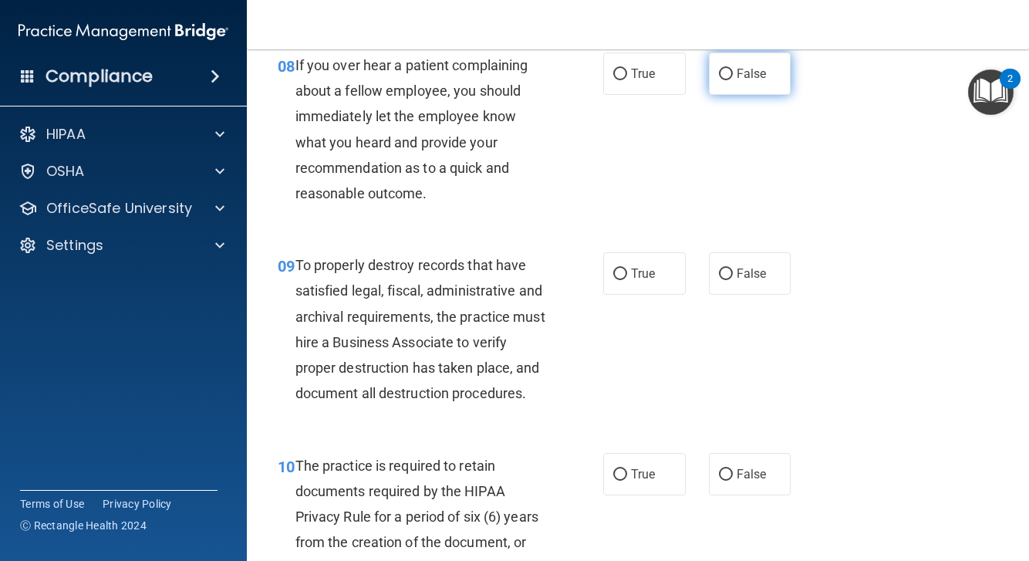
click at [755, 81] on span "False" at bounding box center [752, 73] width 30 height 15
click at [733, 80] on input "False" at bounding box center [726, 75] width 14 height 12
radio input "true"
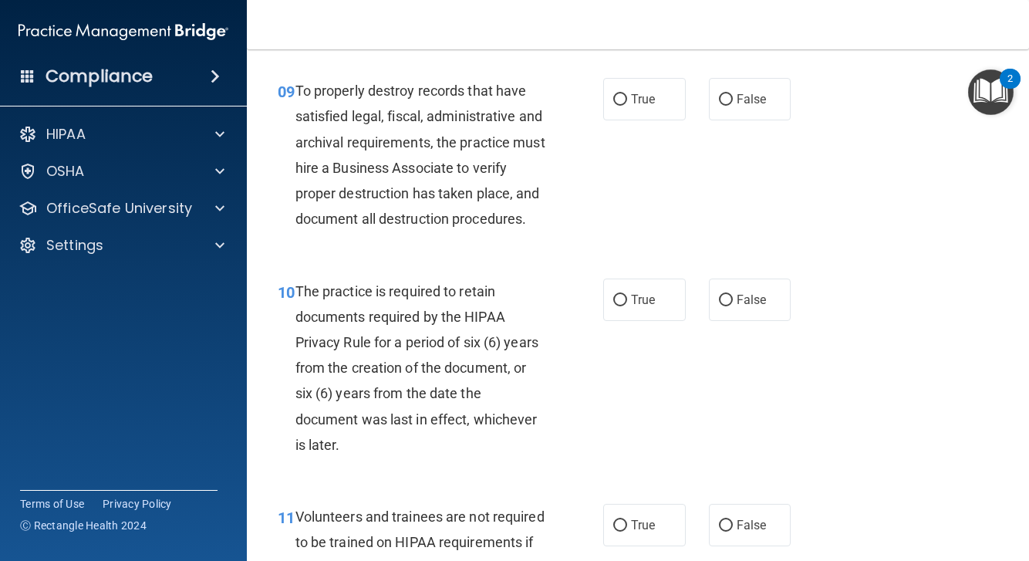
scroll to position [1571, 0]
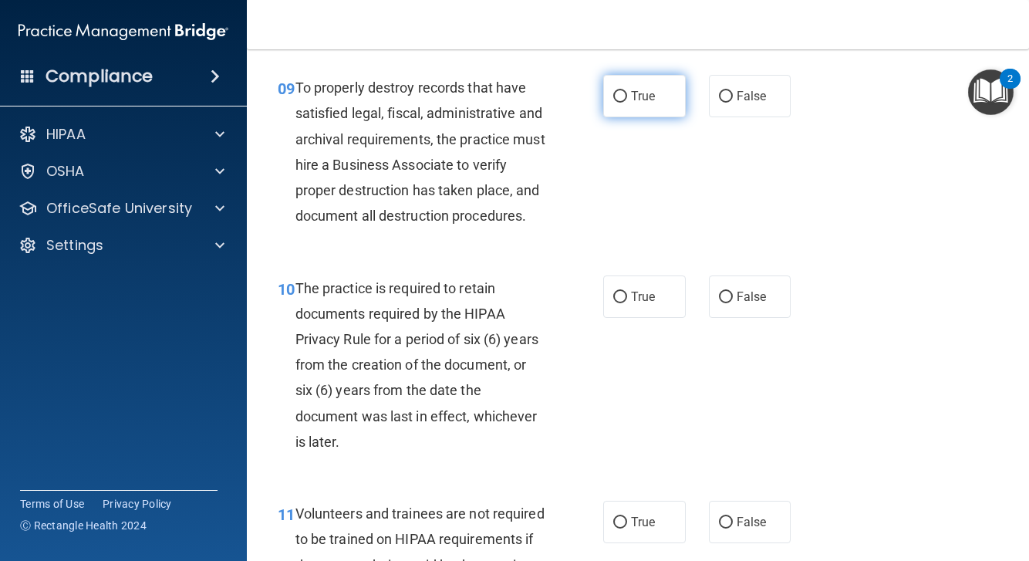
click at [657, 108] on label "True" at bounding box center [644, 96] width 83 height 42
click at [627, 103] on input "True" at bounding box center [620, 97] width 14 height 12
radio input "true"
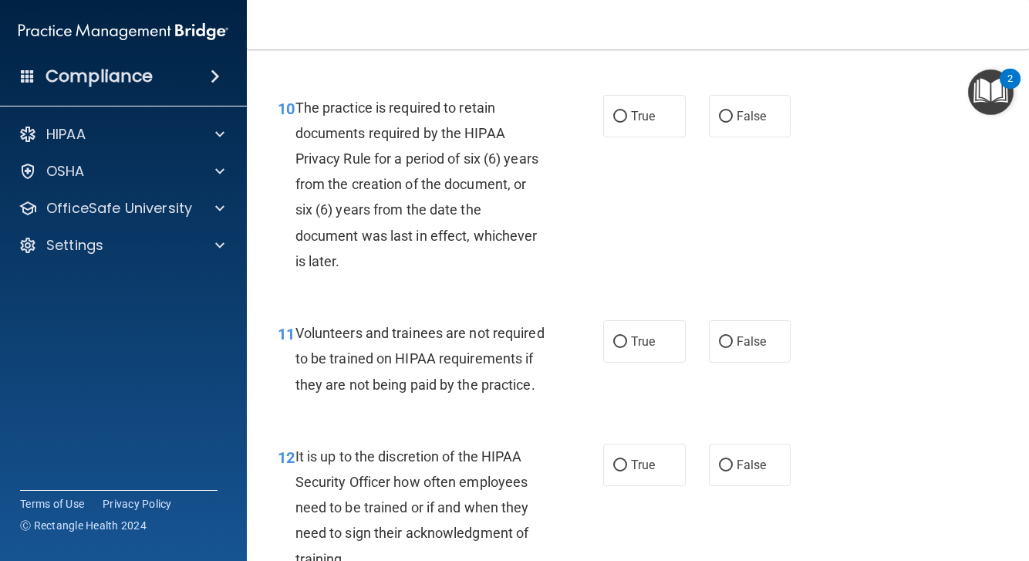
scroll to position [1769, 0]
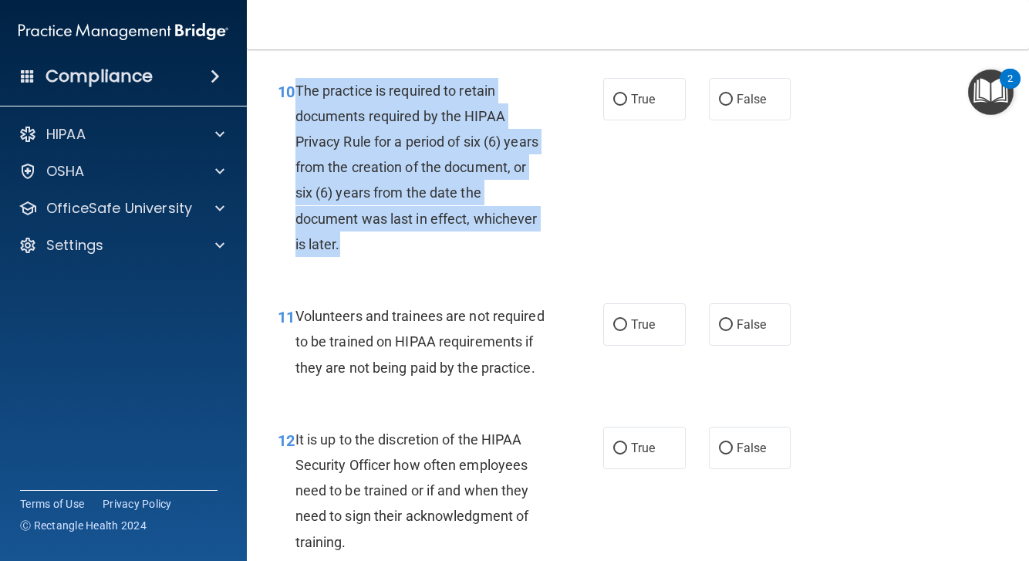
drag, startPoint x: 298, startPoint y: 106, endPoint x: 380, endPoint y: 247, distance: 162.9
click at [380, 247] on div "The practice is required to retain documents required by the HIPAA Privacy Rule…" at bounding box center [427, 168] width 262 height 180
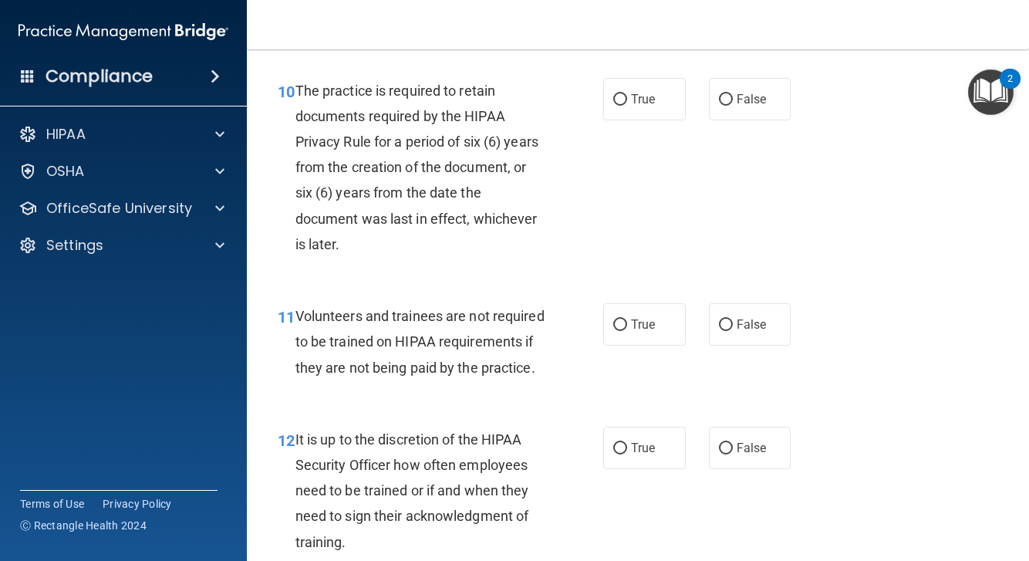
click at [582, 218] on div "10 The practice is required to retain documents required by the HIPAA Privacy R…" at bounding box center [441, 172] width 372 height 188
click at [636, 106] on span "True" at bounding box center [643, 99] width 24 height 15
click at [627, 106] on input "True" at bounding box center [620, 100] width 14 height 12
radio input "true"
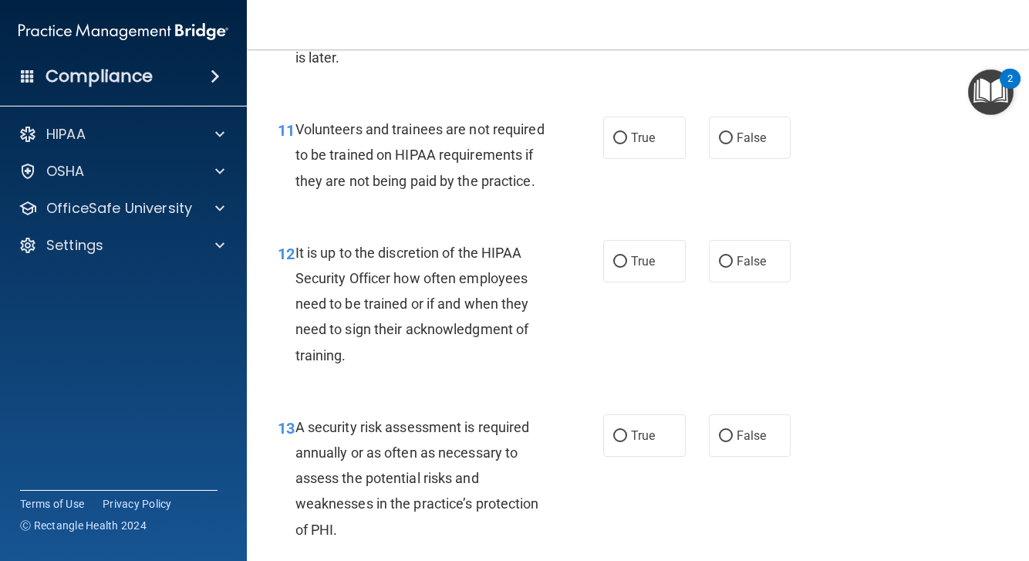
scroll to position [1957, 0]
click at [755, 144] on span "False" at bounding box center [752, 136] width 30 height 15
click at [733, 143] on input "False" at bounding box center [726, 137] width 14 height 12
radio input "true"
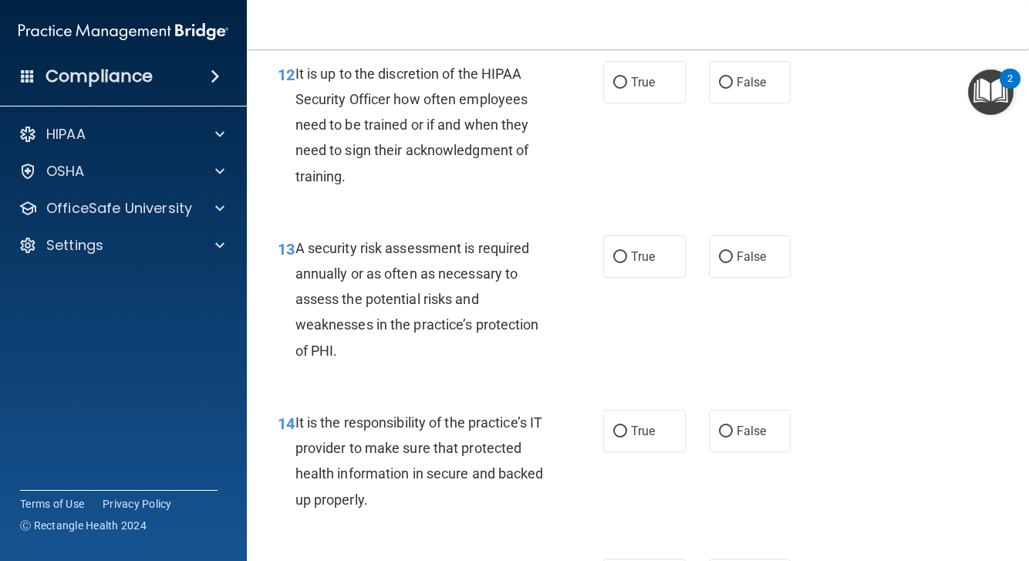
scroll to position [2136, 0]
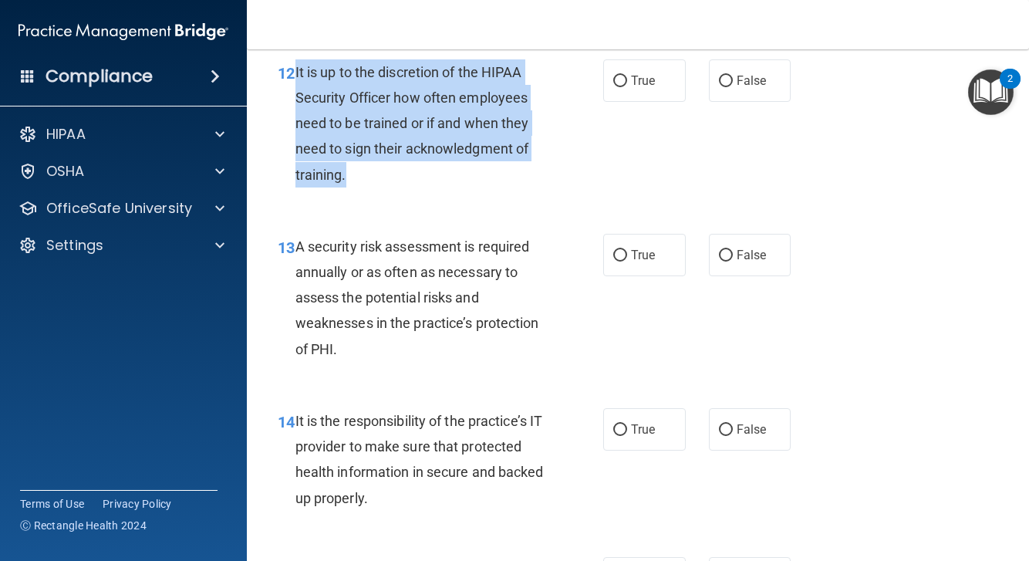
drag, startPoint x: 295, startPoint y: 86, endPoint x: 363, endPoint y: 202, distance: 134.2
click at [363, 195] on div "12 It is up to the discretion of the HIPAA Security Officer how often employees…" at bounding box center [441, 127] width 372 height 136
click at [411, 188] on div "It is up to the discretion of the HIPAA Security Officer how often employees ne…" at bounding box center [427, 123] width 262 height 128
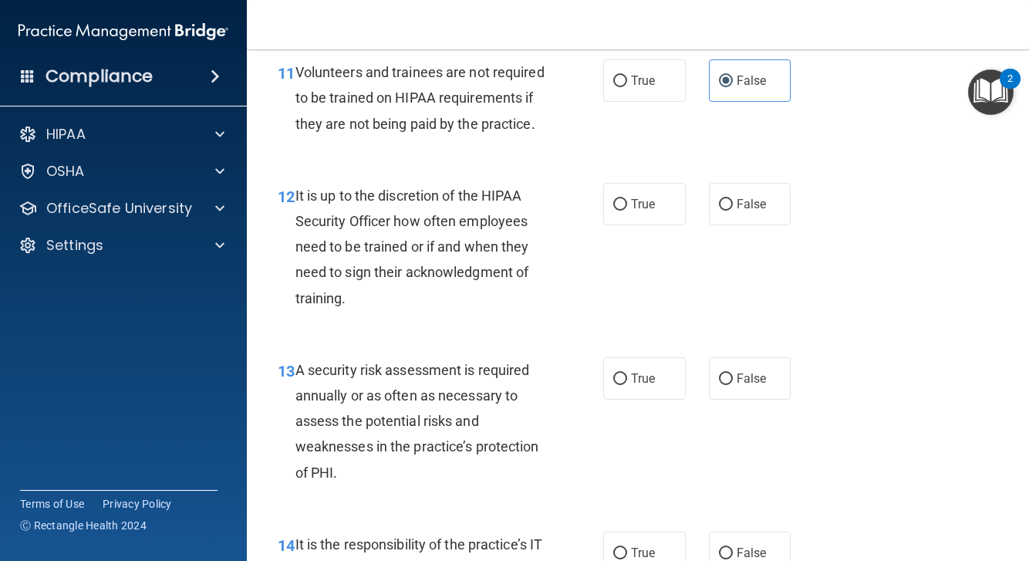
scroll to position [2009, 0]
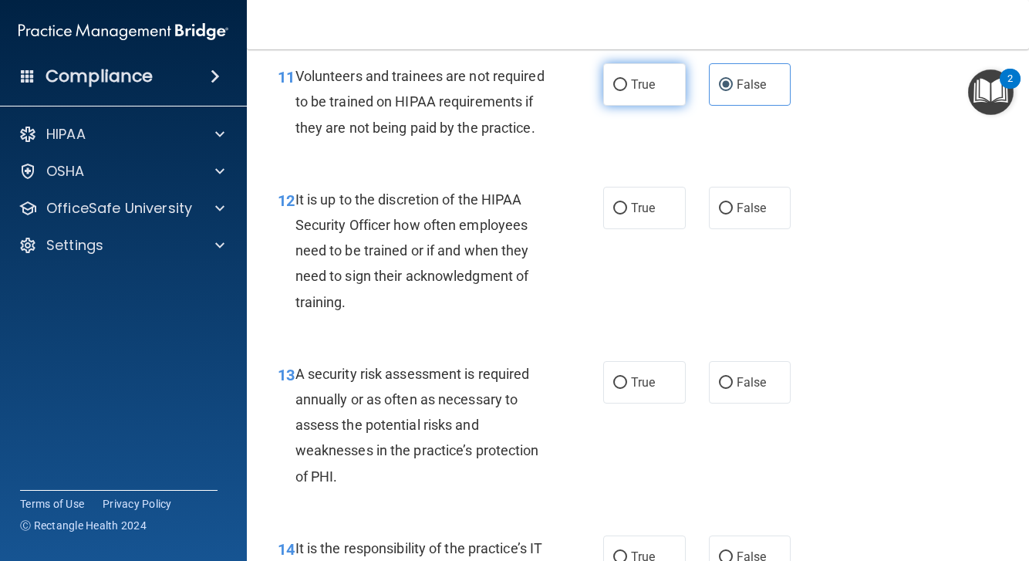
click at [659, 96] on label "True" at bounding box center [644, 84] width 83 height 42
click at [627, 91] on input "True" at bounding box center [620, 85] width 14 height 12
radio input "true"
click at [784, 104] on label "False" at bounding box center [750, 84] width 83 height 42
click at [733, 91] on input "False" at bounding box center [726, 85] width 14 height 12
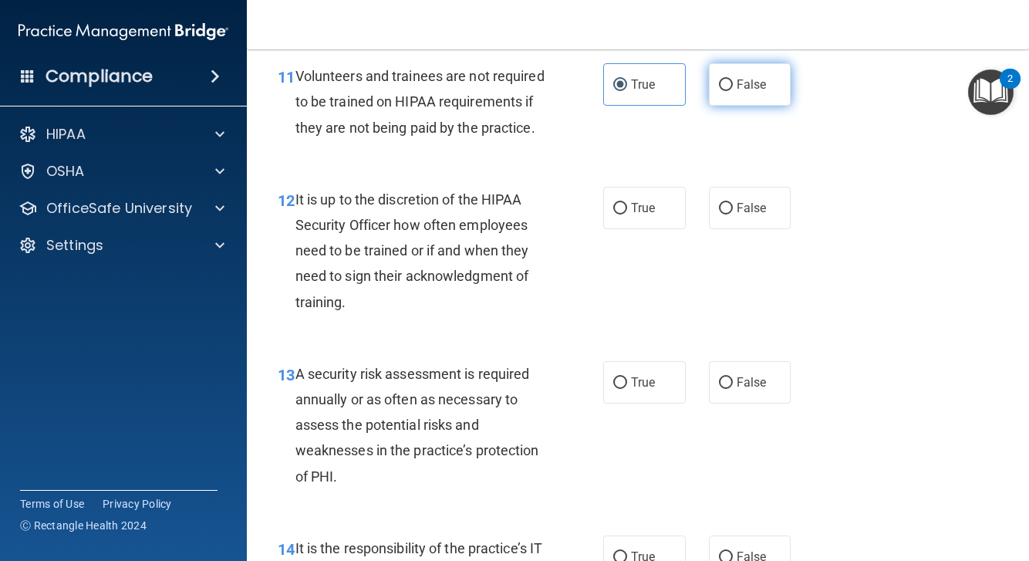
radio input "true"
radio input "false"
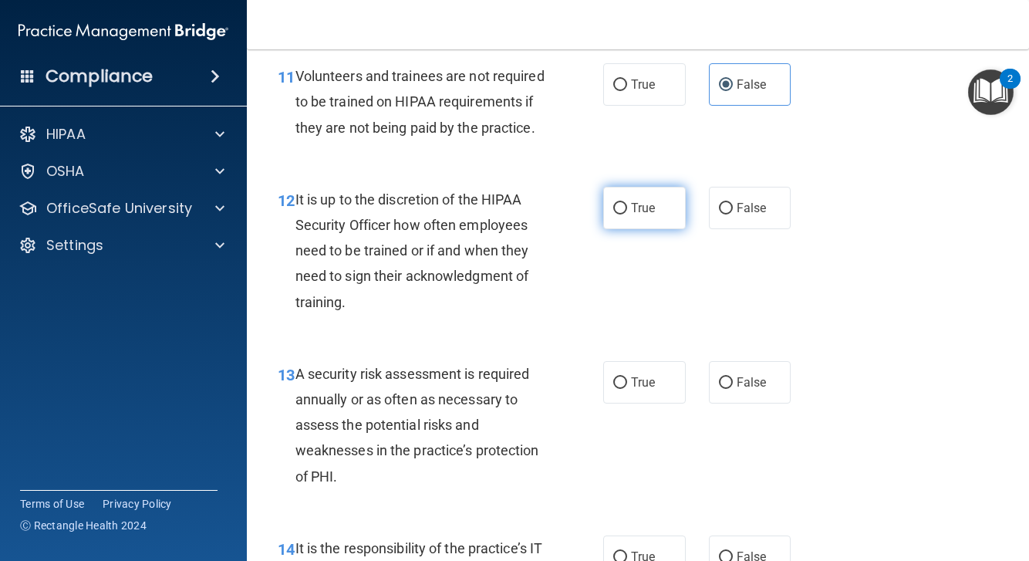
click at [611, 228] on label "True" at bounding box center [644, 208] width 83 height 42
click at [613, 215] on input "True" at bounding box center [620, 209] width 14 height 12
radio input "true"
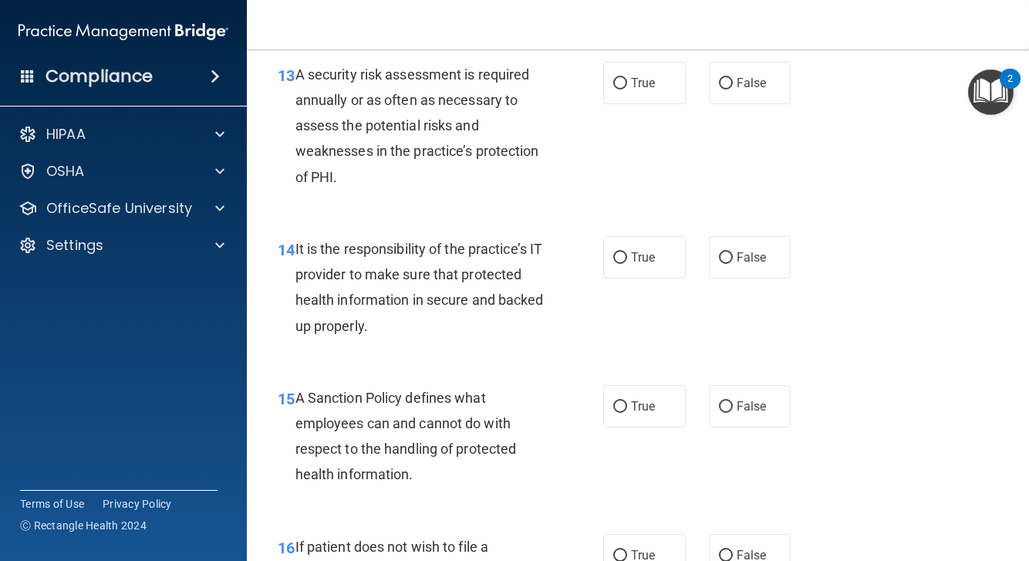
scroll to position [2309, 0]
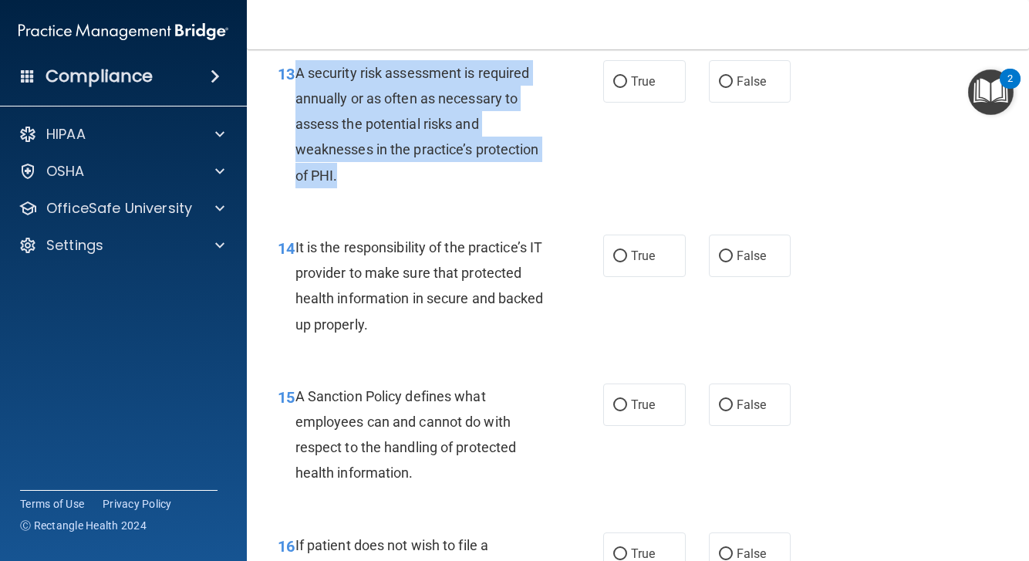
drag, startPoint x: 298, startPoint y: 90, endPoint x: 352, endPoint y: 185, distance: 109.2
click at [352, 185] on div "A security risk assessment is required annually or as often as necessary to ass…" at bounding box center [427, 124] width 262 height 128
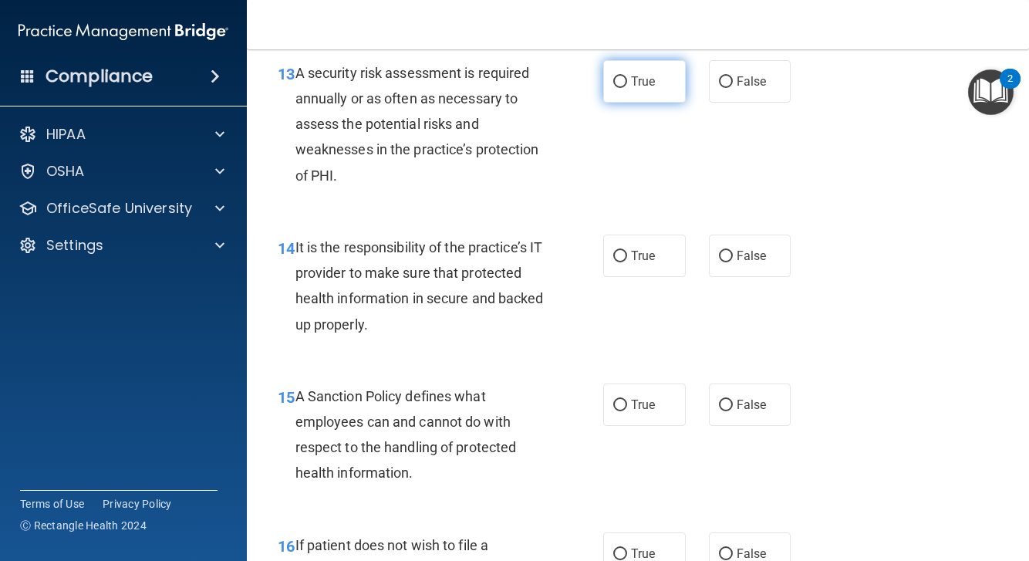
click at [657, 99] on label "True" at bounding box center [644, 81] width 83 height 42
click at [627, 88] on input "True" at bounding box center [620, 82] width 14 height 12
radio input "true"
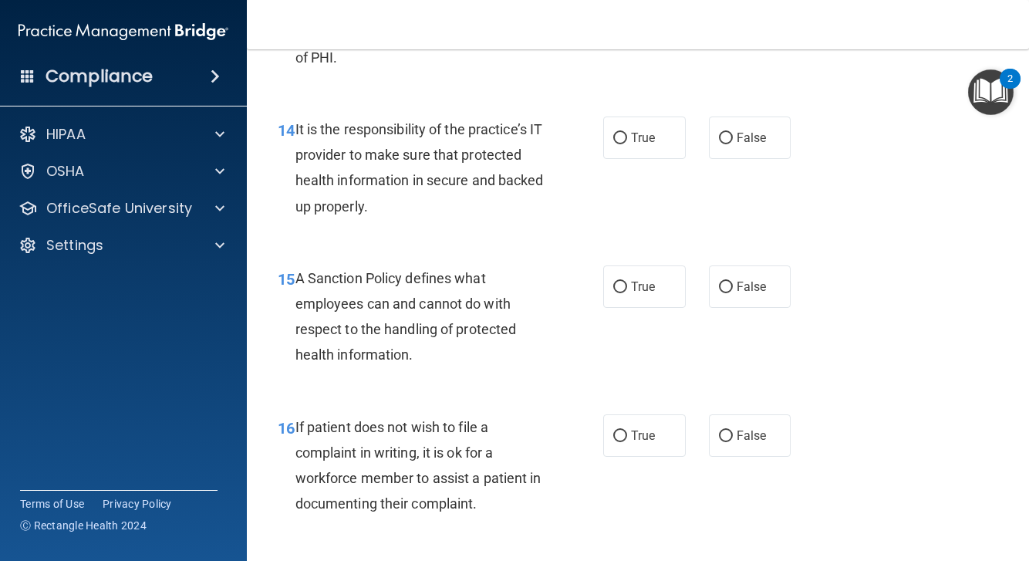
scroll to position [2431, 0]
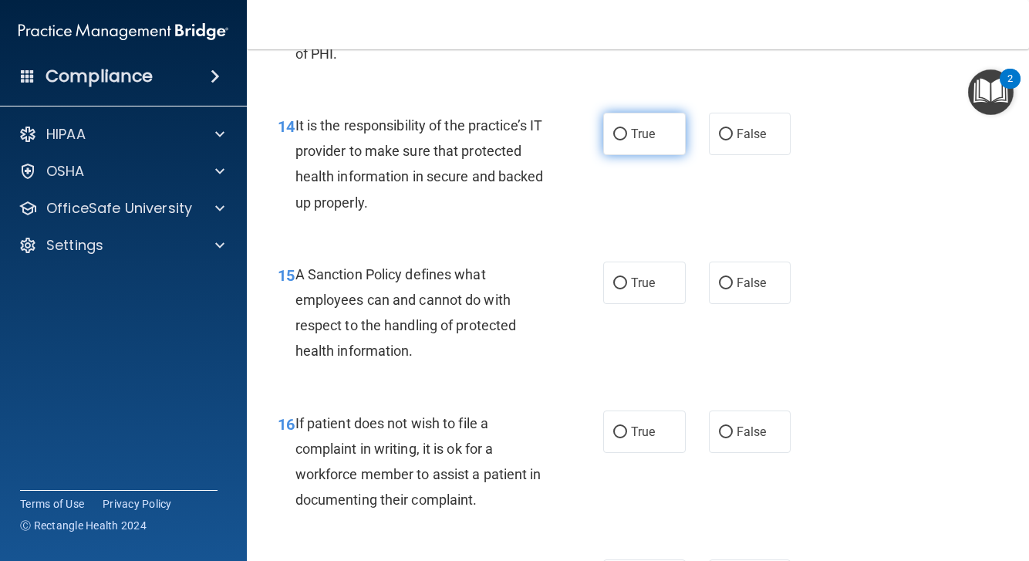
click at [620, 140] on input "True" at bounding box center [620, 135] width 14 height 12
radio input "true"
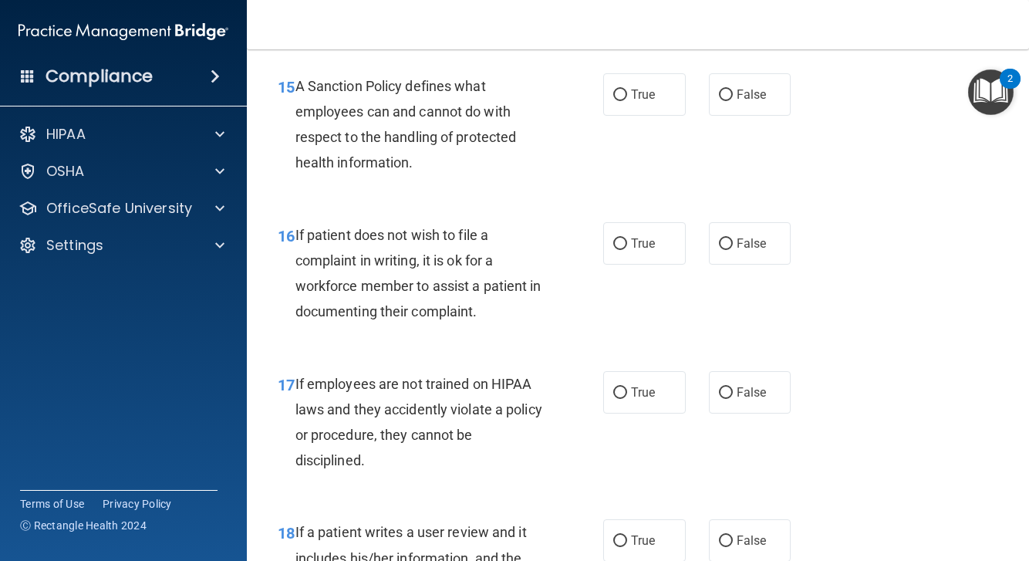
scroll to position [2624, 0]
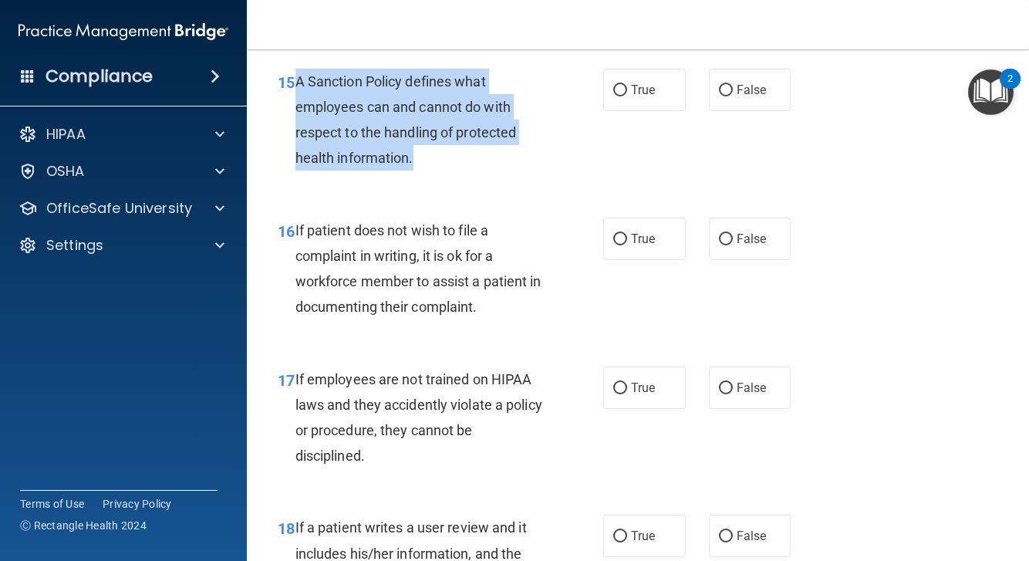
drag, startPoint x: 297, startPoint y: 95, endPoint x: 419, endPoint y: 177, distance: 147.2
click at [419, 171] on div "A Sanction Policy defines what employees can and cannot do with respect to the …" at bounding box center [427, 120] width 262 height 103
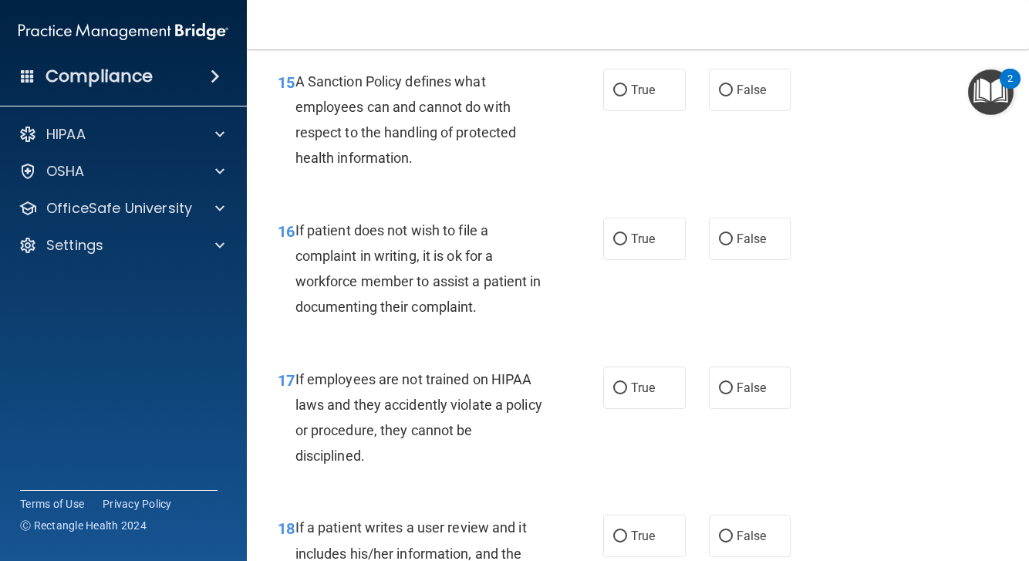
click at [464, 171] on div "A Sanction Policy defines what employees can and cannot do with respect to the …" at bounding box center [427, 120] width 262 height 103
click at [672, 105] on label "True" at bounding box center [644, 90] width 83 height 42
click at [627, 96] on input "True" at bounding box center [620, 91] width 14 height 12
radio input "true"
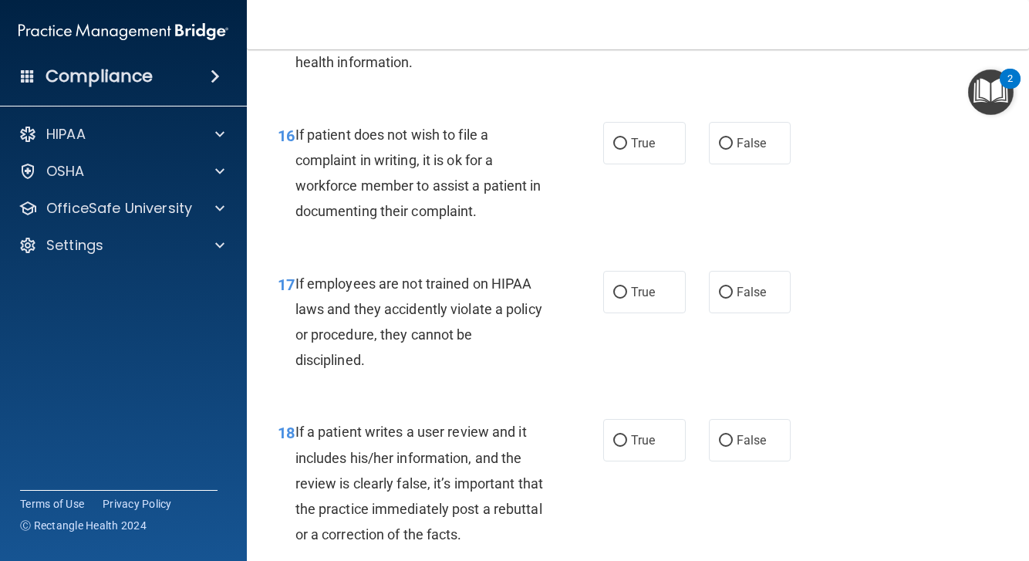
scroll to position [2722, 0]
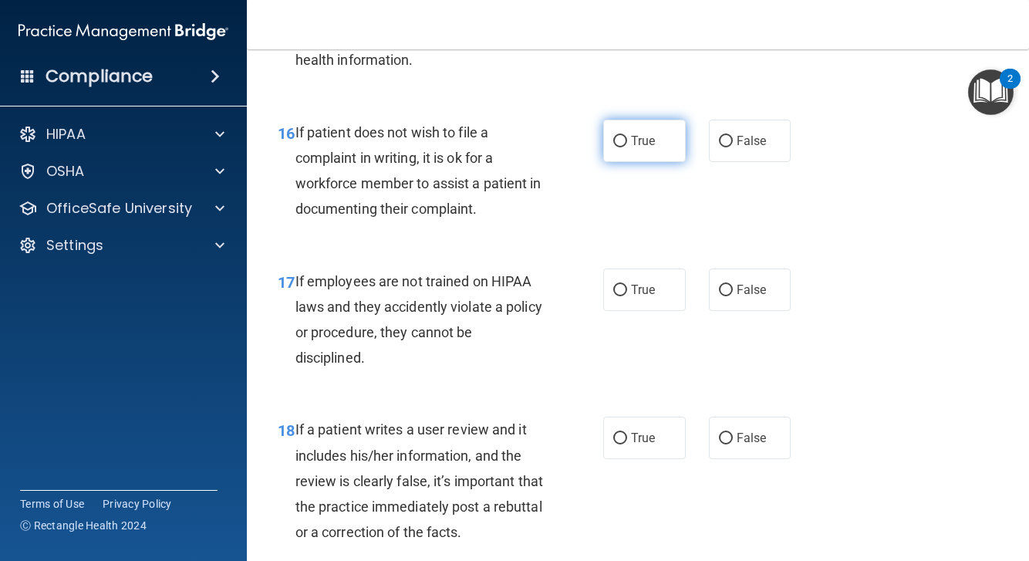
click at [603, 138] on div "16 If patient does not wish to file a complaint in writing, it is ok for a work…" at bounding box center [441, 175] width 372 height 110
click at [626, 147] on input "True" at bounding box center [620, 142] width 14 height 12
radio input "true"
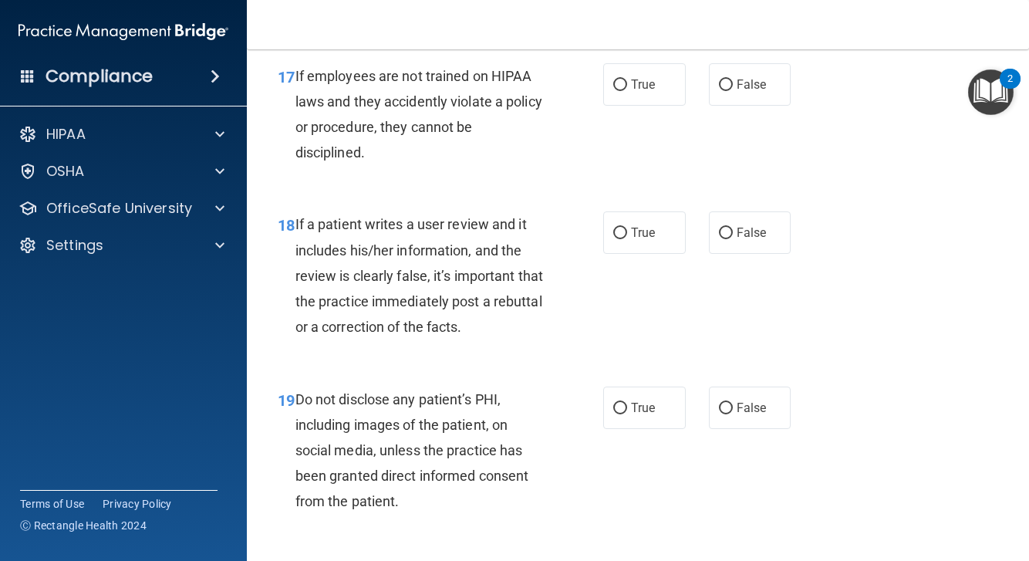
scroll to position [2935, 0]
